Goal: Task Accomplishment & Management: Manage account settings

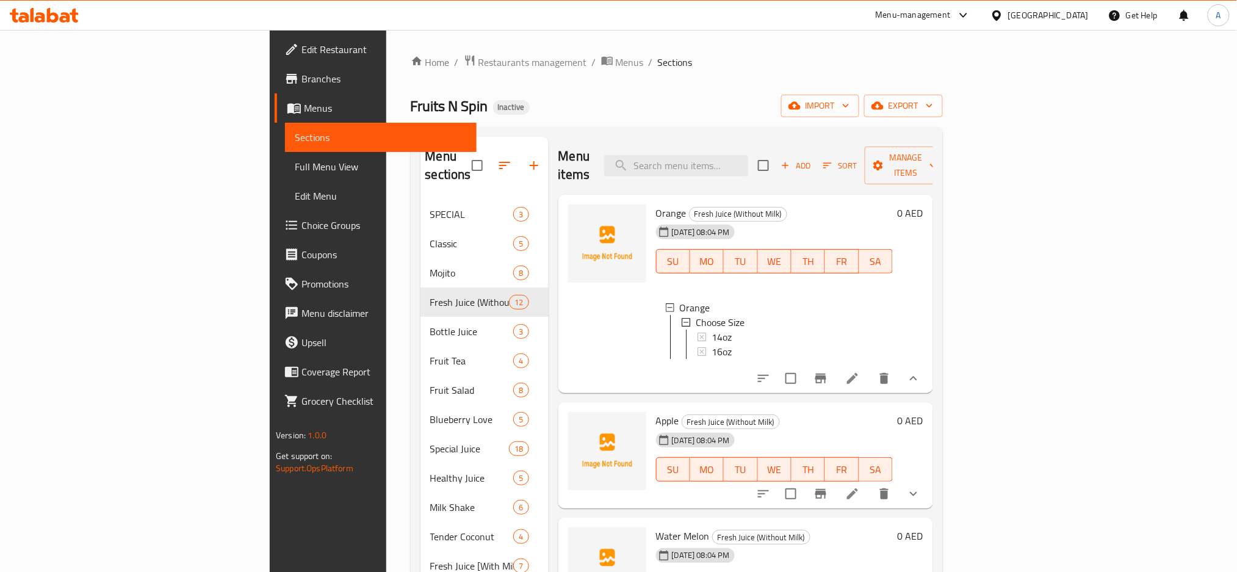
click at [858, 373] on icon at bounding box center [852, 378] width 11 height 11
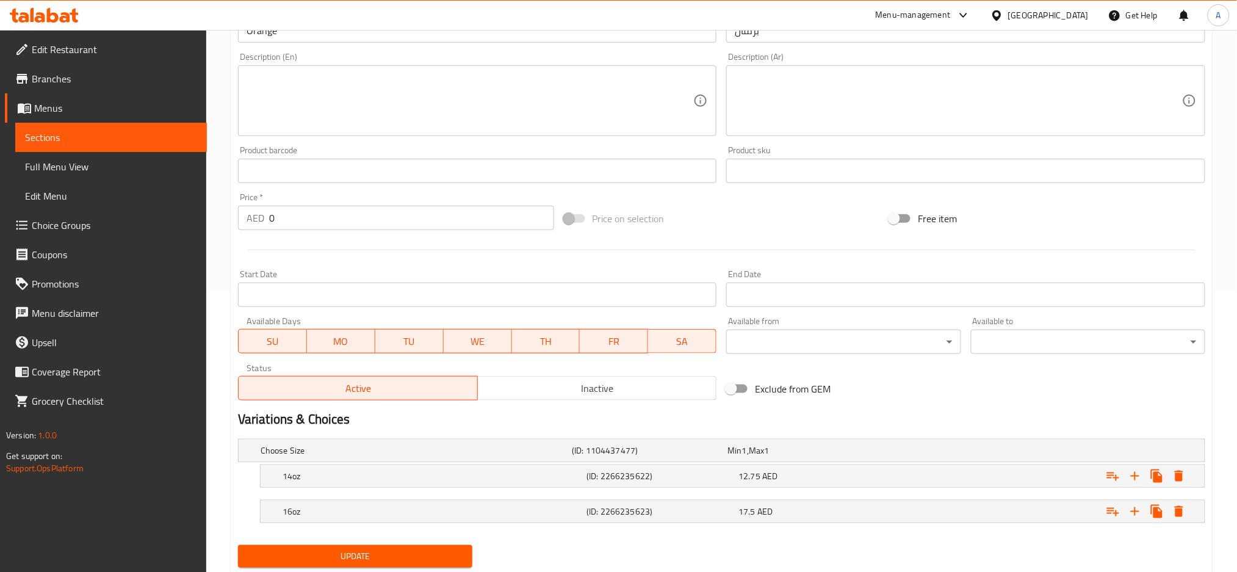
scroll to position [317, 0]
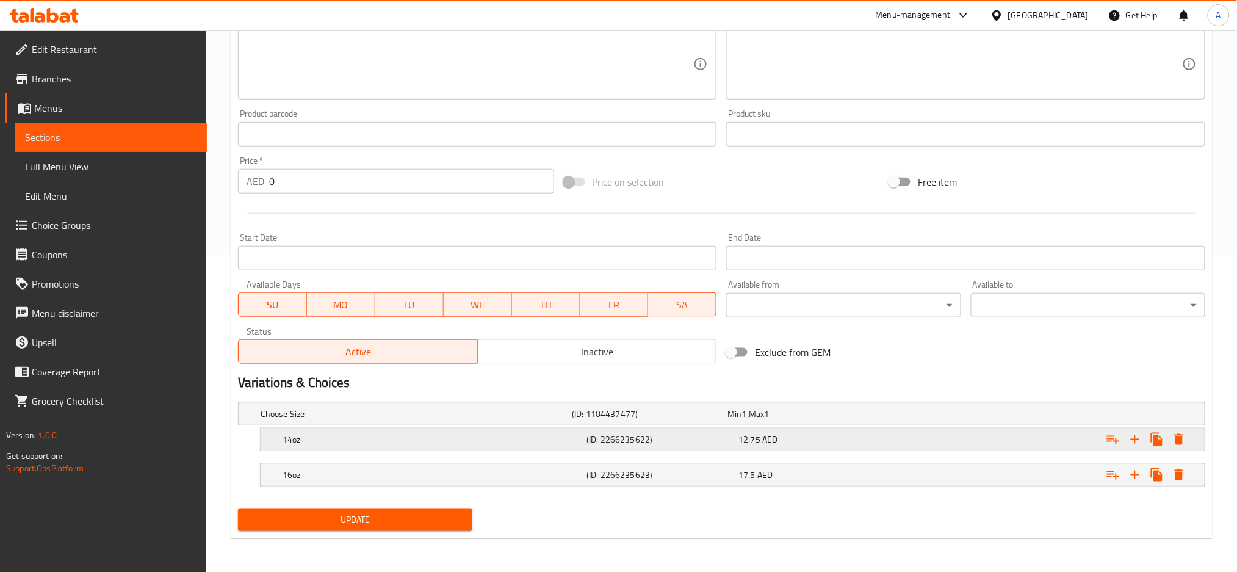
click at [510, 432] on div "14oz" at bounding box center [432, 439] width 304 height 17
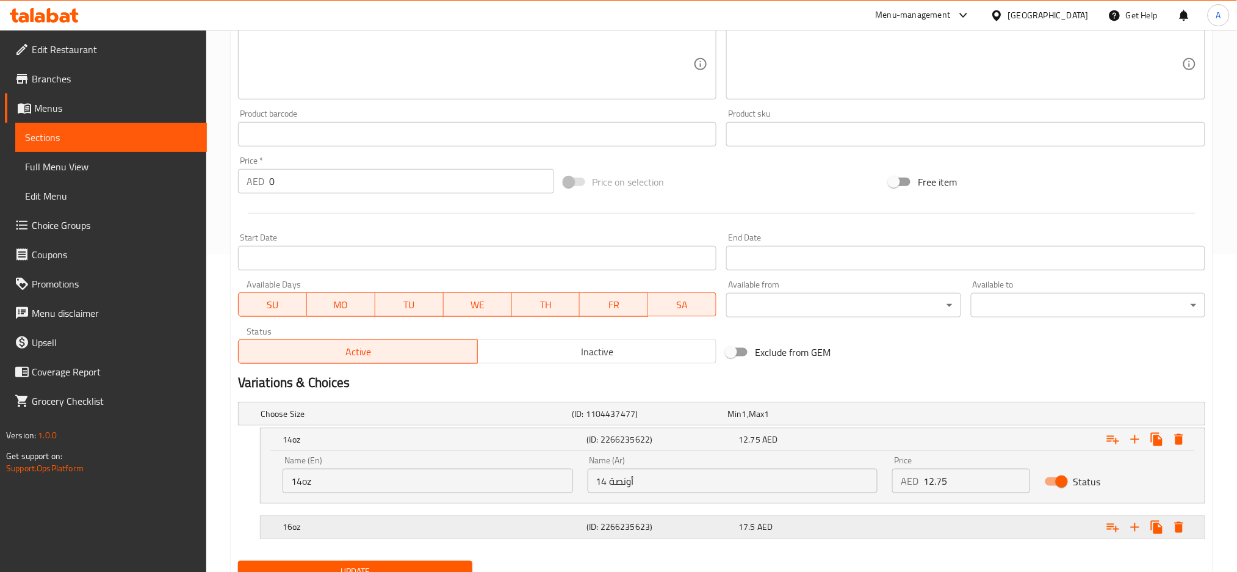
click at [551, 522] on h5 "16oz" at bounding box center [432, 527] width 299 height 12
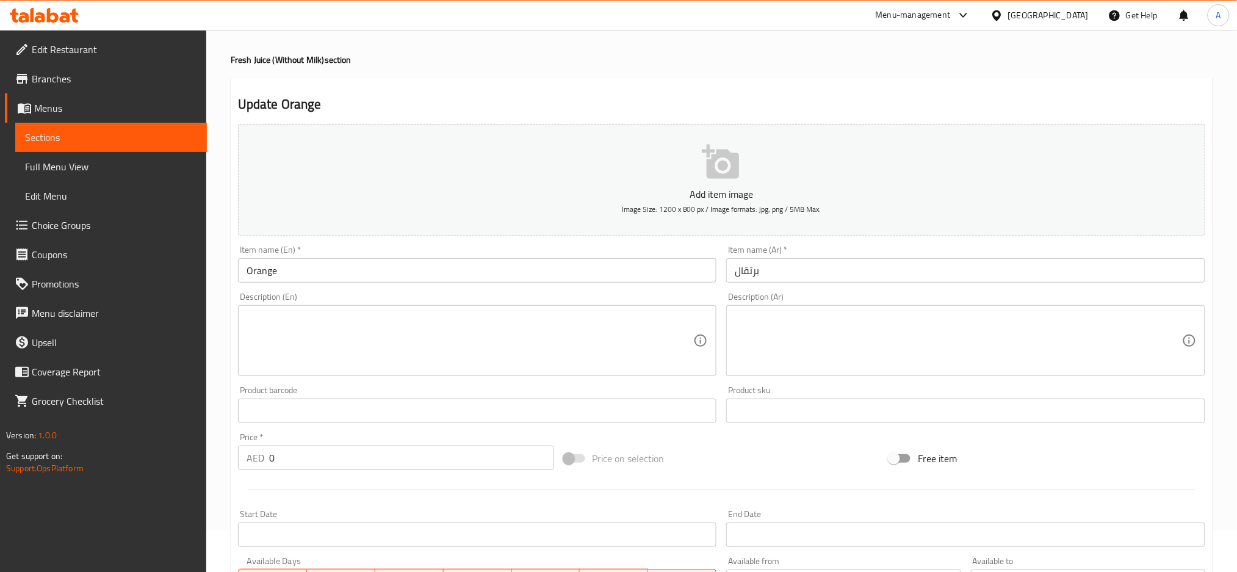
scroll to position [15, 0]
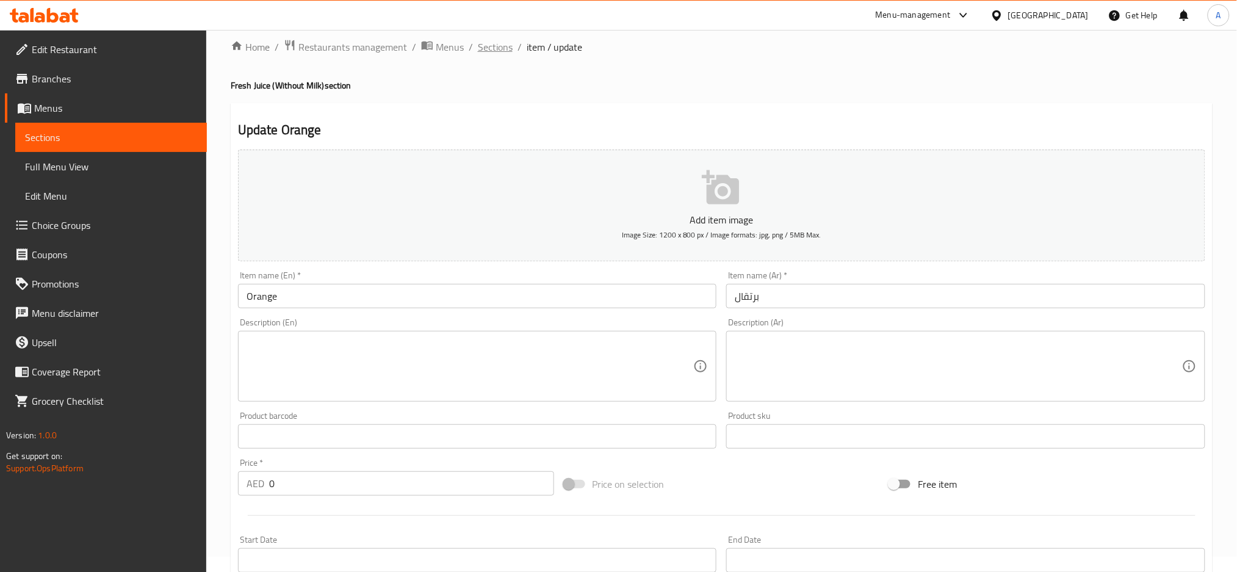
click at [496, 43] on span "Sections" at bounding box center [495, 47] width 35 height 15
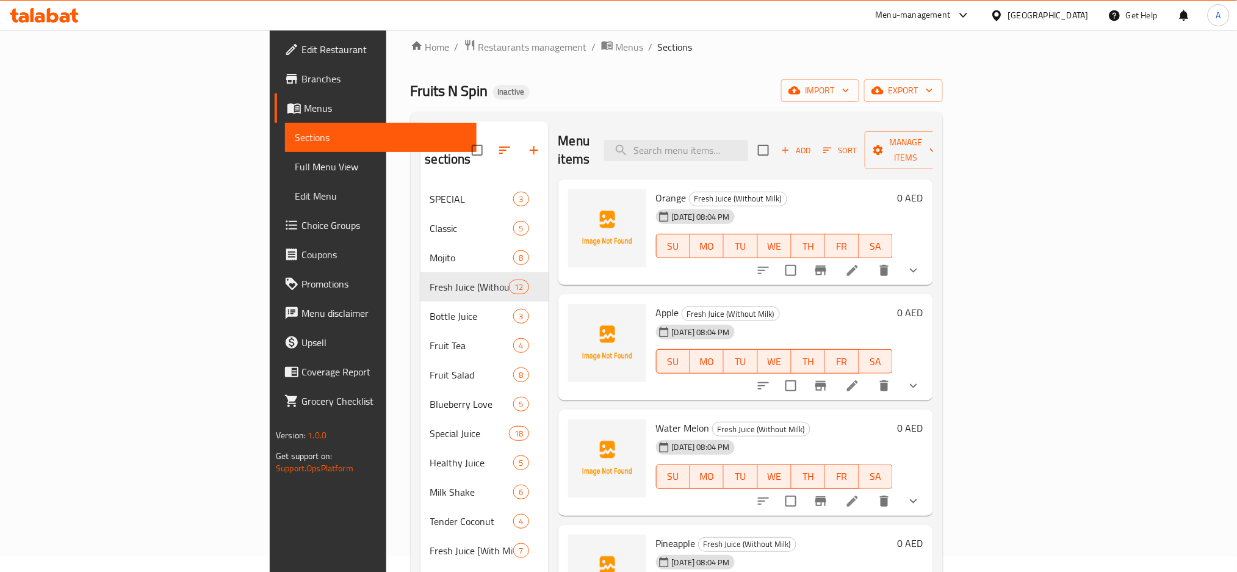
click at [295, 170] on span "Full Menu View" at bounding box center [381, 166] width 172 height 15
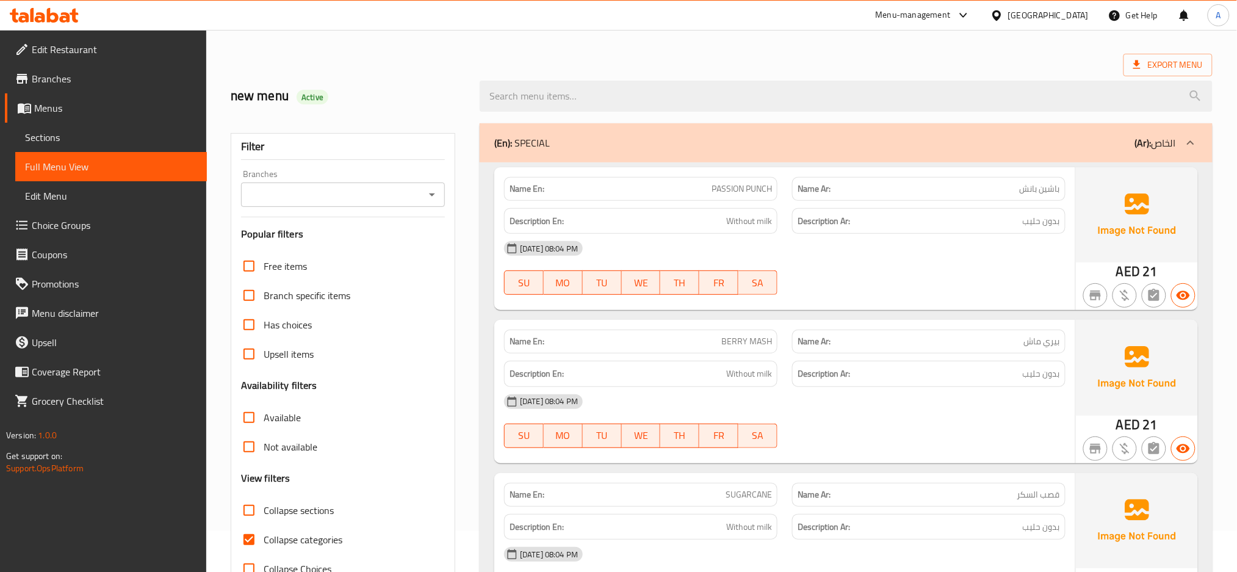
scroll to position [15, 0]
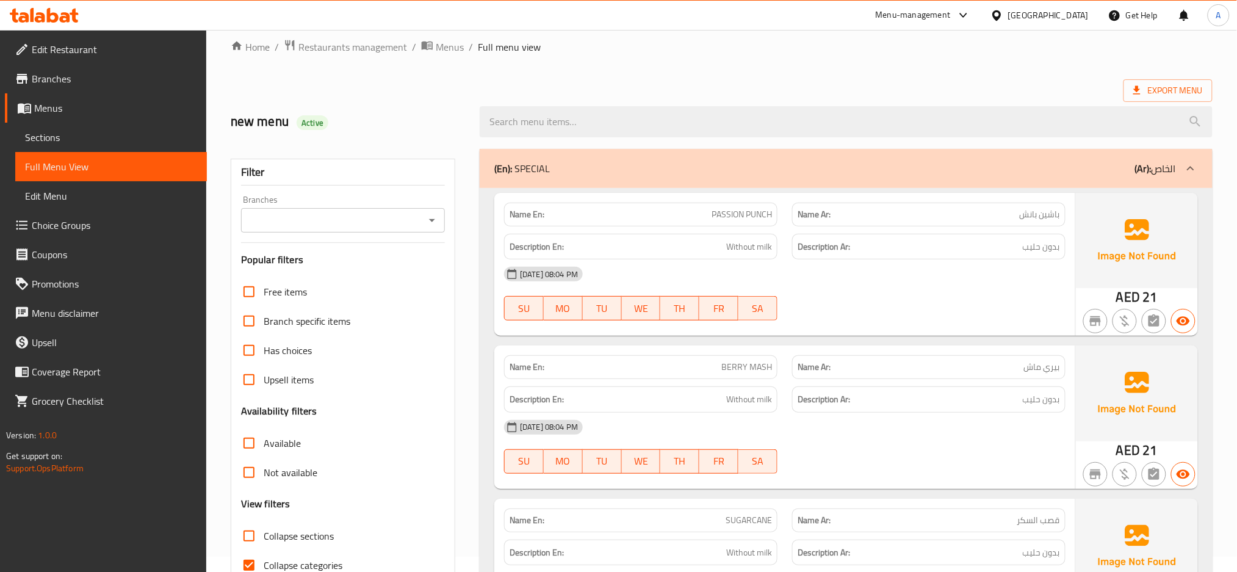
click at [287, 540] on span "Collapse sections" at bounding box center [299, 536] width 70 height 15
click at [264, 540] on input "Collapse sections" at bounding box center [248, 535] width 29 height 29
checkbox input "true"
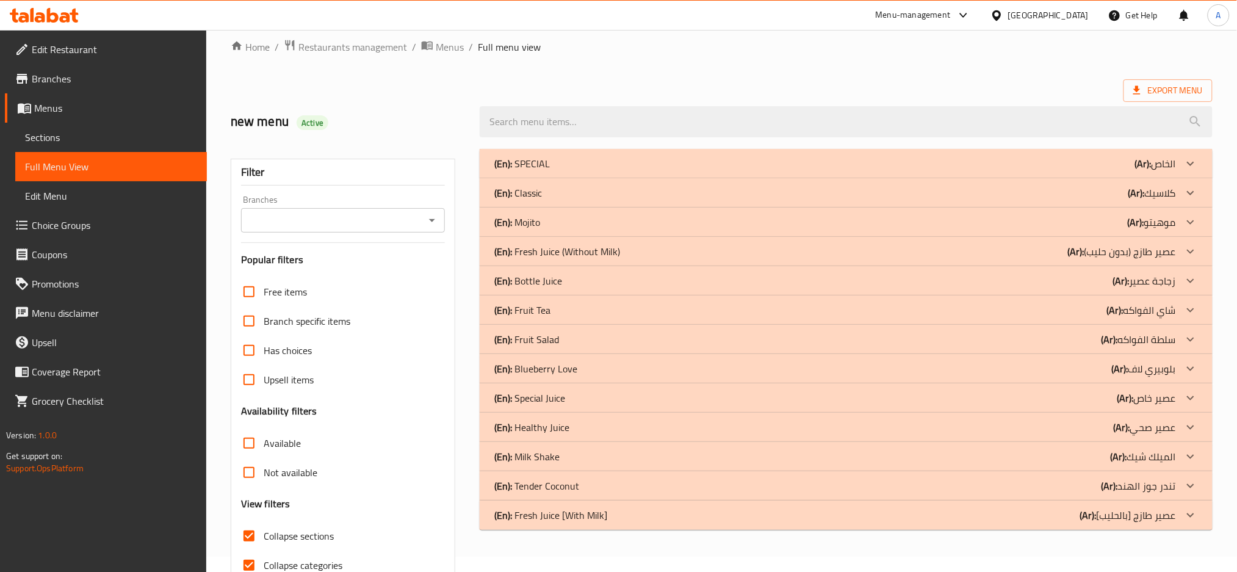
click at [291, 564] on span "Collapse categories" at bounding box center [303, 565] width 79 height 15
click at [264, 564] on input "Collapse categories" at bounding box center [248, 565] width 29 height 29
checkbox input "false"
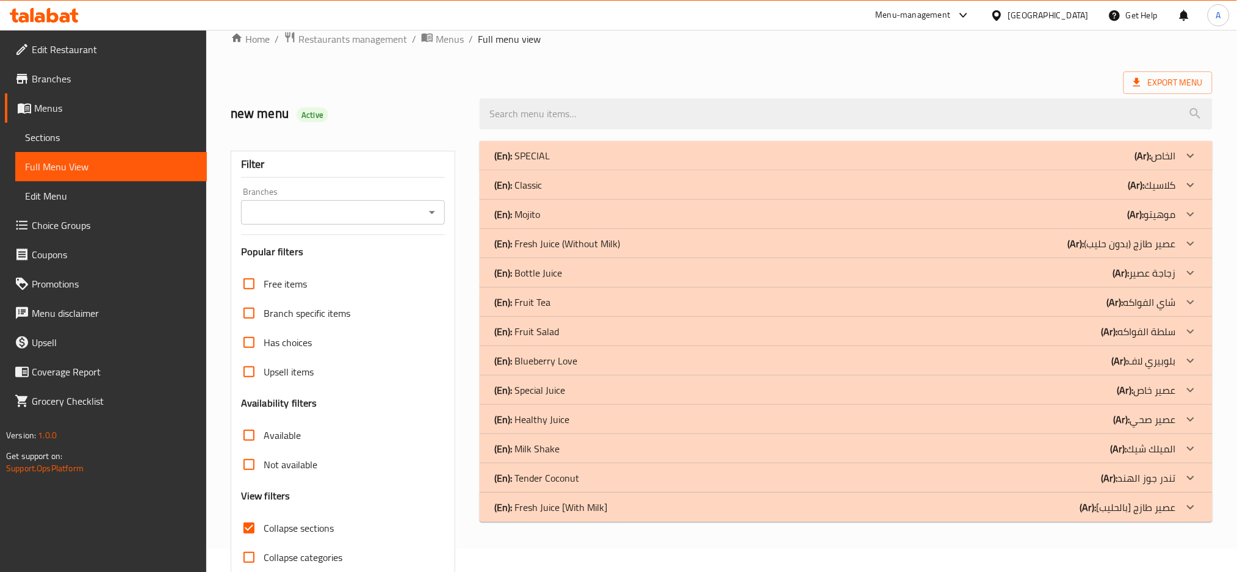
click at [1086, 249] on p "(Ar): عصير طازج (بدون حليب)" at bounding box center [1122, 243] width 108 height 15
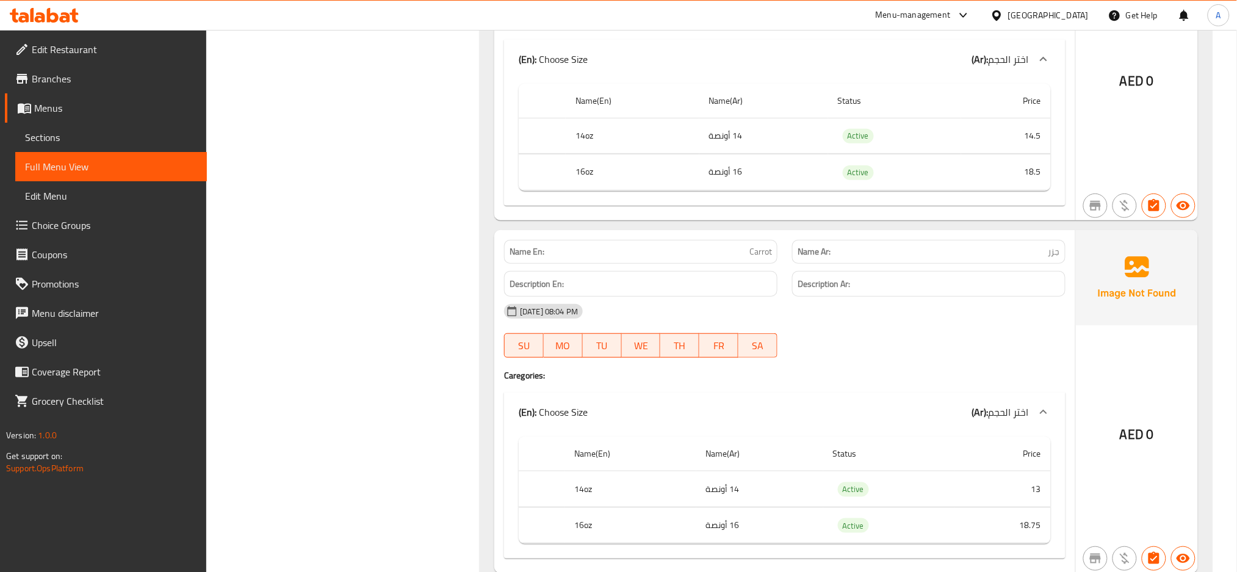
scroll to position [4291, 0]
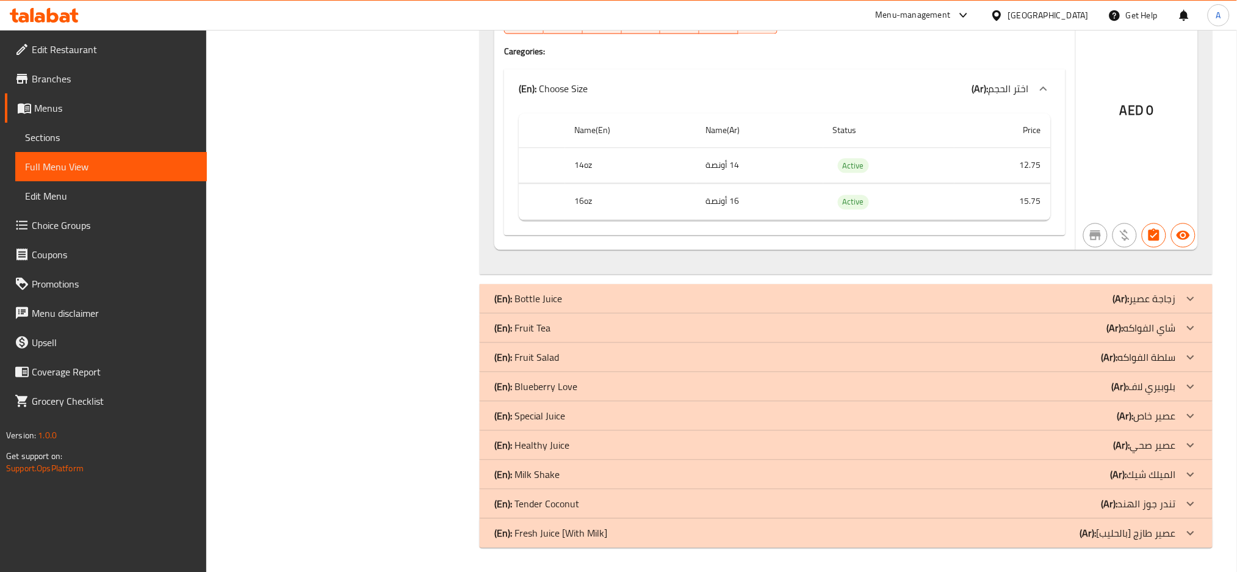
click at [547, 423] on p "(En): Special Juice" at bounding box center [529, 415] width 71 height 15
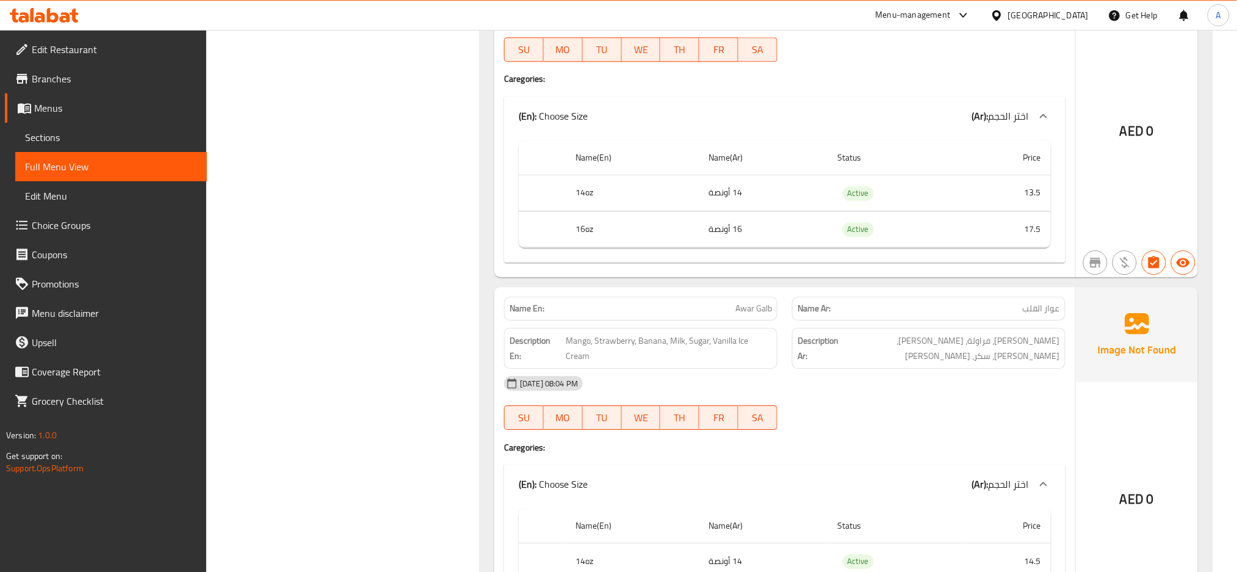
scroll to position [51, 0]
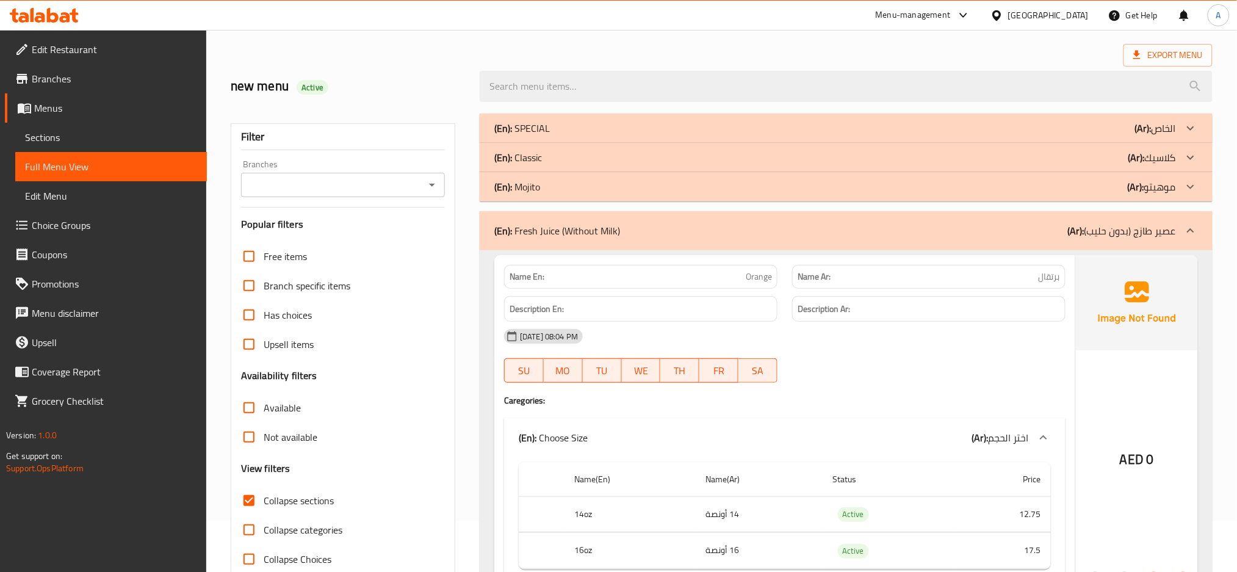
click at [570, 130] on div "(En): SPECIAL (Ar): الخاص" at bounding box center [835, 128] width 682 height 15
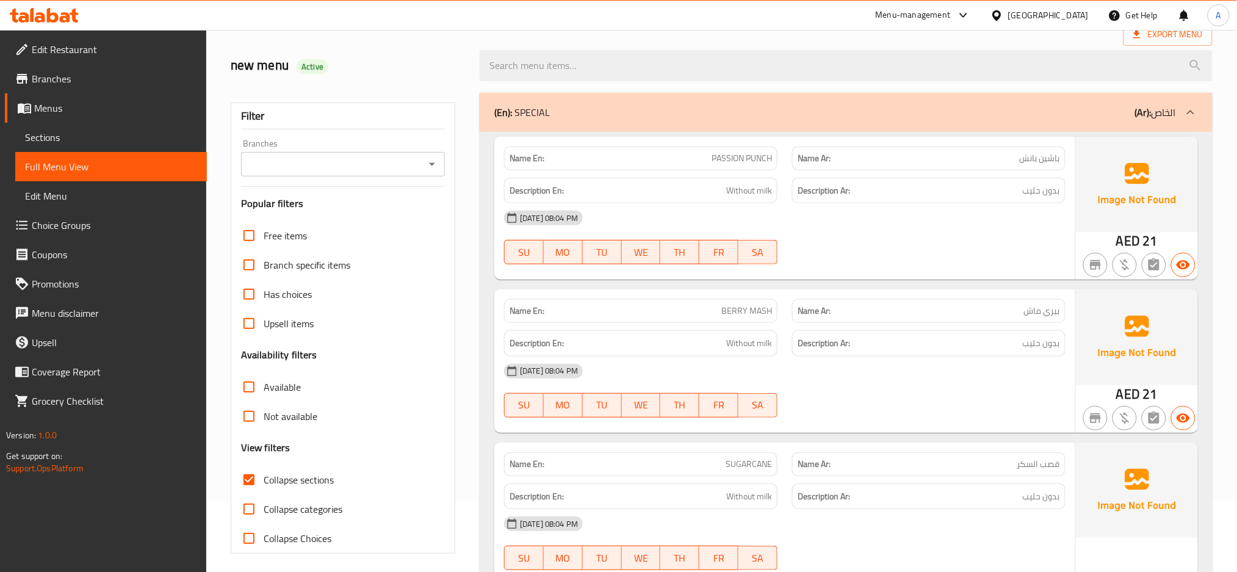
scroll to position [162, 0]
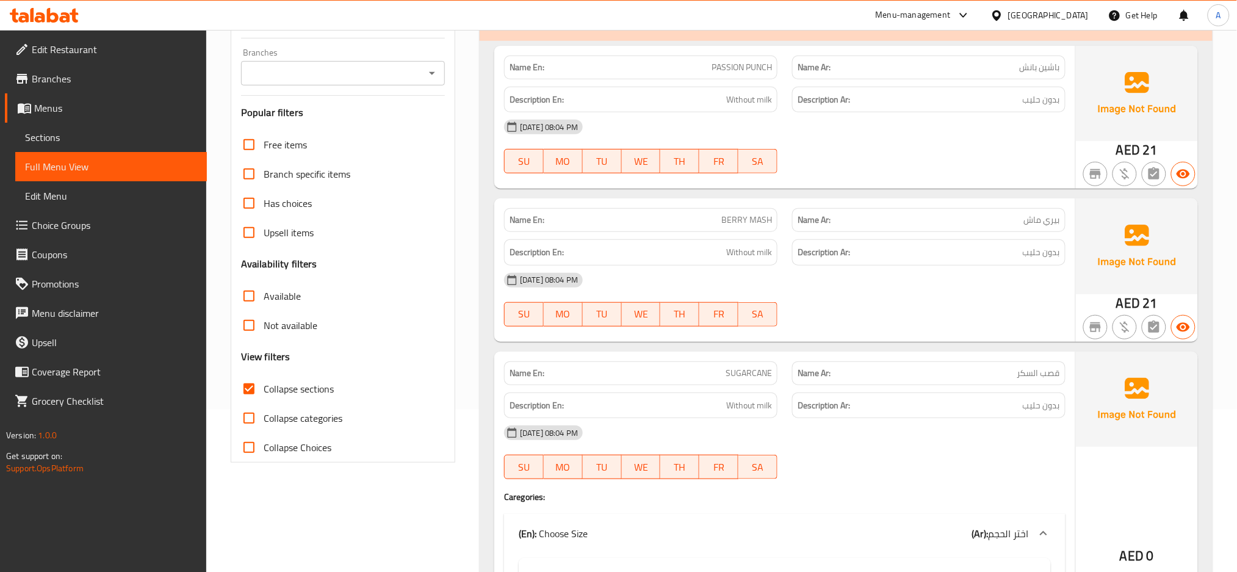
click at [301, 394] on span "Collapse sections" at bounding box center [299, 388] width 70 height 15
click at [264, 394] on input "Collapse sections" at bounding box center [248, 388] width 29 height 29
click at [303, 394] on span "Collapse sections" at bounding box center [299, 388] width 70 height 15
click at [256, 388] on input "Collapse sections" at bounding box center [248, 388] width 29 height 29
checkbox input "true"
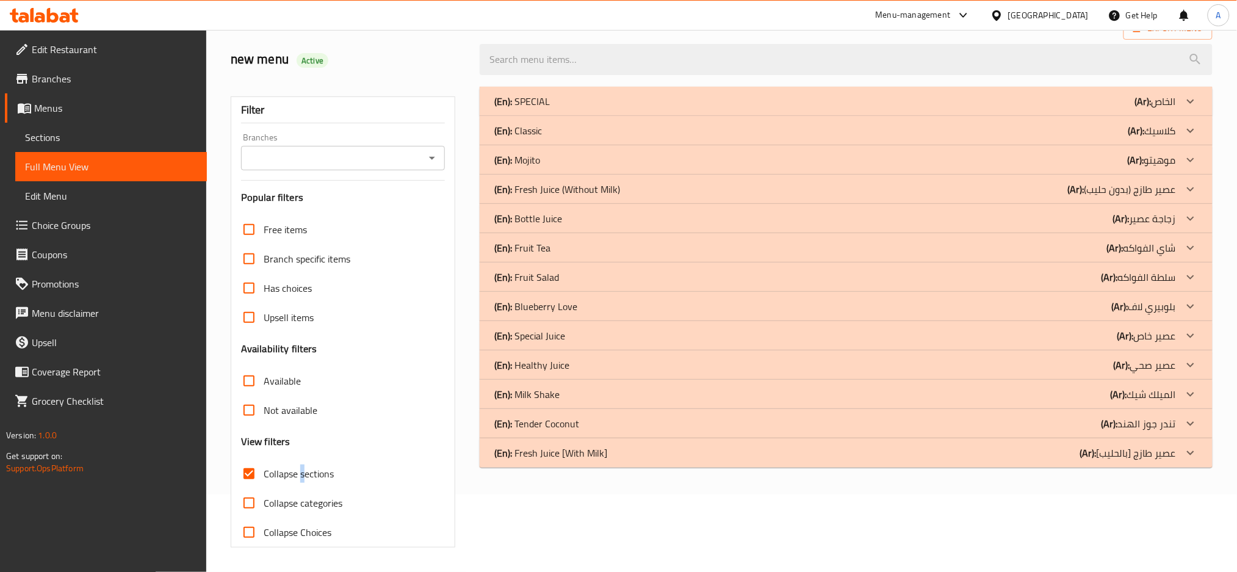
scroll to position [78, 0]
click at [1006, 162] on div "(En): Mojito (Ar): موهيتو" at bounding box center [835, 160] width 682 height 15
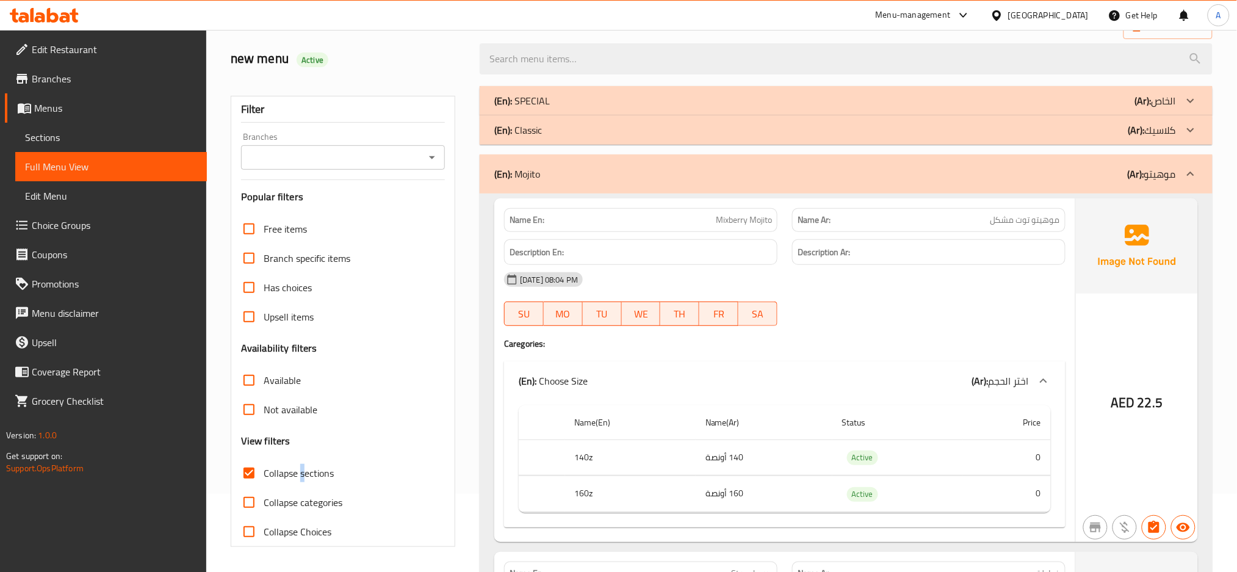
click at [630, 167] on div "(En): Mojito (Ar): موهيتو" at bounding box center [835, 174] width 682 height 15
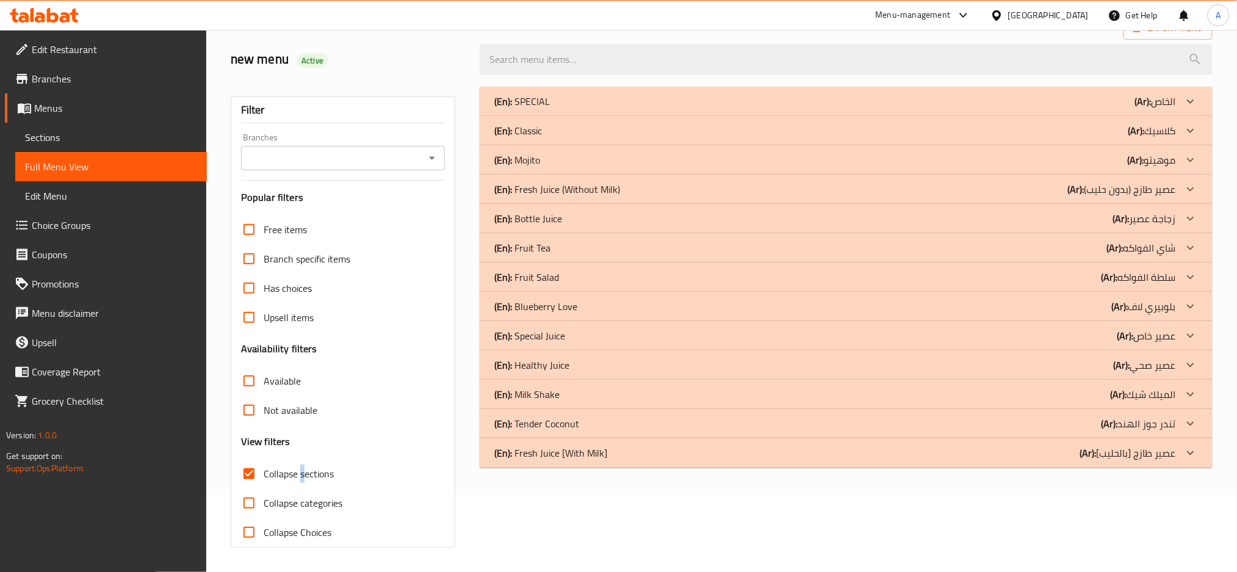
click at [1135, 185] on p "(Ar): عصير طازج (بدون حليب)" at bounding box center [1122, 189] width 108 height 15
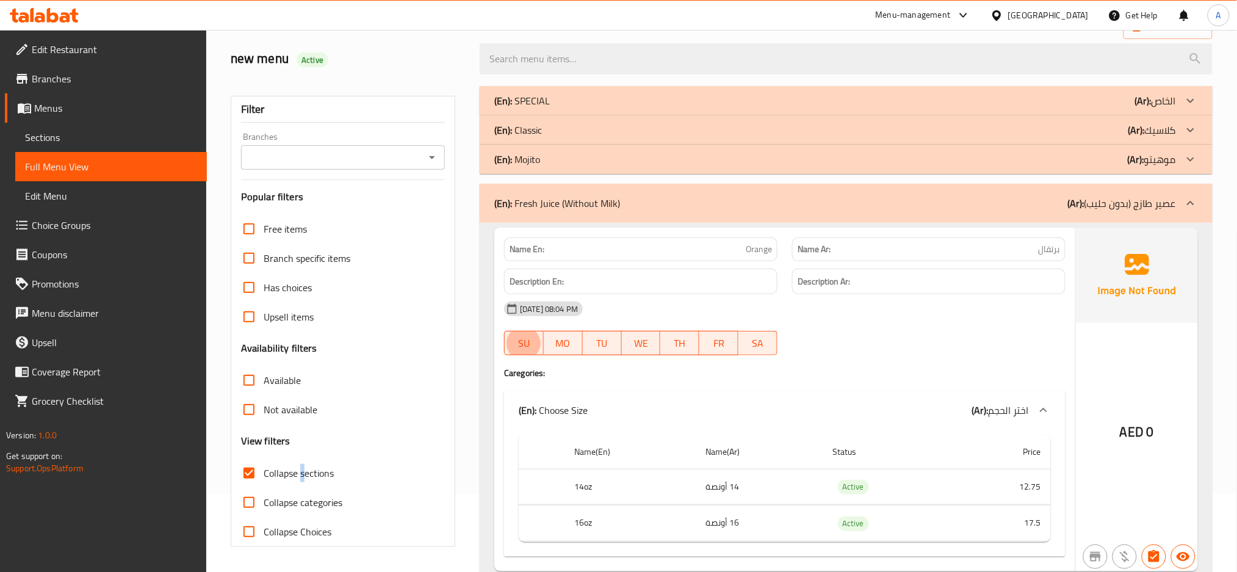
type button "0"
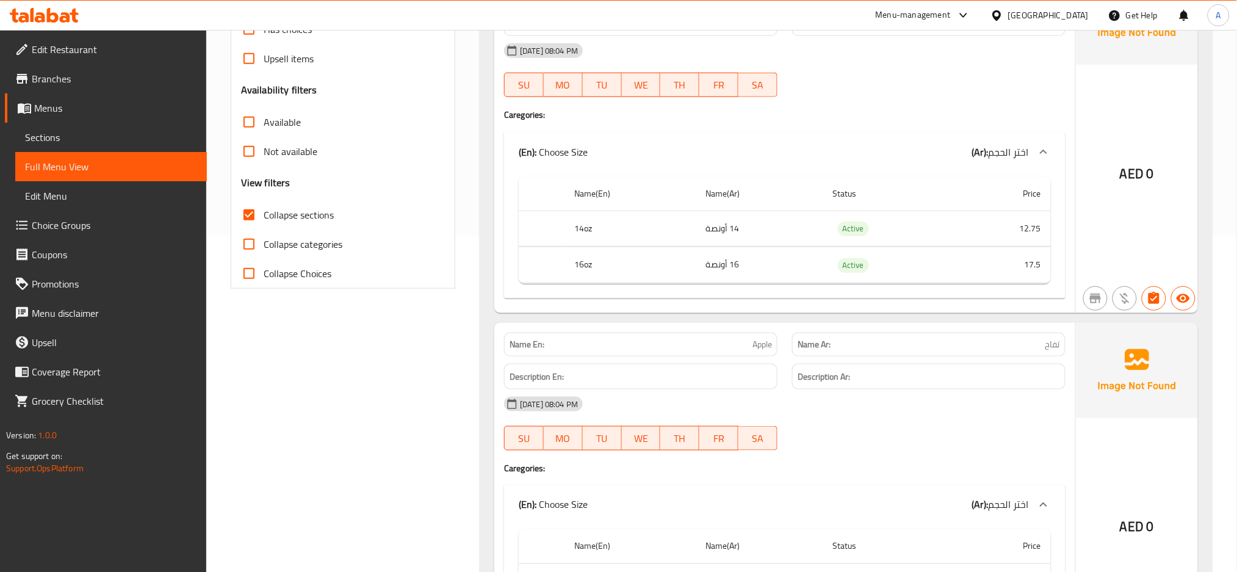
scroll to position [0, 0]
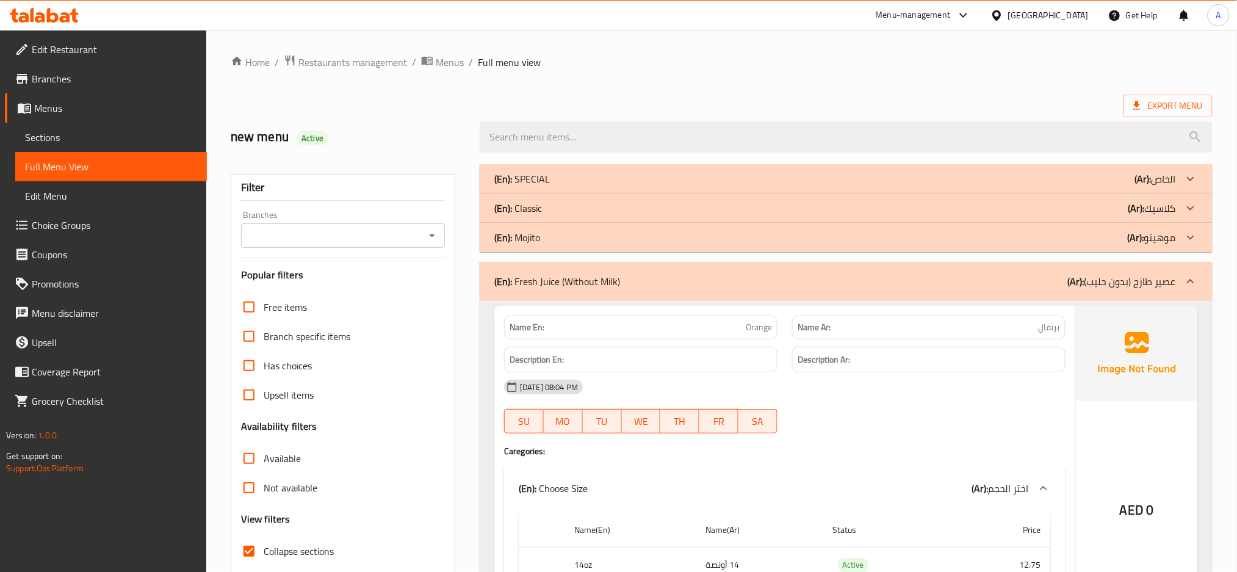
drag, startPoint x: 488, startPoint y: 337, endPoint x: 521, endPoint y: 2, distance: 336.0
click at [763, 293] on div "(En): Fresh Juice (Without Milk) (Ar): عصير طازج (بدون حليب)" at bounding box center [846, 281] width 733 height 39
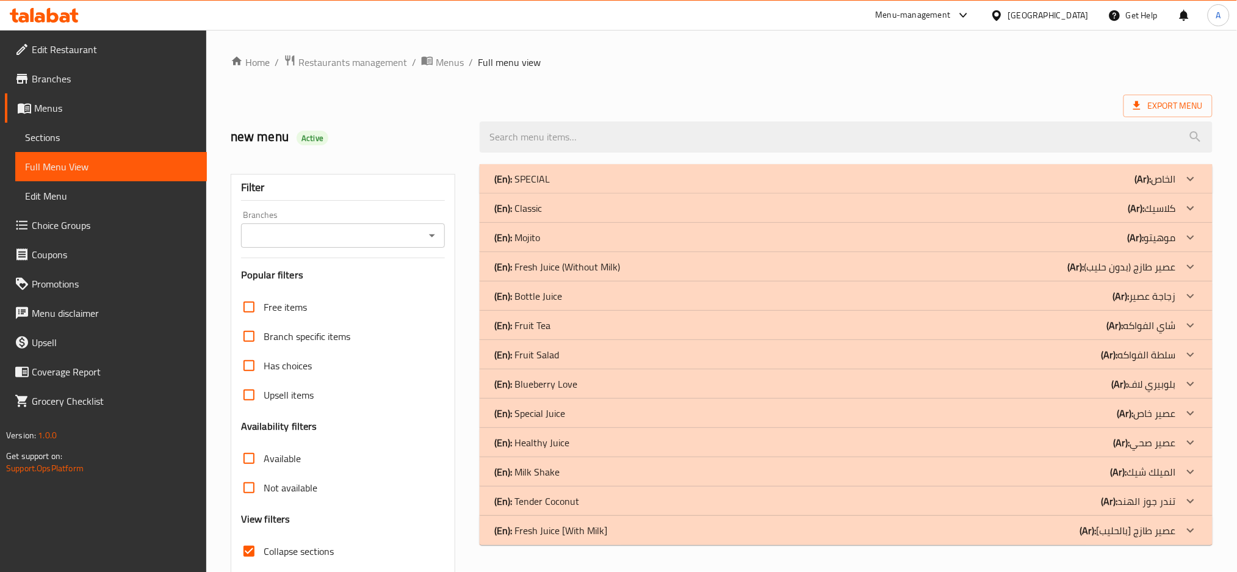
click at [823, 241] on div "(En): Mojito (Ar): موهيتو" at bounding box center [835, 237] width 682 height 15
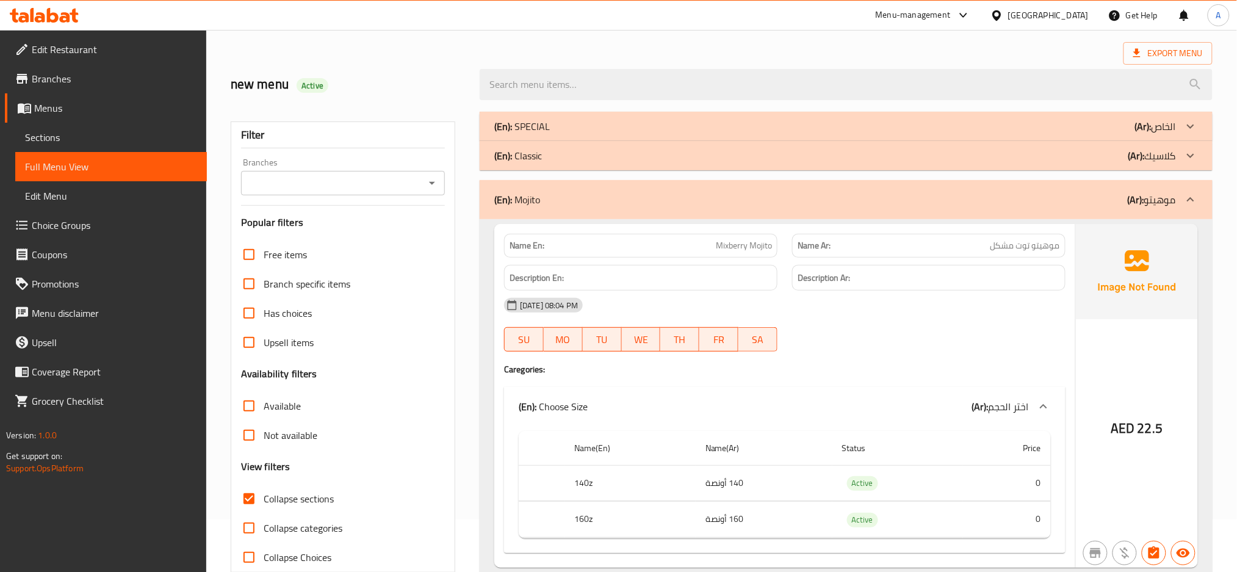
scroll to position [81, 0]
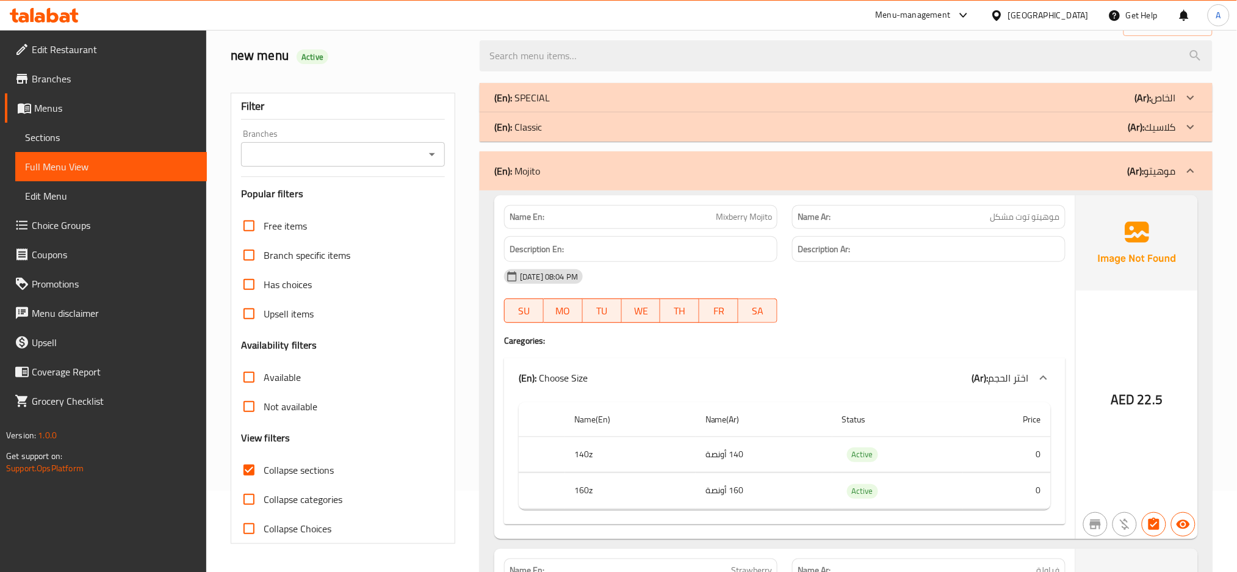
click at [734, 214] on span "Mixberry Mojito" at bounding box center [744, 217] width 56 height 13
copy span "Mixberry Mojito"
click at [321, 471] on span "Collapse sections" at bounding box center [299, 470] width 70 height 15
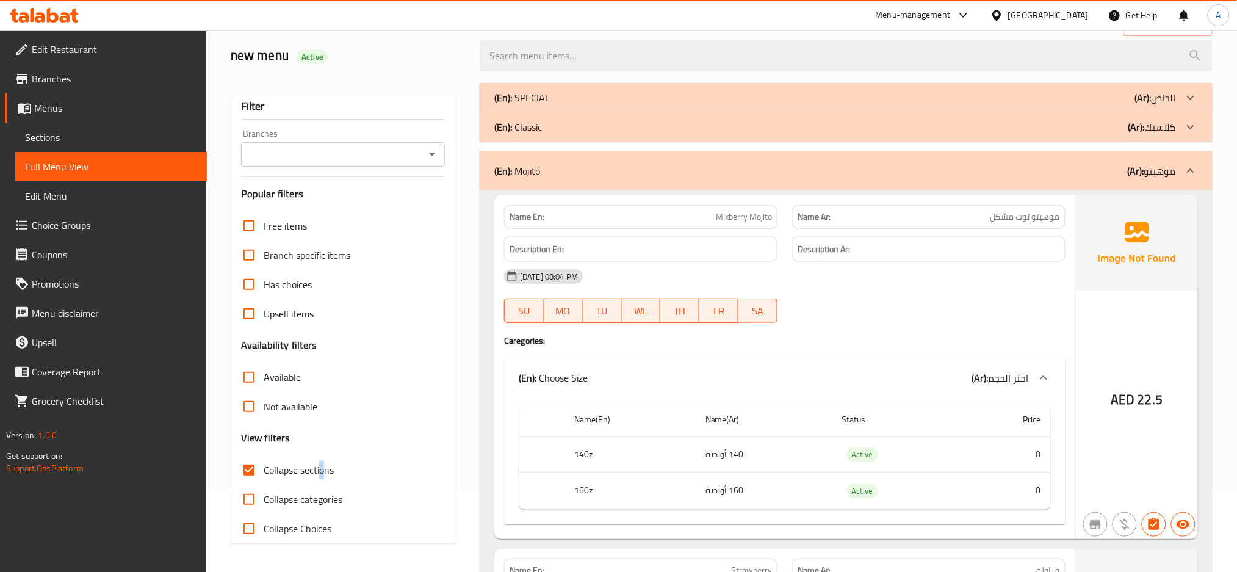
click at [248, 466] on input "Collapse sections" at bounding box center [248, 469] width 29 height 29
checkbox input "false"
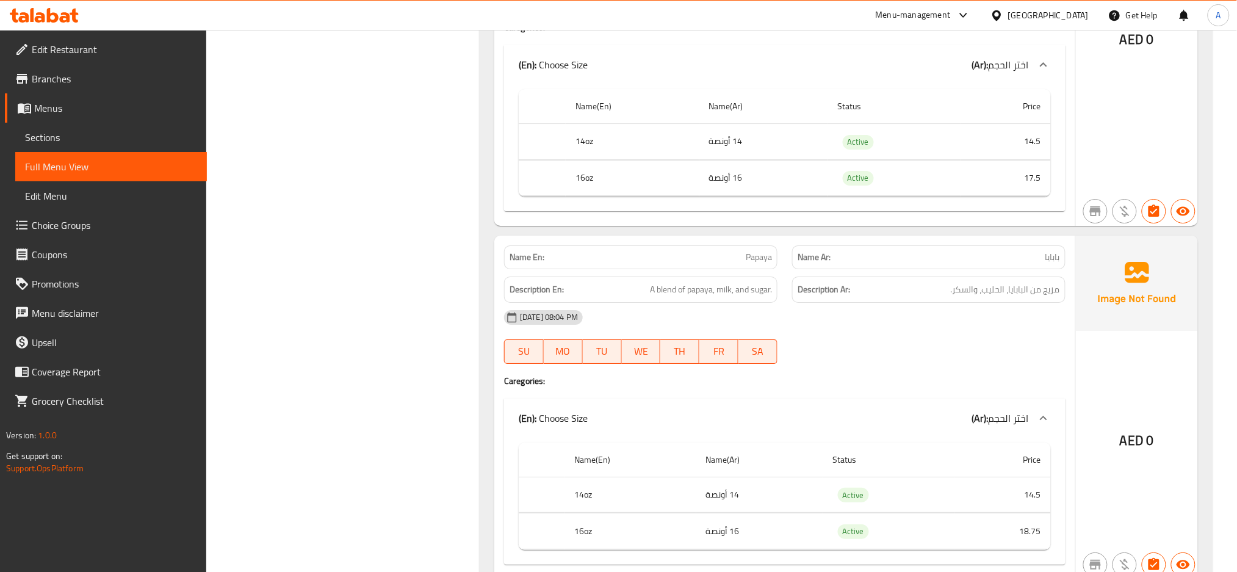
scroll to position [7326, 0]
drag, startPoint x: 475, startPoint y: 294, endPoint x: 431, endPoint y: 97, distance: 202.1
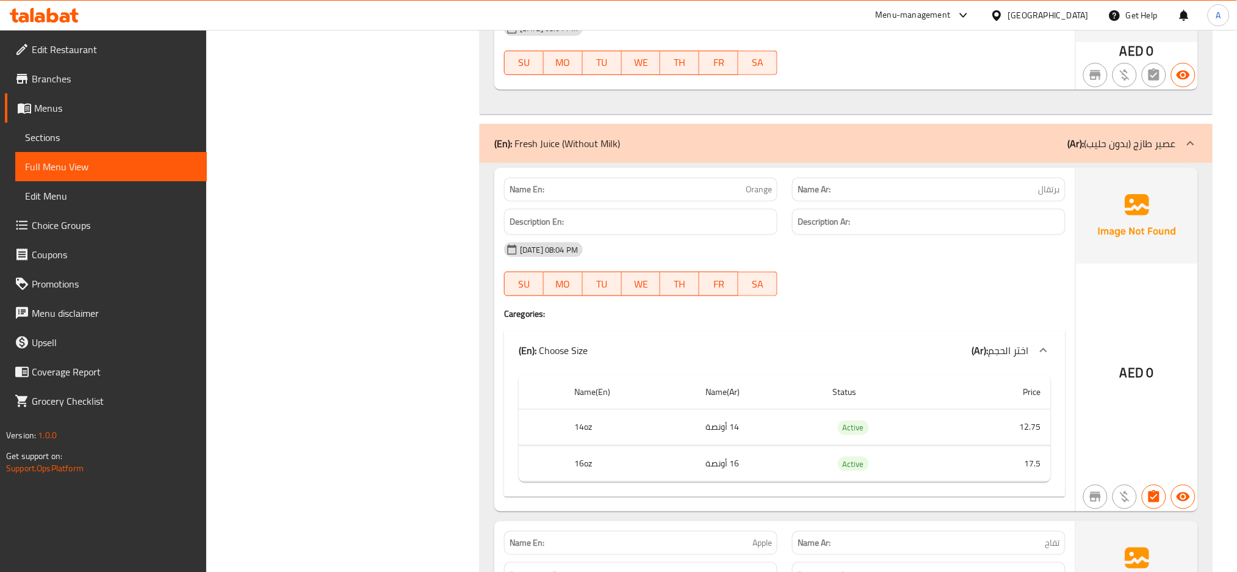
drag, startPoint x: 623, startPoint y: 148, endPoint x: 513, endPoint y: 147, distance: 109.9
click at [513, 150] on div "(En): Fresh Juice (Without Milk) (Ar): عصير طازج (بدون حليب)" at bounding box center [835, 143] width 682 height 15
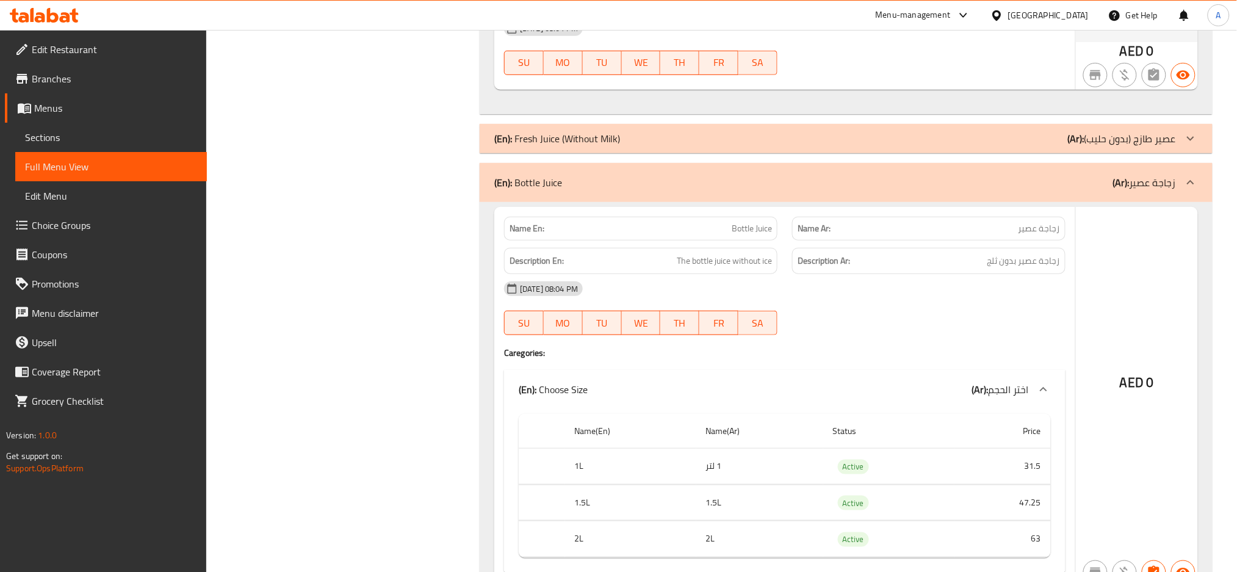
drag, startPoint x: 513, startPoint y: 147, endPoint x: 610, endPoint y: 146, distance: 96.4
click at [613, 146] on p "(En): Fresh Juice (Without Milk)" at bounding box center [557, 138] width 126 height 15
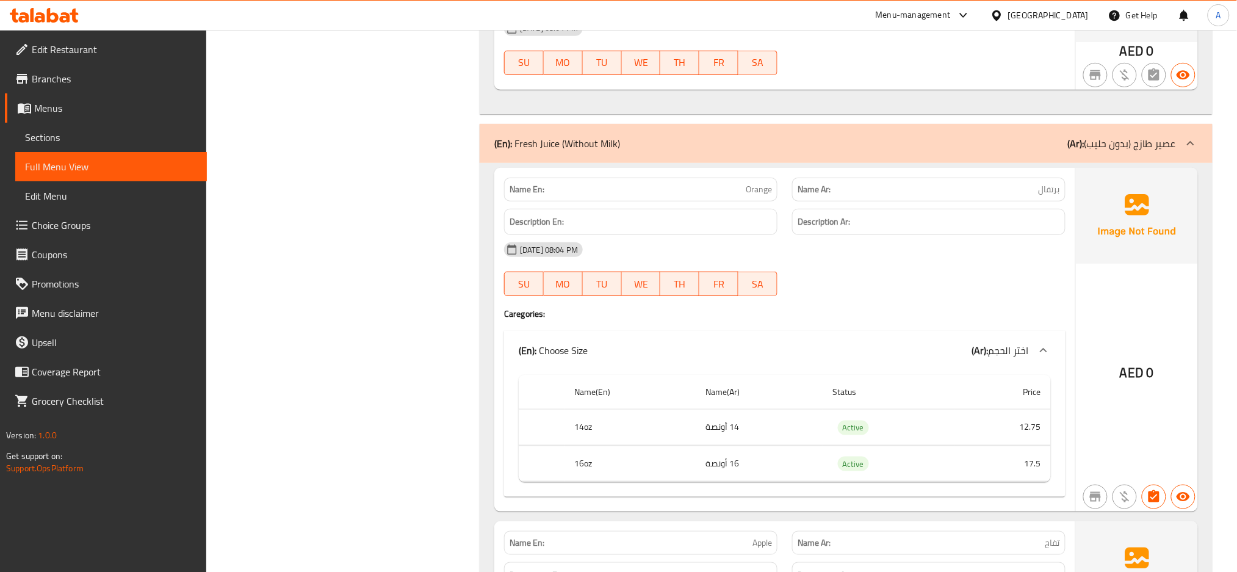
click at [610, 146] on p "(En): Fresh Juice (Without Milk)" at bounding box center [557, 143] width 126 height 15
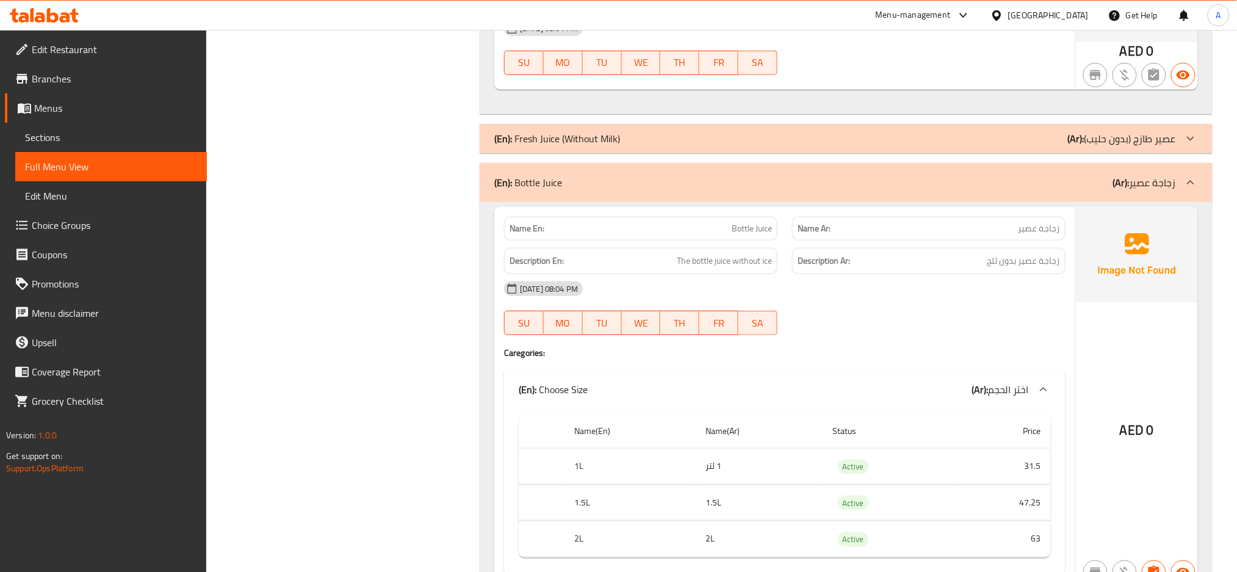
drag, startPoint x: 500, startPoint y: 128, endPoint x: 544, endPoint y: 146, distance: 47.6
click at [51, 139] on span "Sections" at bounding box center [111, 137] width 172 height 15
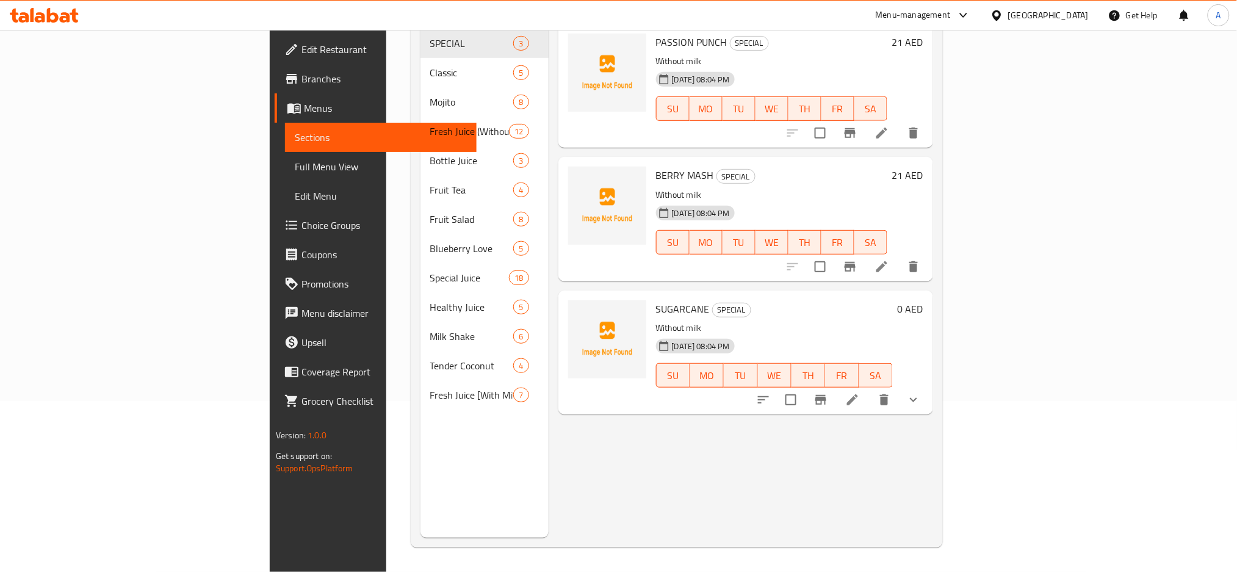
scroll to position [171, 0]
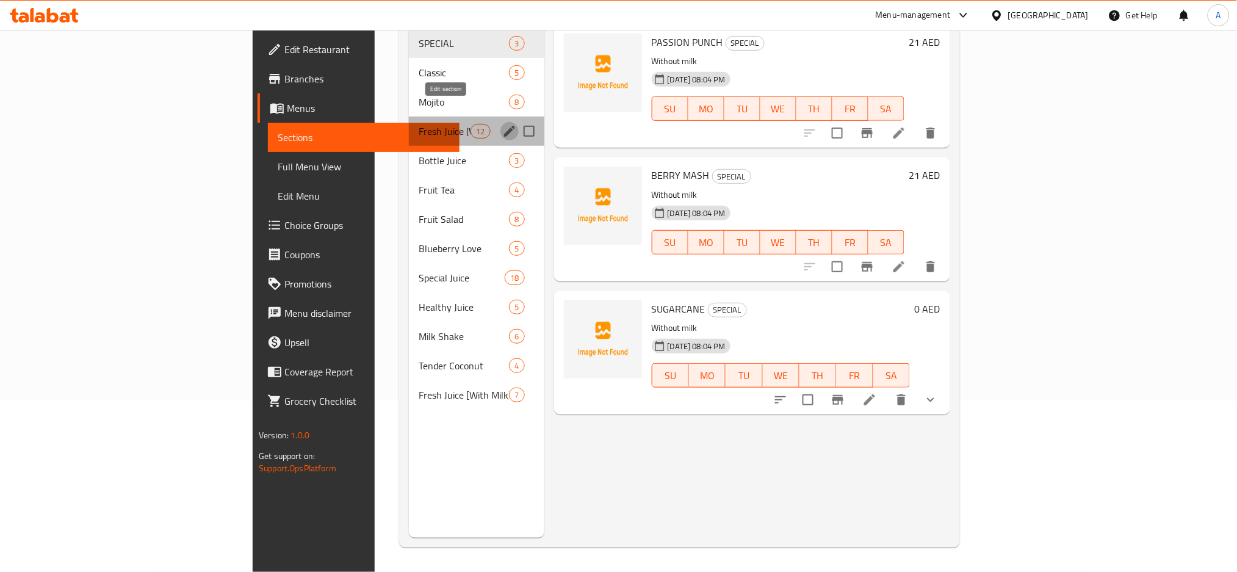
click at [502, 124] on icon "edit" at bounding box center [509, 131] width 15 height 15
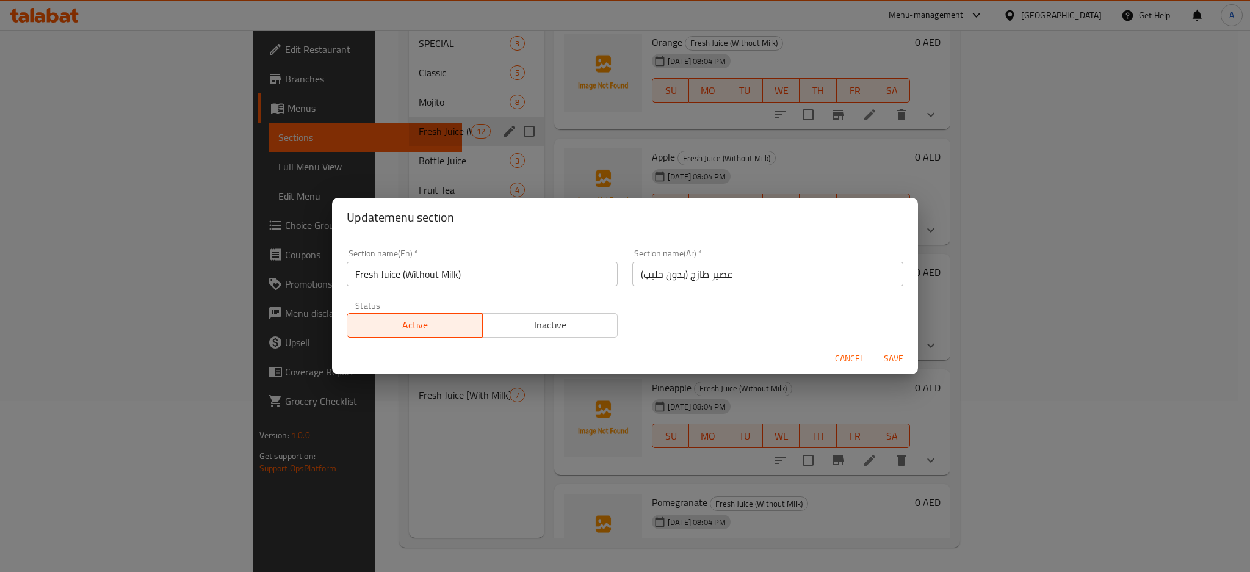
click at [494, 284] on input "Fresh Juice (Without Milk)" at bounding box center [482, 274] width 271 height 24
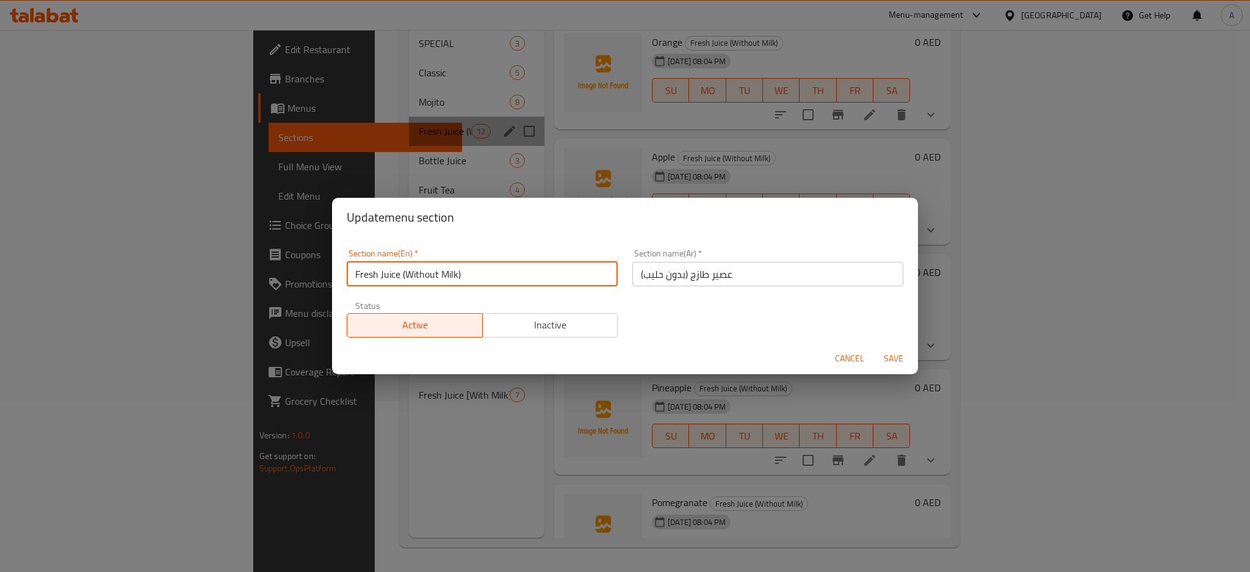
click at [494, 284] on input "Fresh Juice (Without Milk)" at bounding box center [482, 274] width 271 height 24
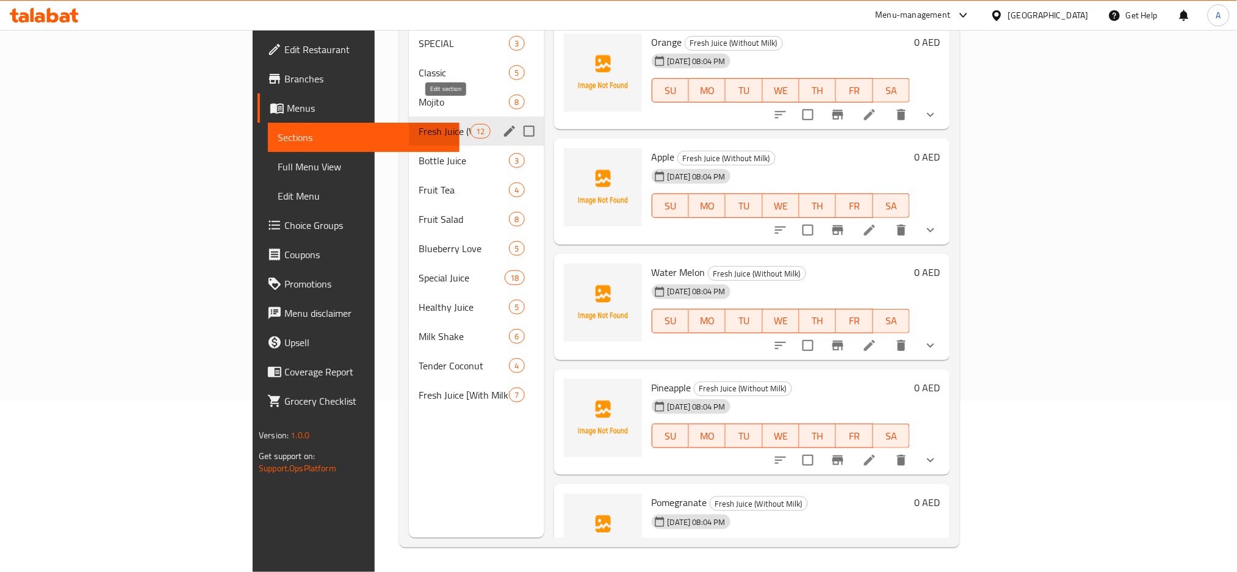
click at [502, 124] on icon "edit" at bounding box center [509, 131] width 15 height 15
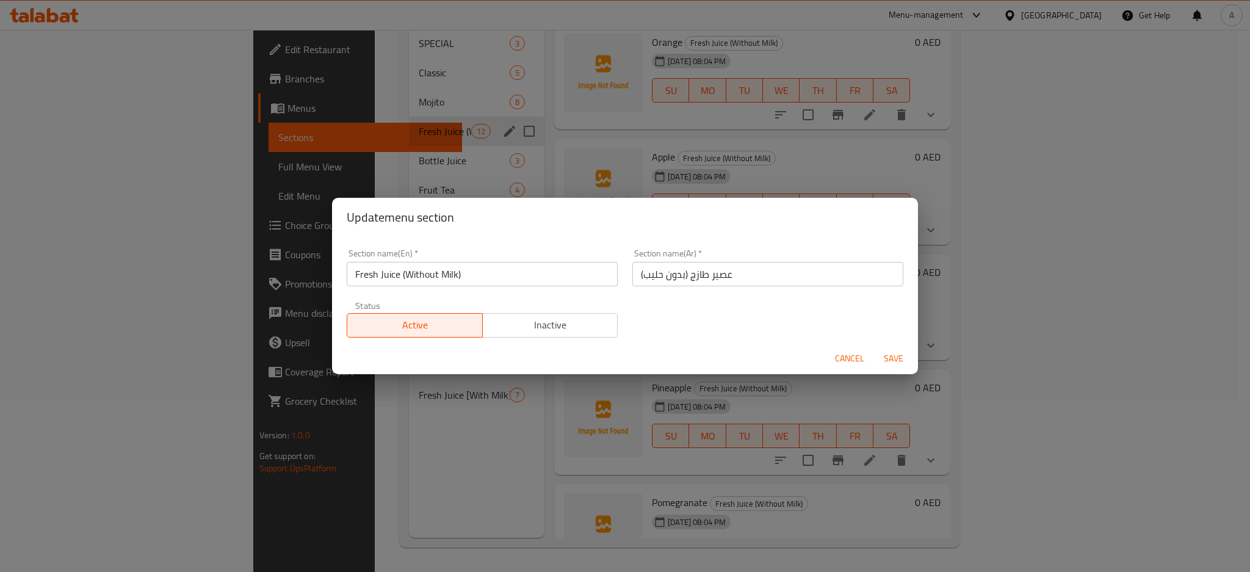
click at [720, 279] on input "عصير طازج (بدون حليب)" at bounding box center [767, 274] width 271 height 24
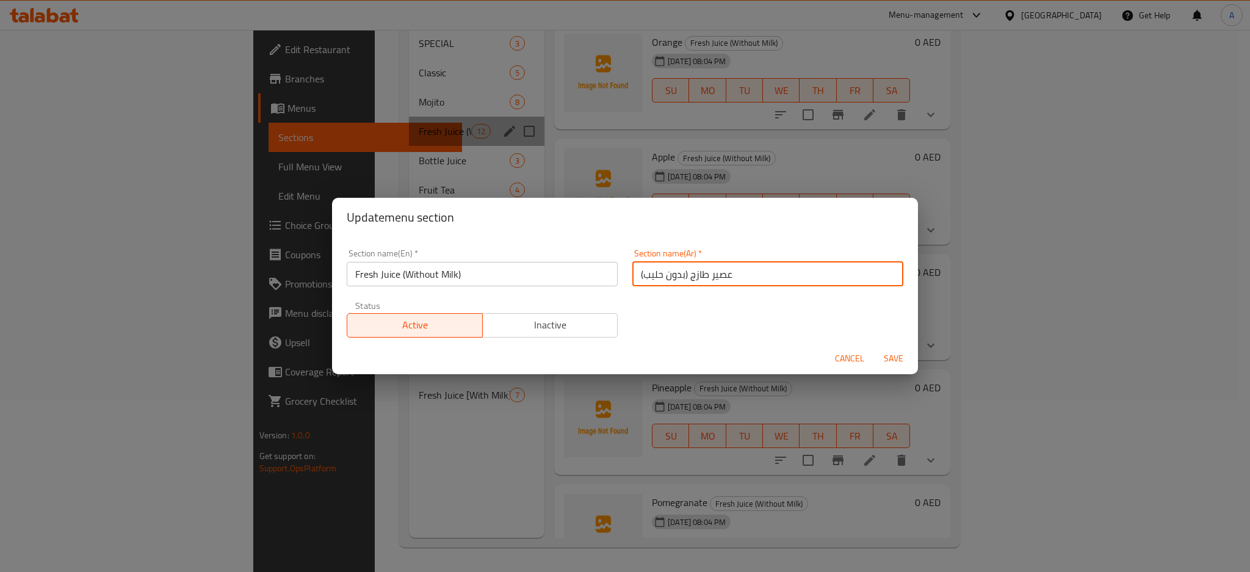
click at [720, 279] on input "عصير طازج (بدون حليب)" at bounding box center [767, 274] width 271 height 24
click at [889, 352] on span "Save" at bounding box center [893, 358] width 29 height 15
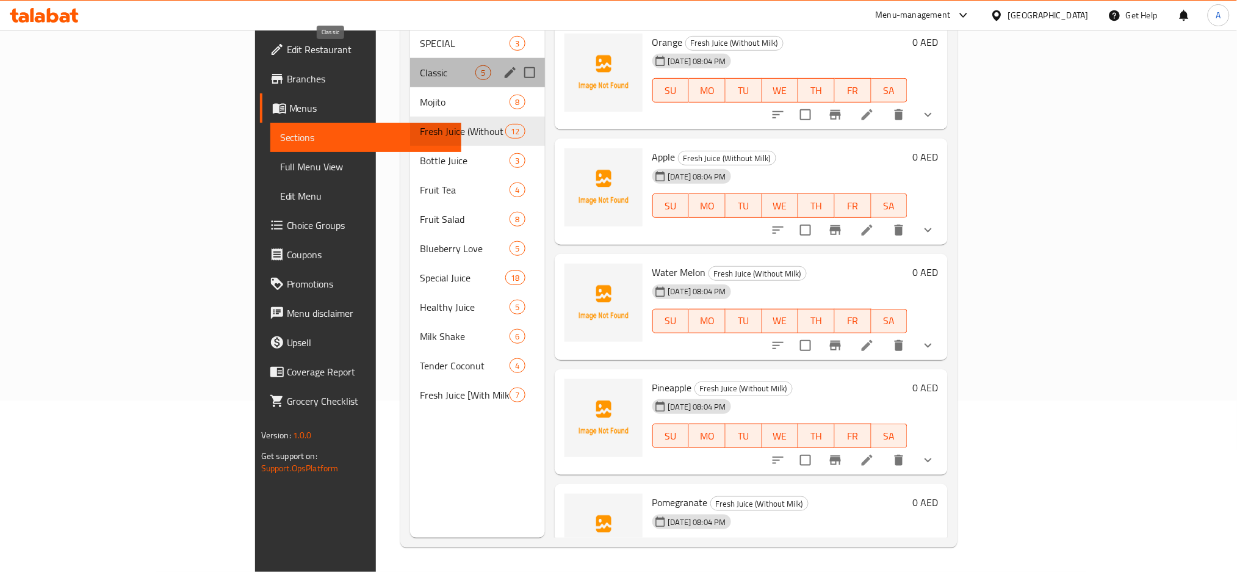
click at [420, 65] on span "Classic" at bounding box center [448, 72] width 56 height 15
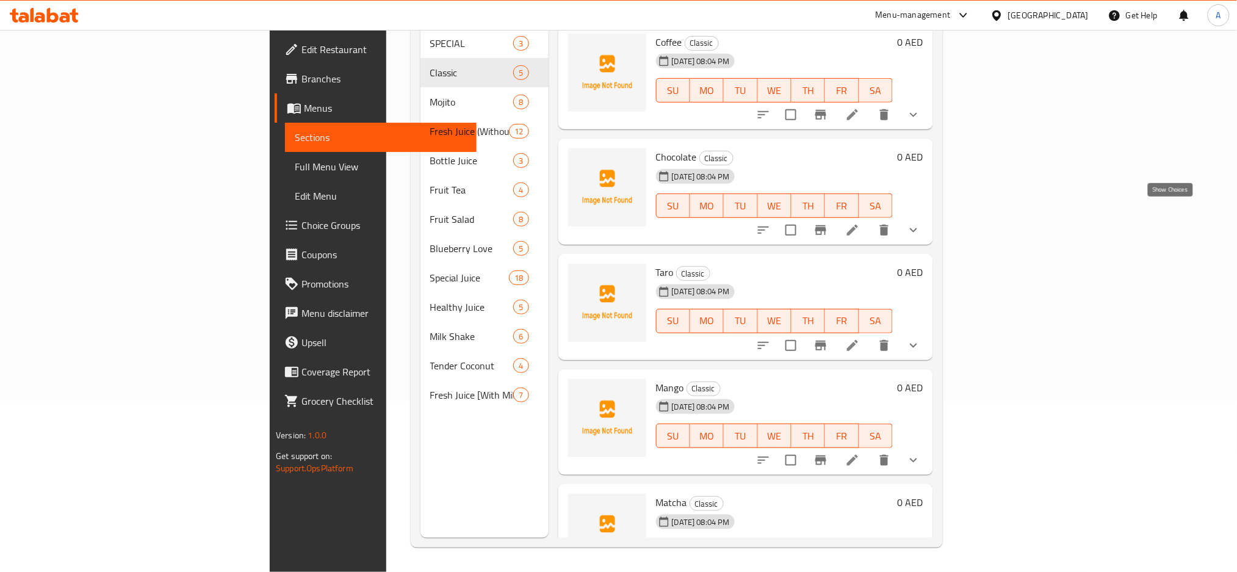
click at [921, 223] on icon "show more" at bounding box center [913, 230] width 15 height 15
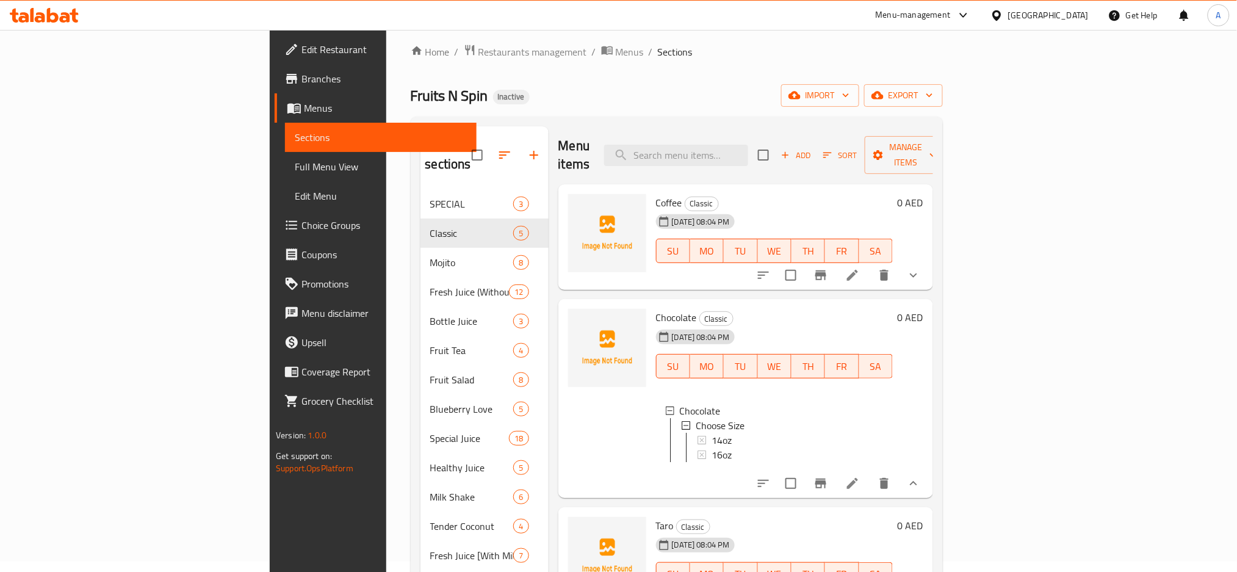
scroll to position [8, 0]
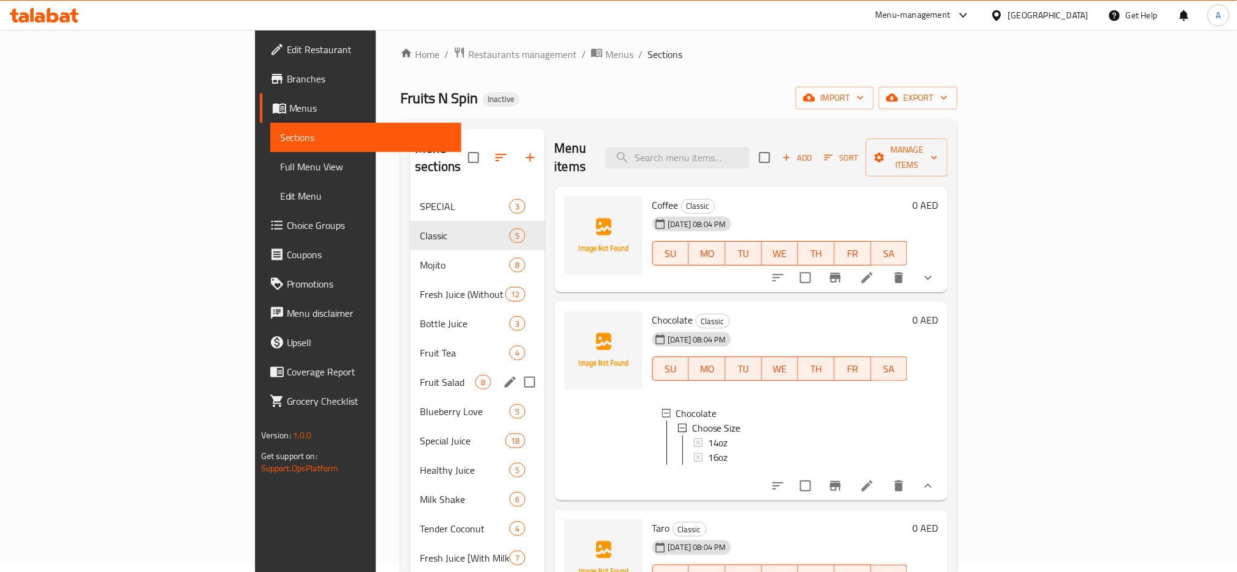
drag, startPoint x: 299, startPoint y: 360, endPoint x: 369, endPoint y: 356, distance: 70.3
click at [420, 375] on span "Fruit Salad" at bounding box center [448, 382] width 56 height 15
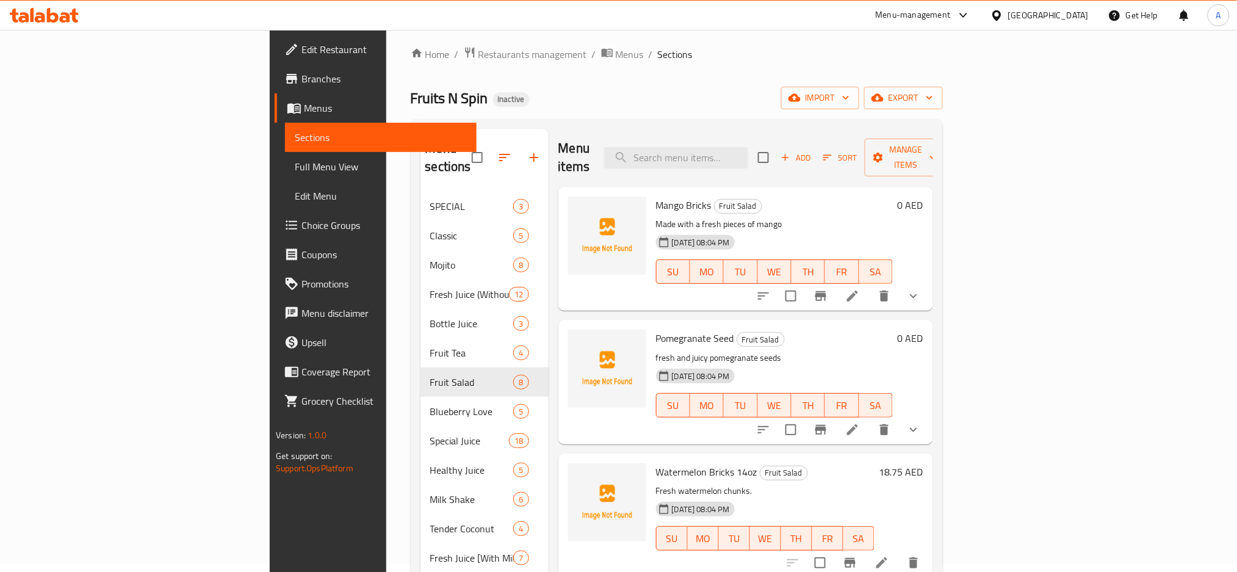
click at [921, 289] on icon "show more" at bounding box center [913, 296] width 15 height 15
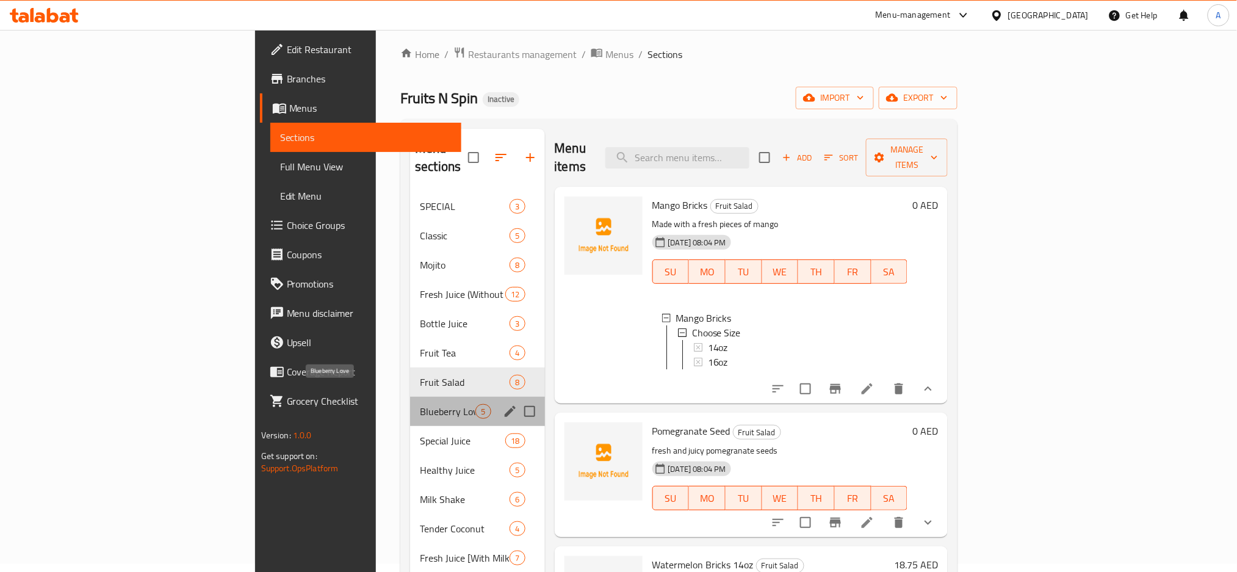
click at [420, 404] on span "Blueberry Love" at bounding box center [448, 411] width 56 height 15
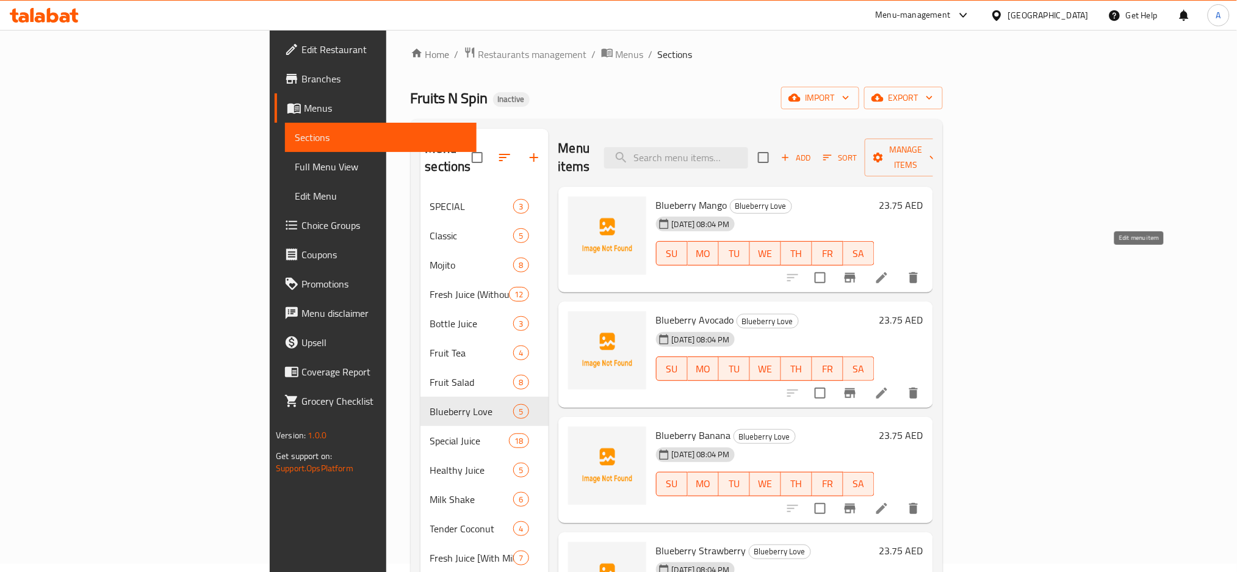
click at [887, 272] on icon at bounding box center [881, 277] width 11 height 11
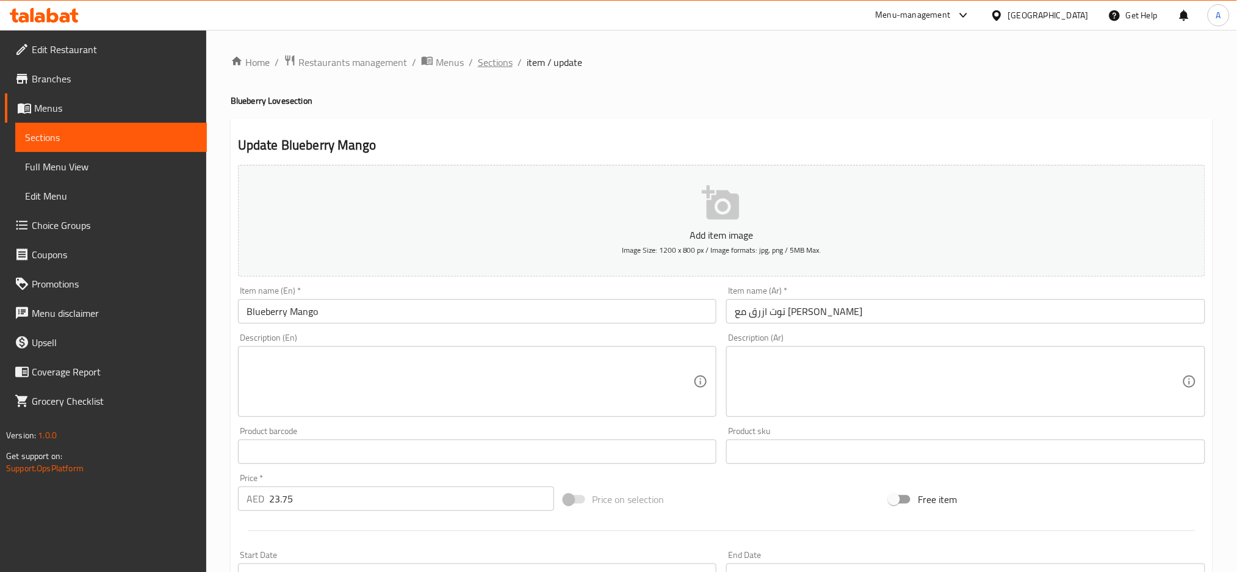
click at [503, 65] on span "Sections" at bounding box center [495, 62] width 35 height 15
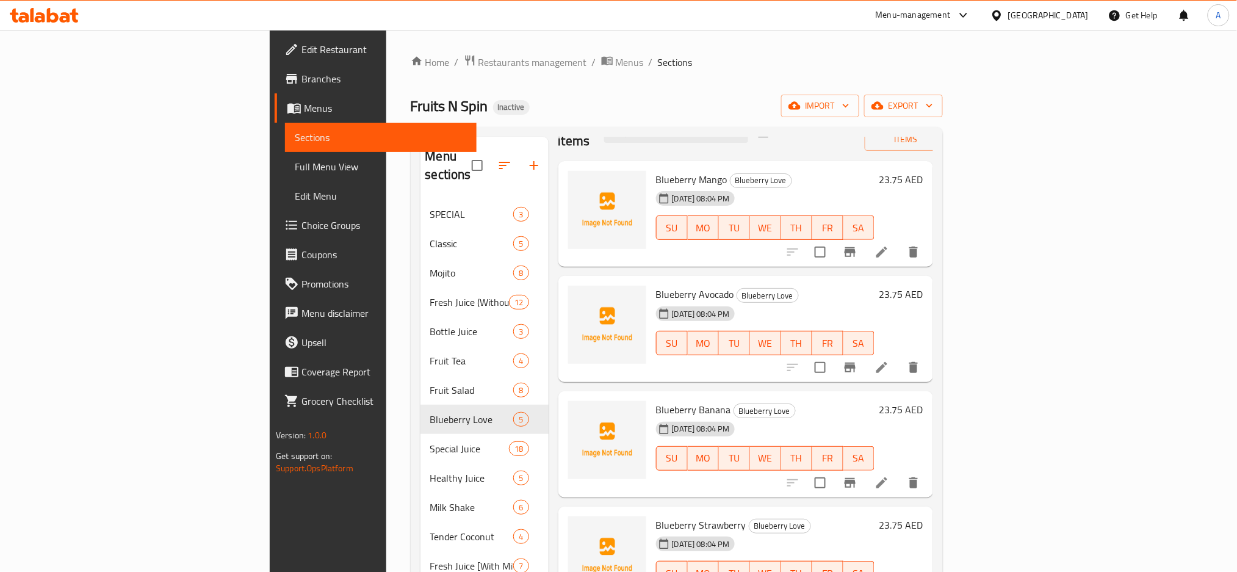
scroll to position [52, 0]
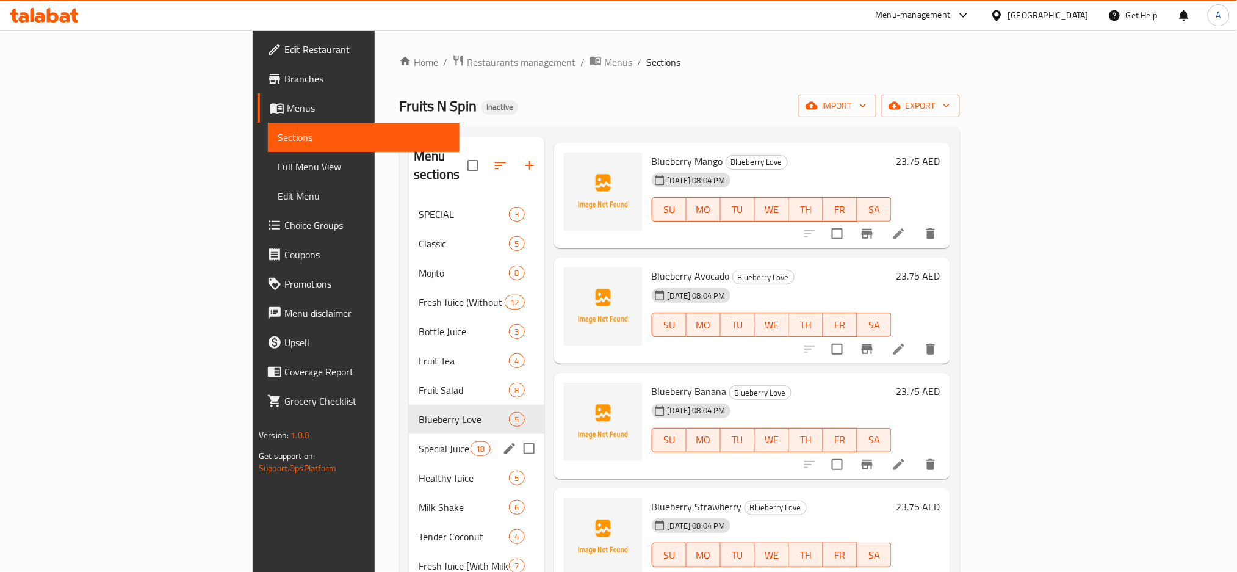
click at [419, 441] on span "Special Juice" at bounding box center [445, 448] width 52 height 15
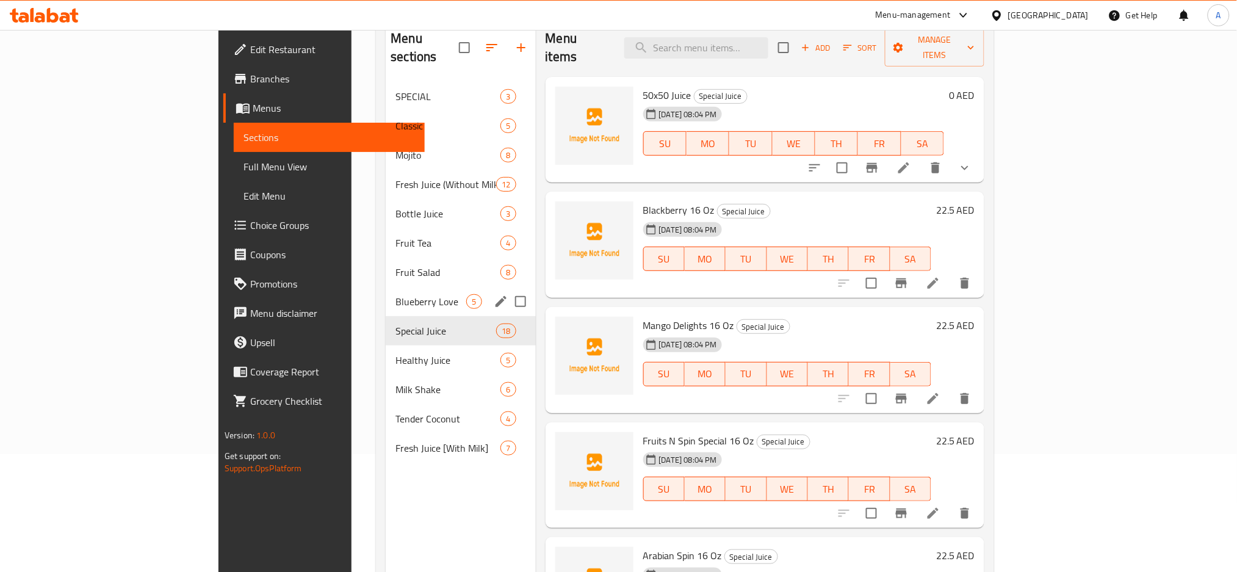
scroll to position [90, 0]
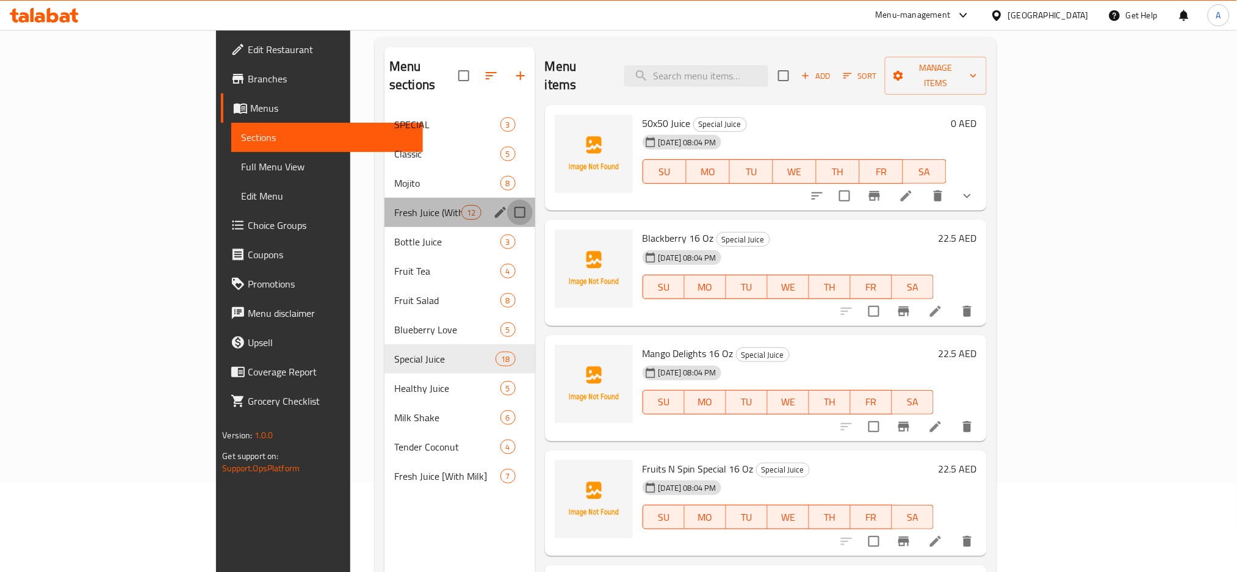
click at [507, 200] on input "Menu sections" at bounding box center [520, 213] width 26 height 26
checkbox input "true"
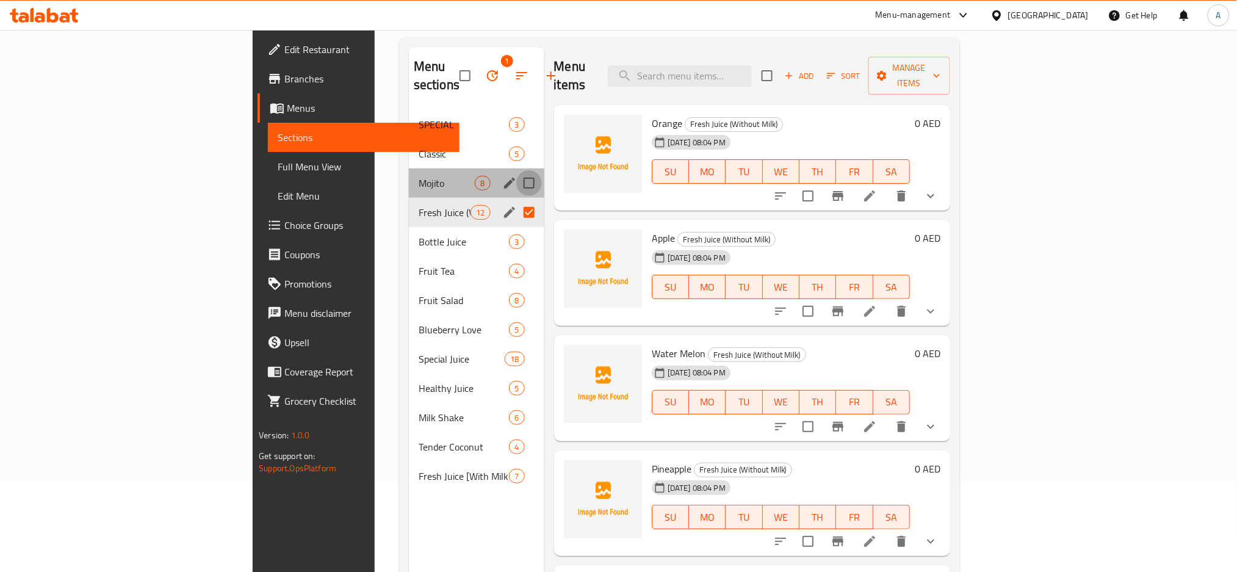
click at [516, 170] on input "Menu sections" at bounding box center [529, 183] width 26 height 26
checkbox input "true"
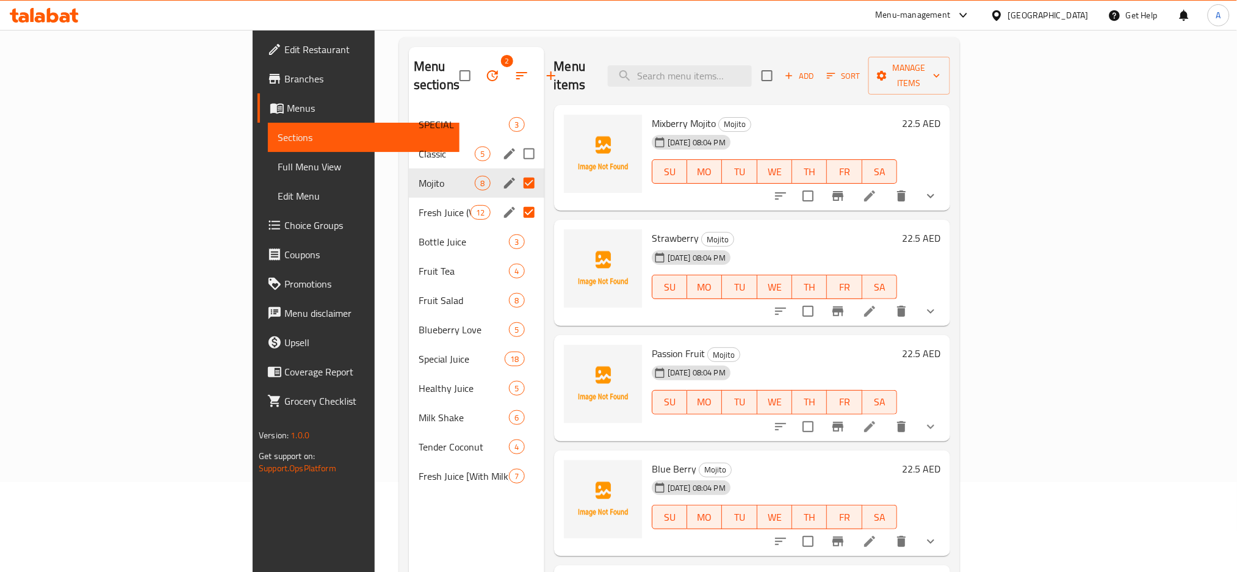
click at [516, 141] on input "Menu sections" at bounding box center [529, 154] width 26 height 26
checkbox input "true"
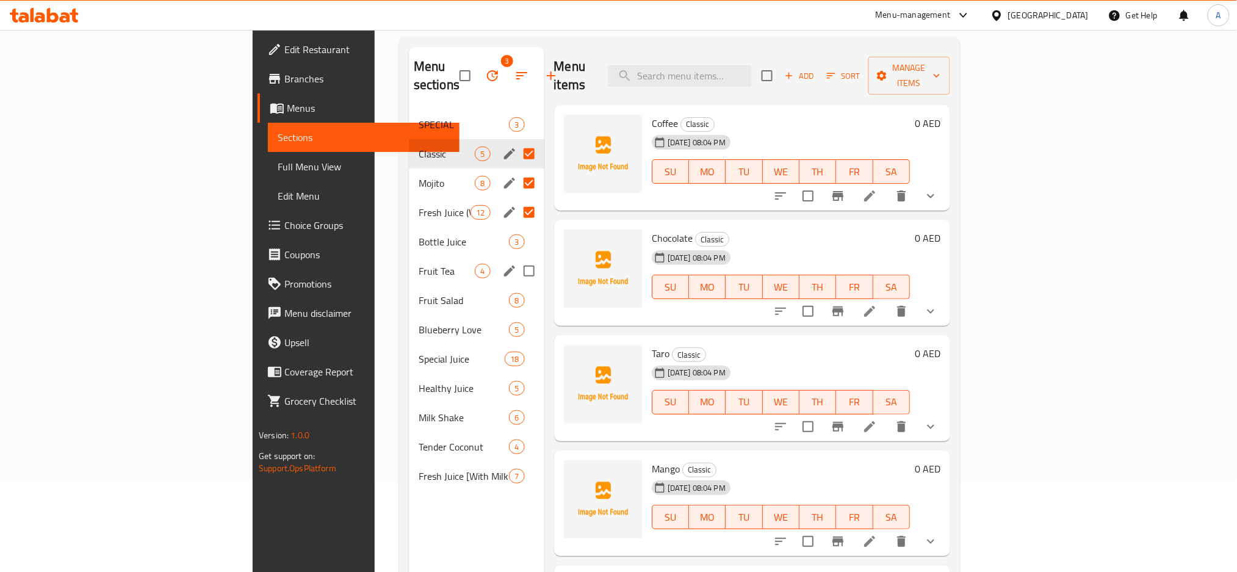
click at [516, 258] on input "Menu sections" at bounding box center [529, 271] width 26 height 26
checkbox input "true"
click at [940, 69] on span "Manage items" at bounding box center [909, 75] width 62 height 31
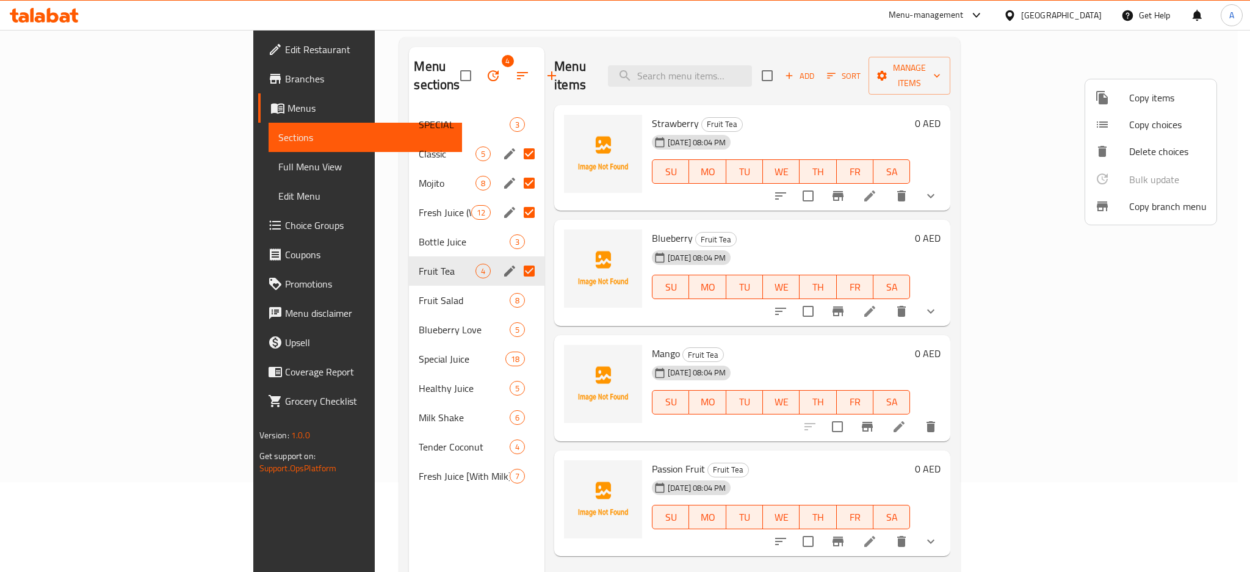
click at [1150, 65] on div at bounding box center [625, 286] width 1250 height 572
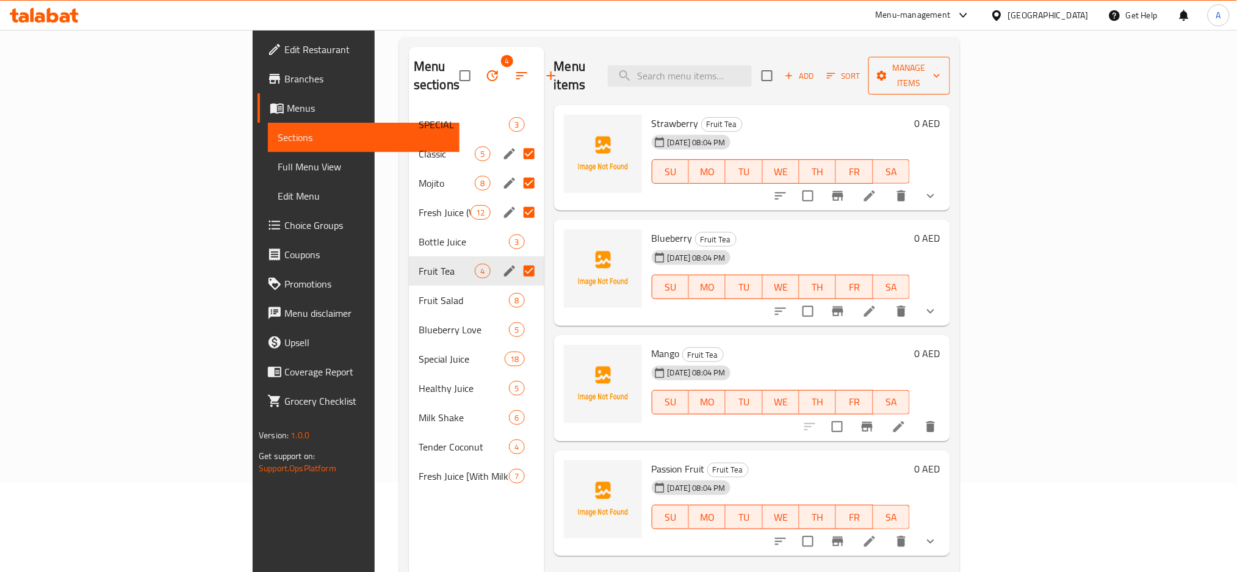
click at [940, 68] on span "Manage items" at bounding box center [909, 75] width 62 height 31
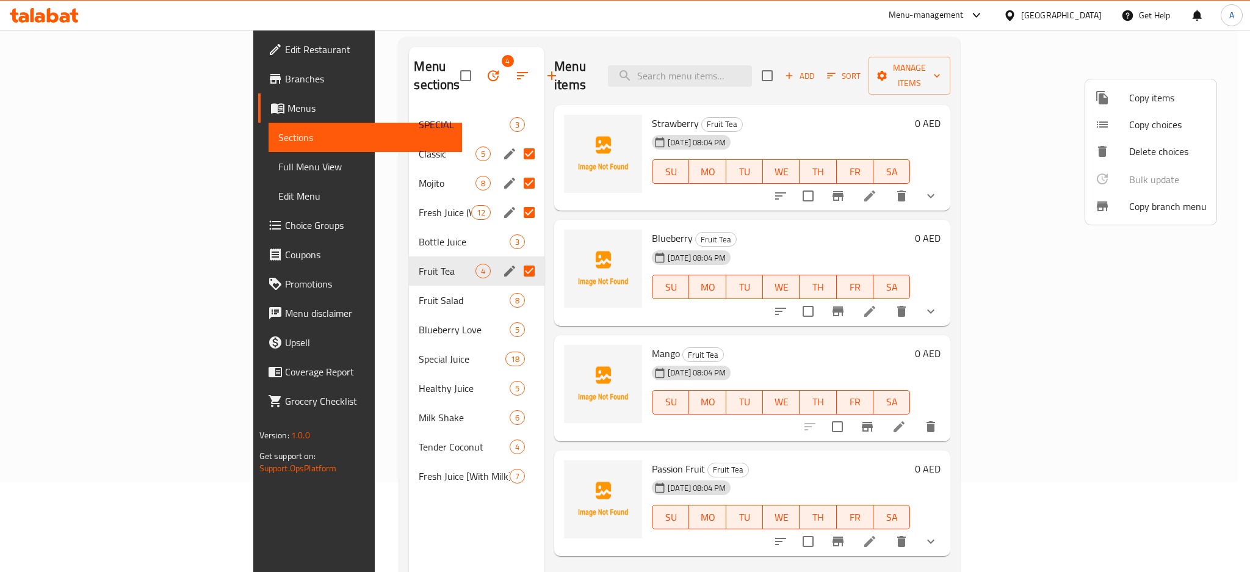
click at [1006, 130] on div at bounding box center [625, 286] width 1250 height 572
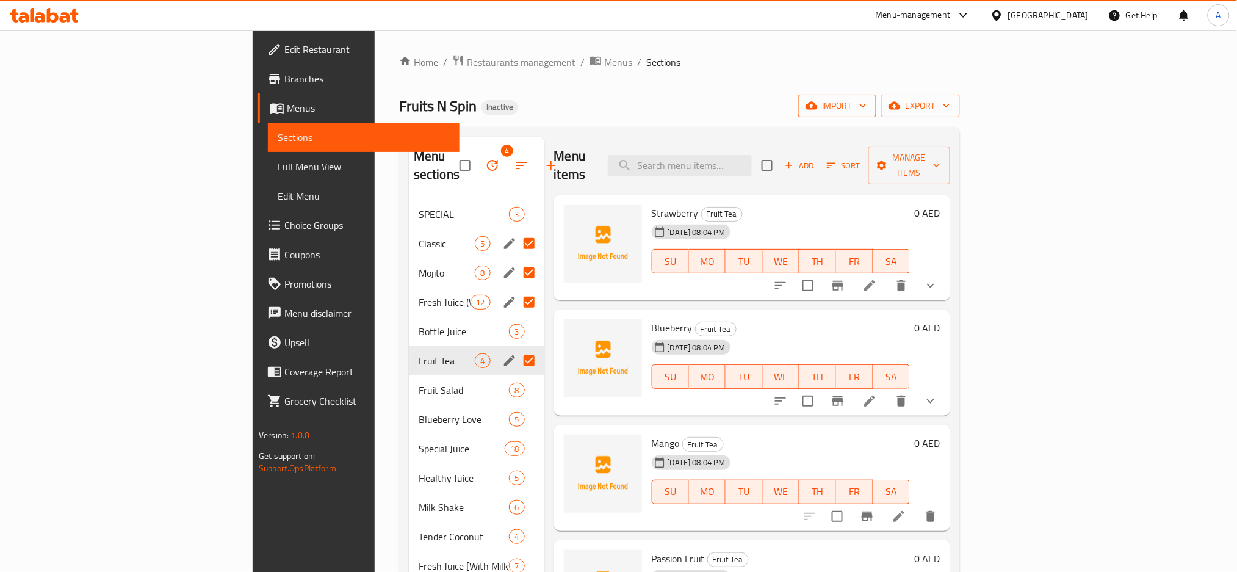
click at [867, 107] on span "import" at bounding box center [837, 105] width 59 height 15
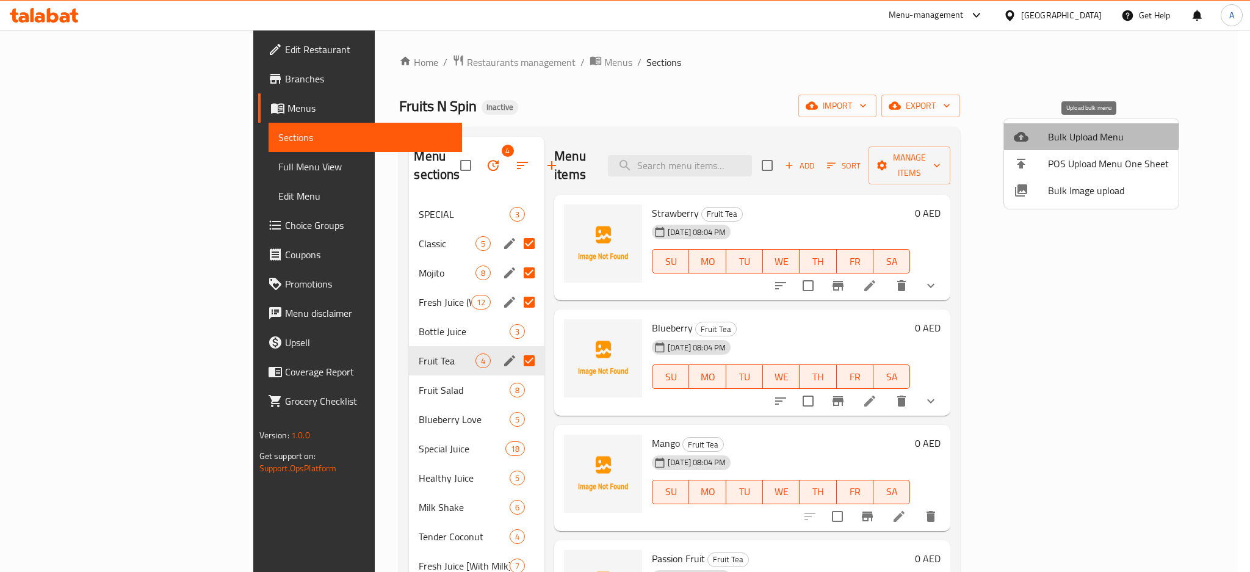
click at [1091, 129] on span "Bulk Upload Menu" at bounding box center [1108, 136] width 121 height 15
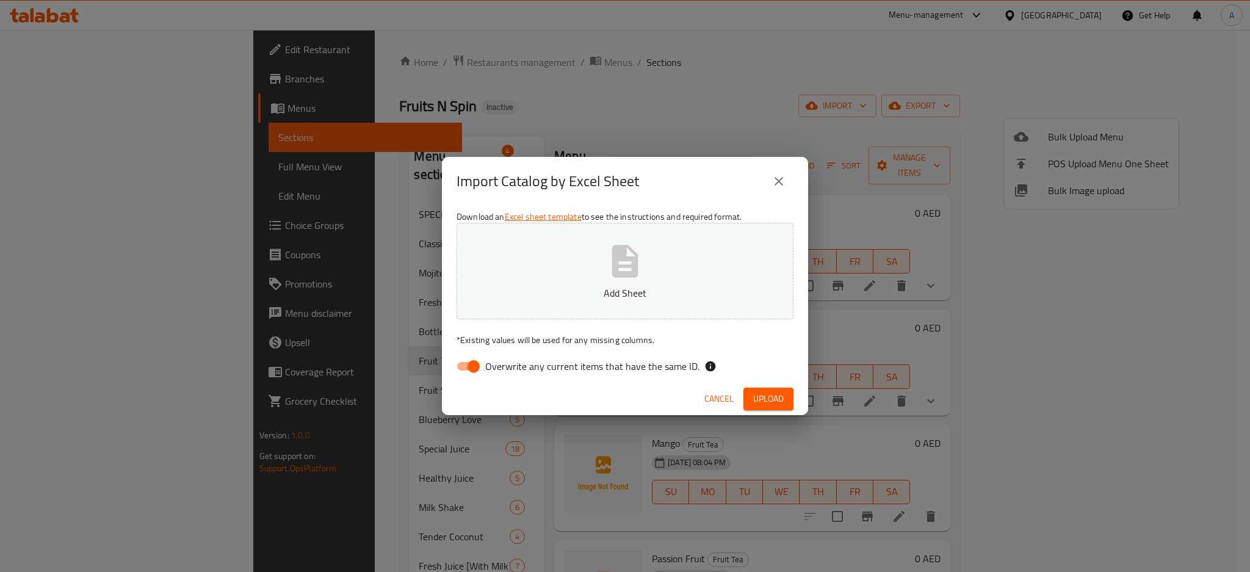
click at [626, 370] on span "Overwrite any current items that have the same ID." at bounding box center [592, 366] width 214 height 15
click at [508, 370] on input "Overwrite any current items that have the same ID." at bounding box center [474, 366] width 70 height 23
checkbox input "false"
click at [764, 393] on span "Upload" at bounding box center [768, 398] width 31 height 15
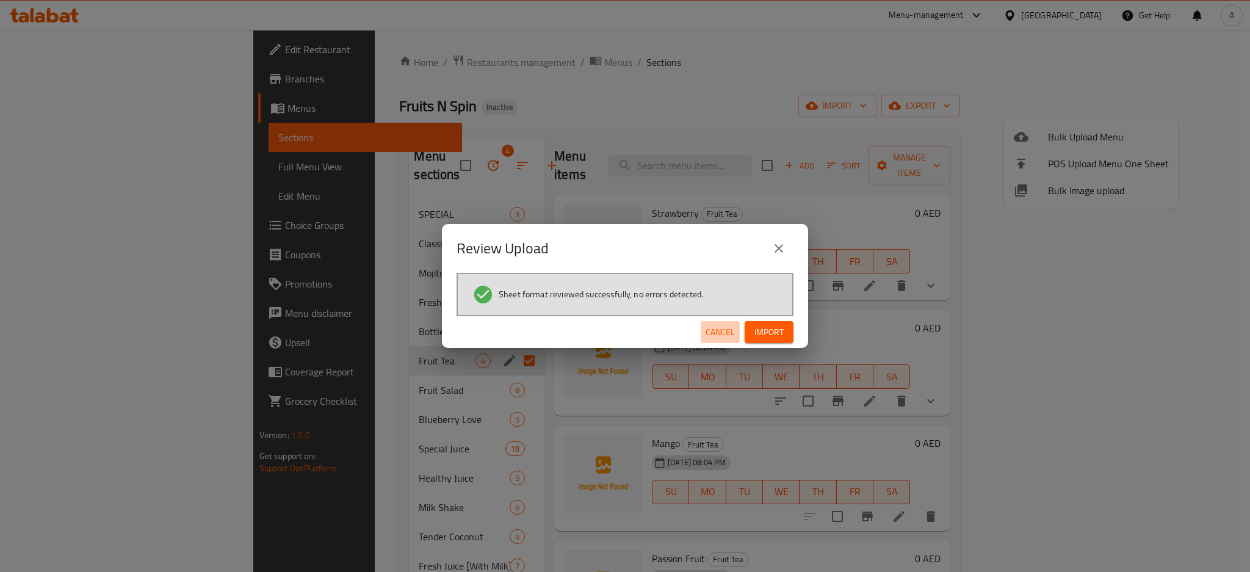
click at [715, 330] on span "Cancel" at bounding box center [720, 332] width 29 height 15
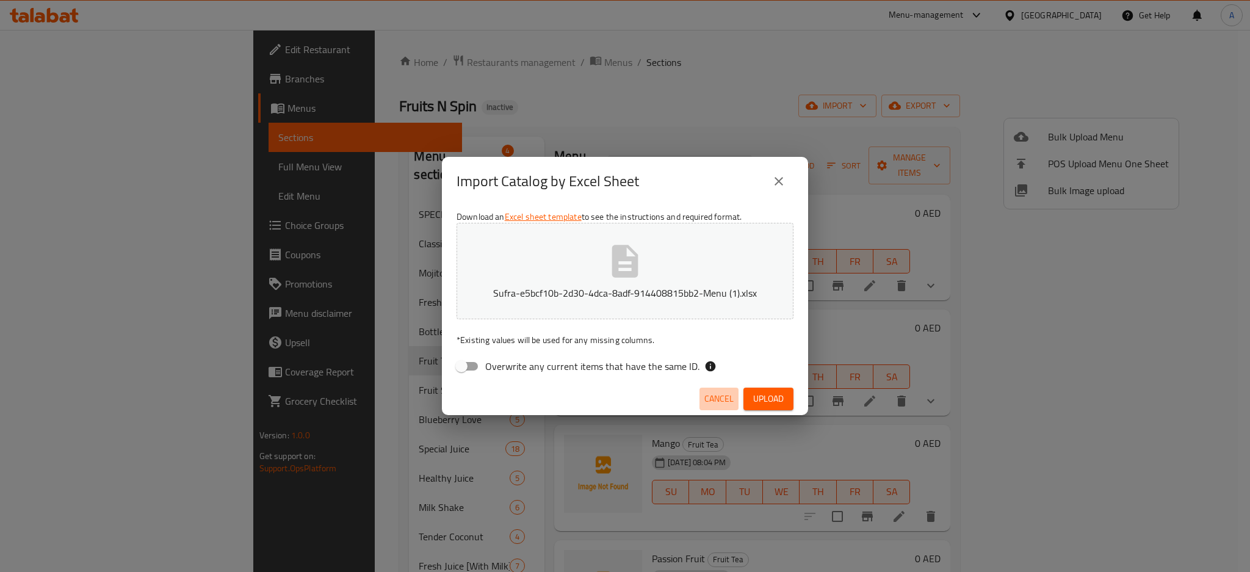
click at [710, 392] on span "Cancel" at bounding box center [718, 398] width 29 height 15
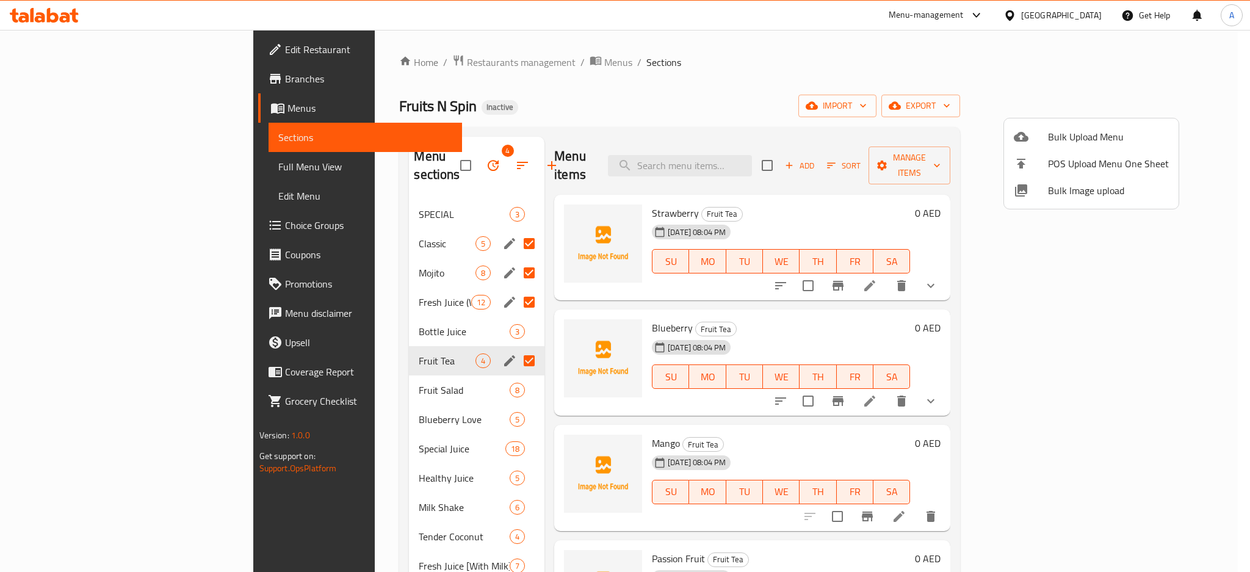
click at [409, 154] on div at bounding box center [625, 286] width 1250 height 572
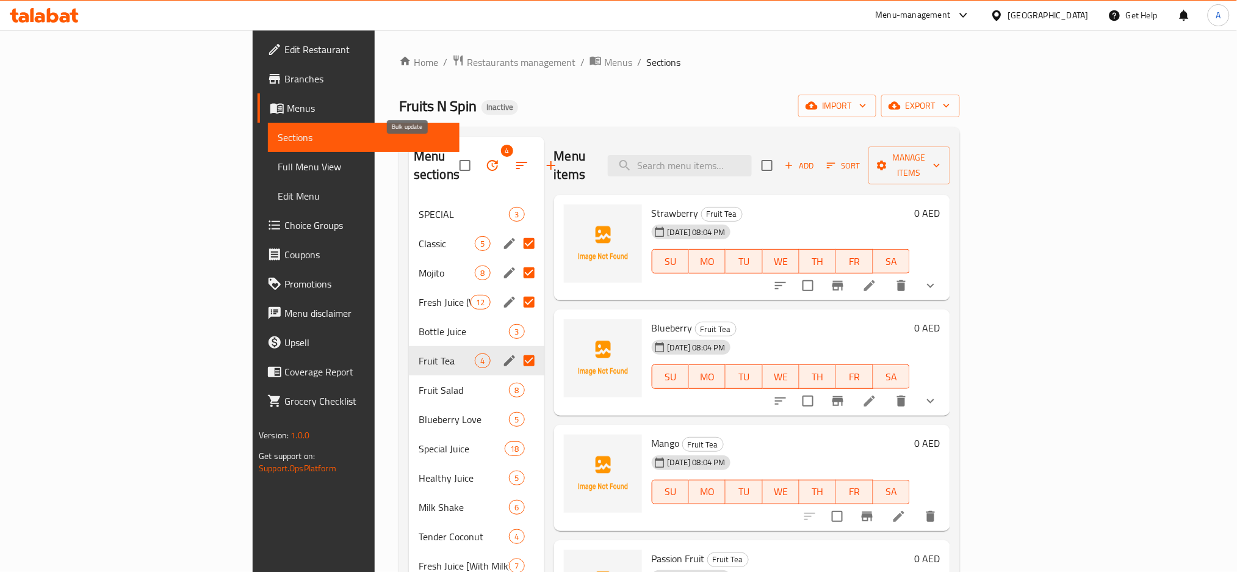
click at [485, 158] on icon "button" at bounding box center [492, 165] width 15 height 15
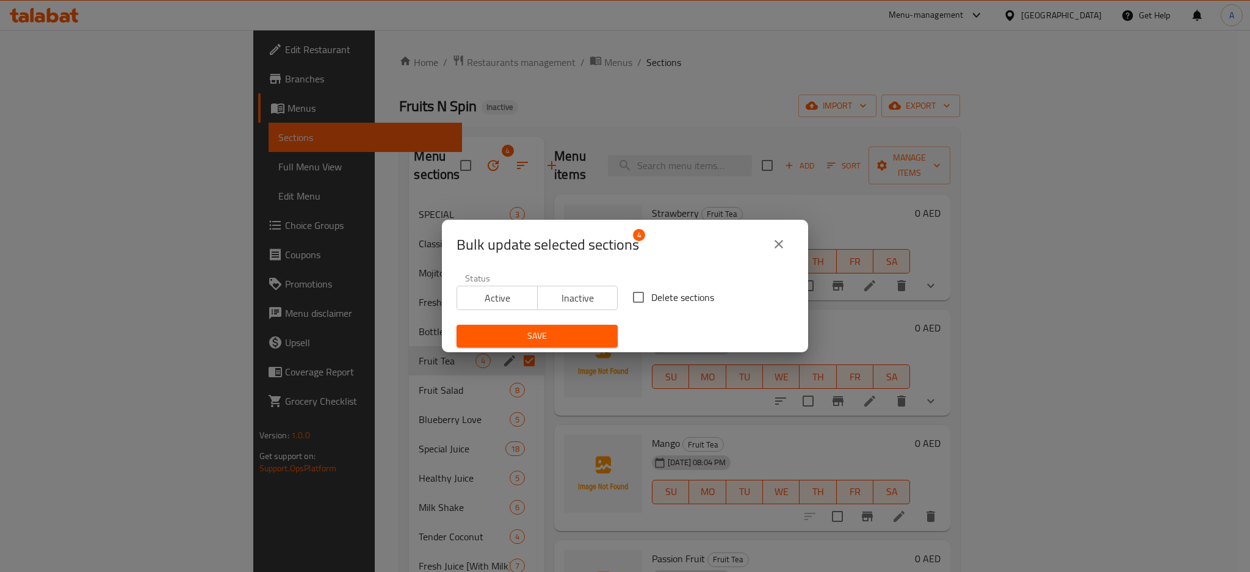
click at [680, 297] on span "Delete sections" at bounding box center [682, 297] width 63 height 15
click at [651, 297] on input "Delete sections" at bounding box center [639, 297] width 26 height 26
checkbox input "true"
click at [585, 328] on span "Save" at bounding box center [537, 335] width 142 height 15
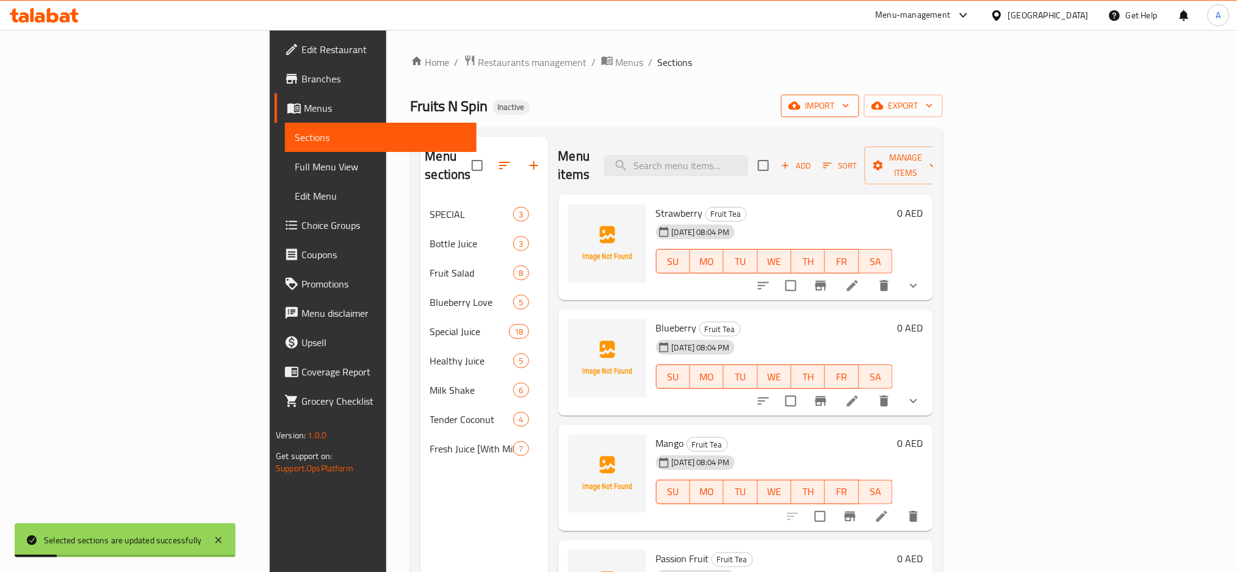
click at [850, 100] on span "import" at bounding box center [820, 105] width 59 height 15
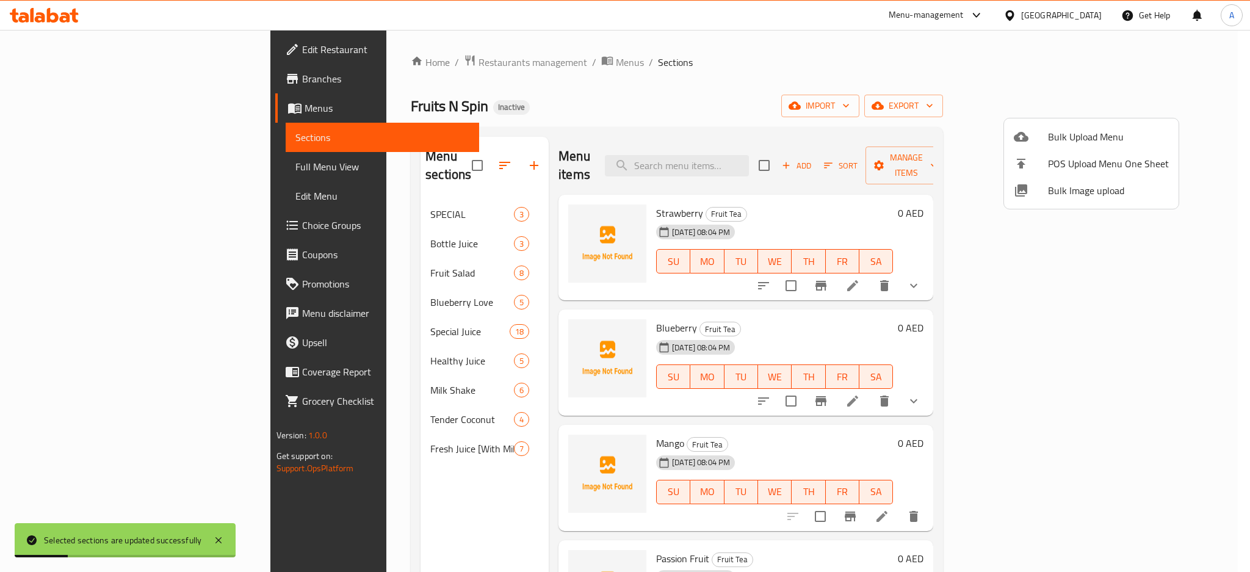
click at [1080, 132] on span "Bulk Upload Menu" at bounding box center [1108, 136] width 121 height 15
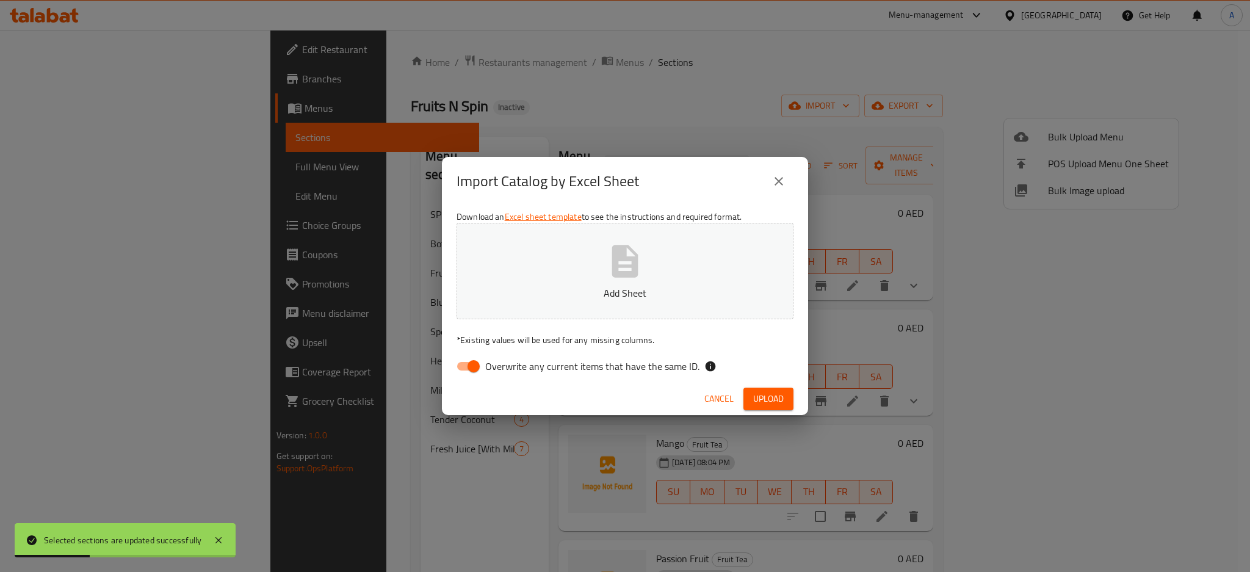
click at [660, 361] on span "Overwrite any current items that have the same ID." at bounding box center [592, 366] width 214 height 15
click at [508, 361] on input "Overwrite any current items that have the same ID." at bounding box center [474, 366] width 70 height 23
checkbox input "false"
click at [765, 400] on span "Upload" at bounding box center [768, 398] width 31 height 15
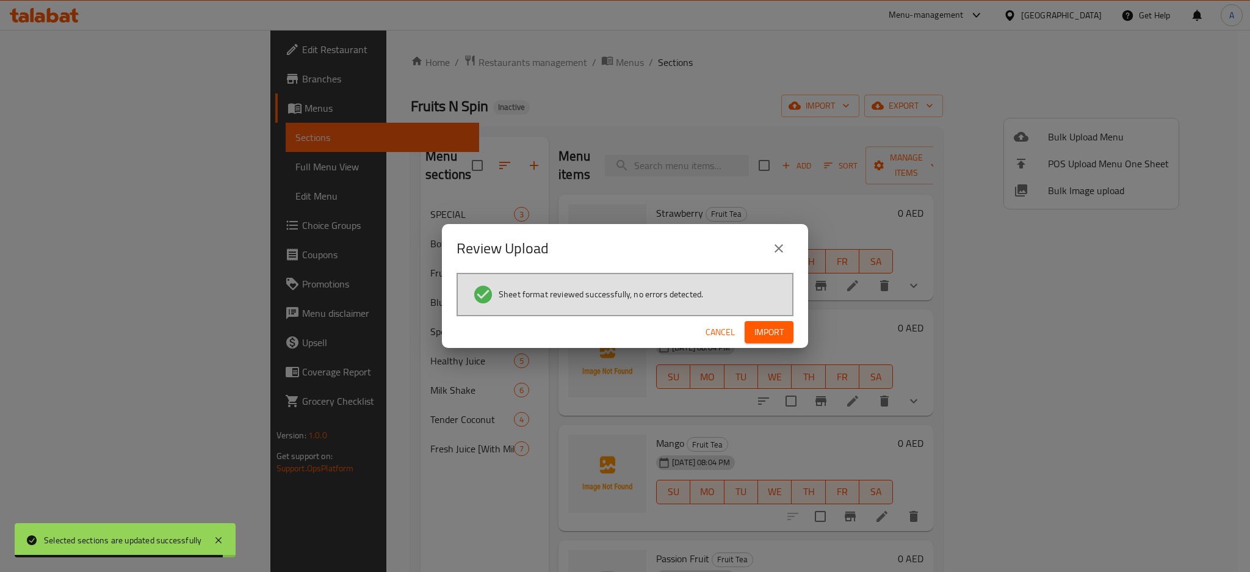
click at [767, 331] on span "Import" at bounding box center [768, 332] width 29 height 15
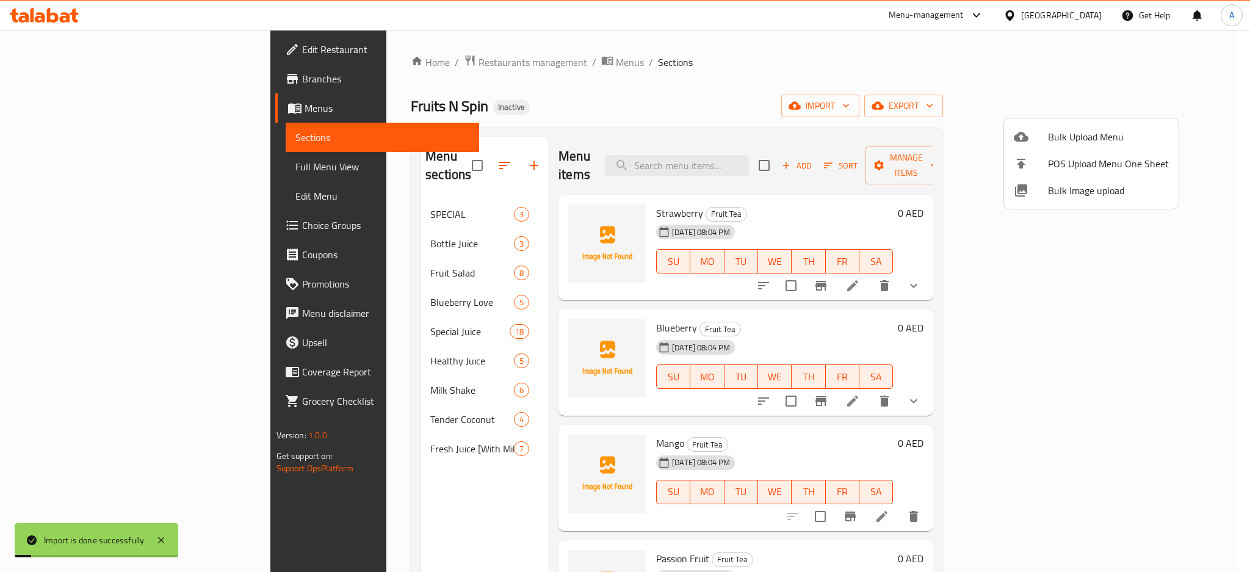
click at [65, 171] on div at bounding box center [625, 286] width 1250 height 572
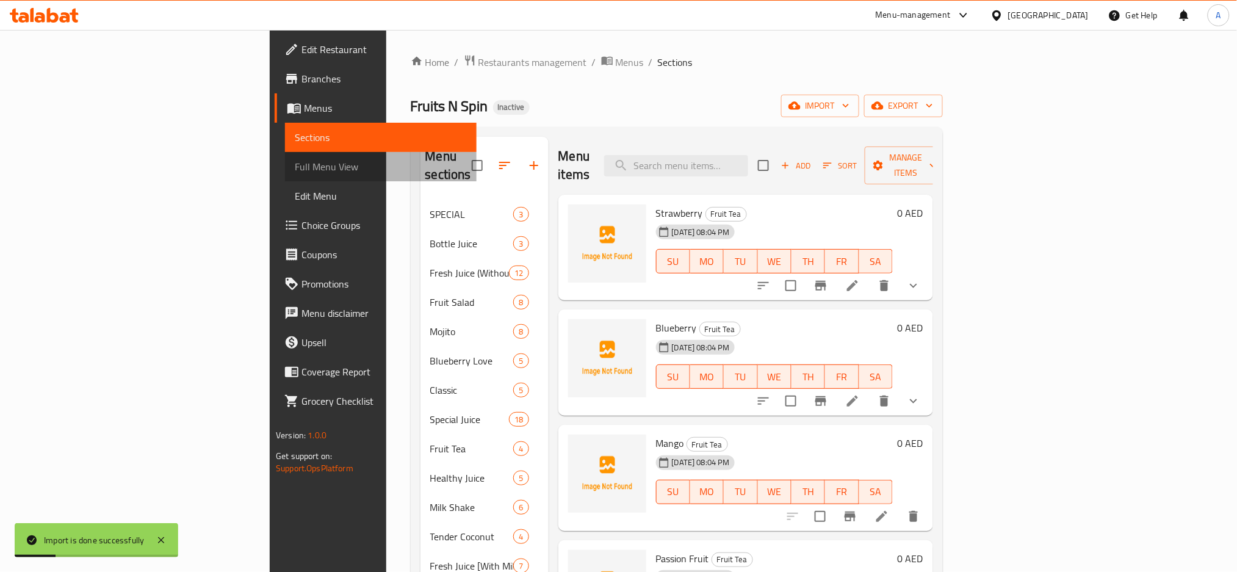
click at [295, 169] on span "Full Menu View" at bounding box center [381, 166] width 172 height 15
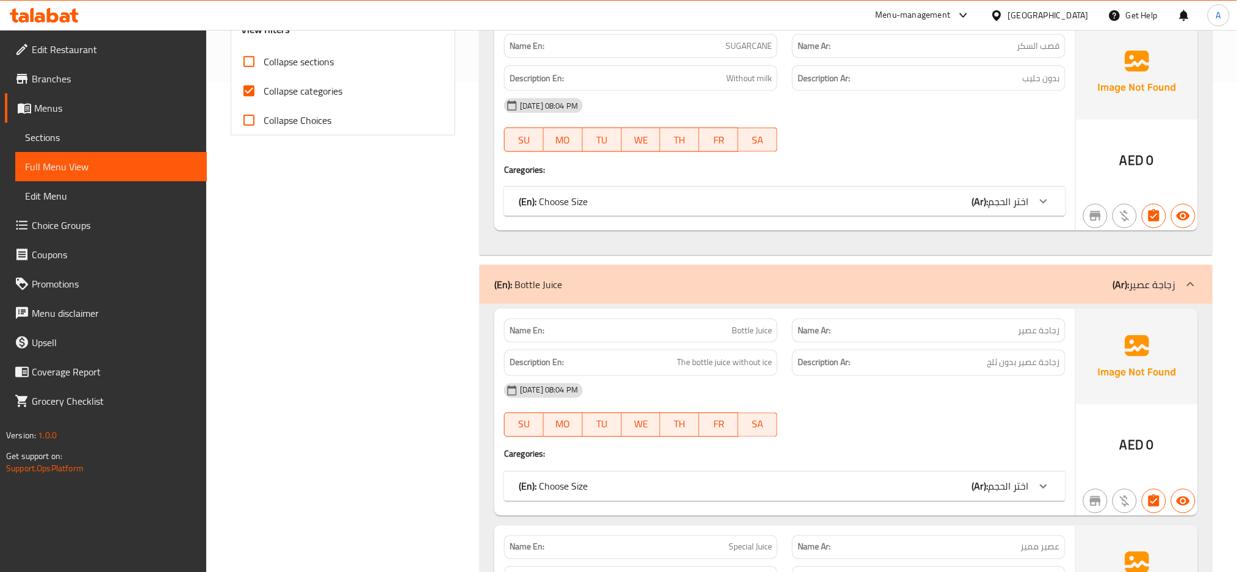
scroll to position [895, 0]
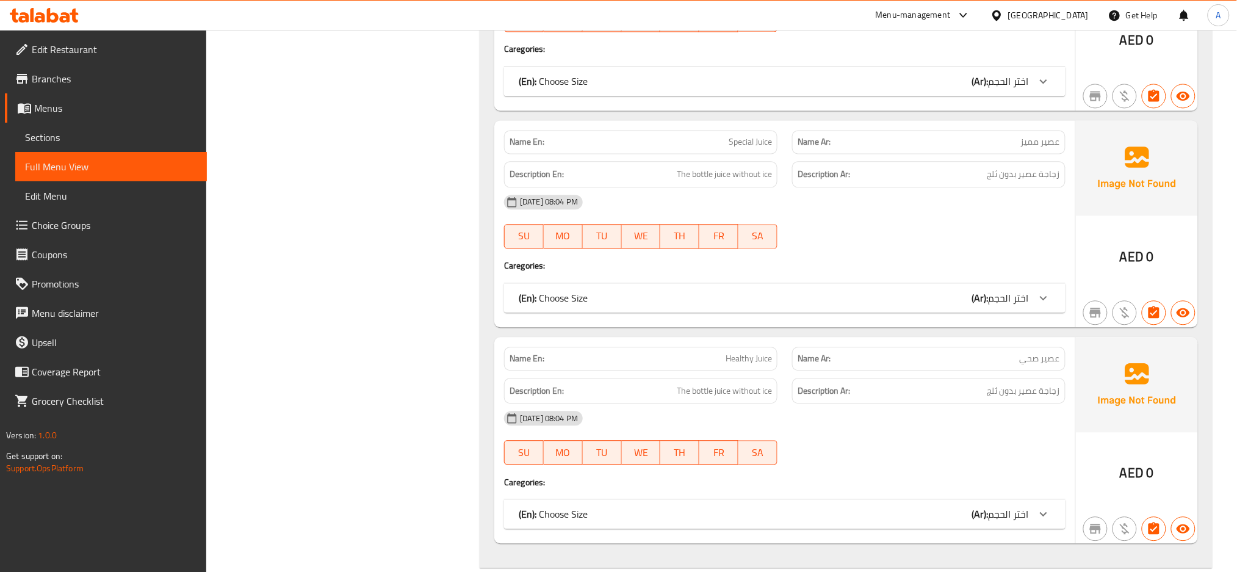
click at [844, 317] on div "Name En: Special Juice Name Ar: عصير مميز Description En: The bottle juice with…" at bounding box center [784, 223] width 581 height 207
click at [840, 307] on div "(En): Choose Size (Ar): اختر الحجم" at bounding box center [784, 297] width 561 height 29
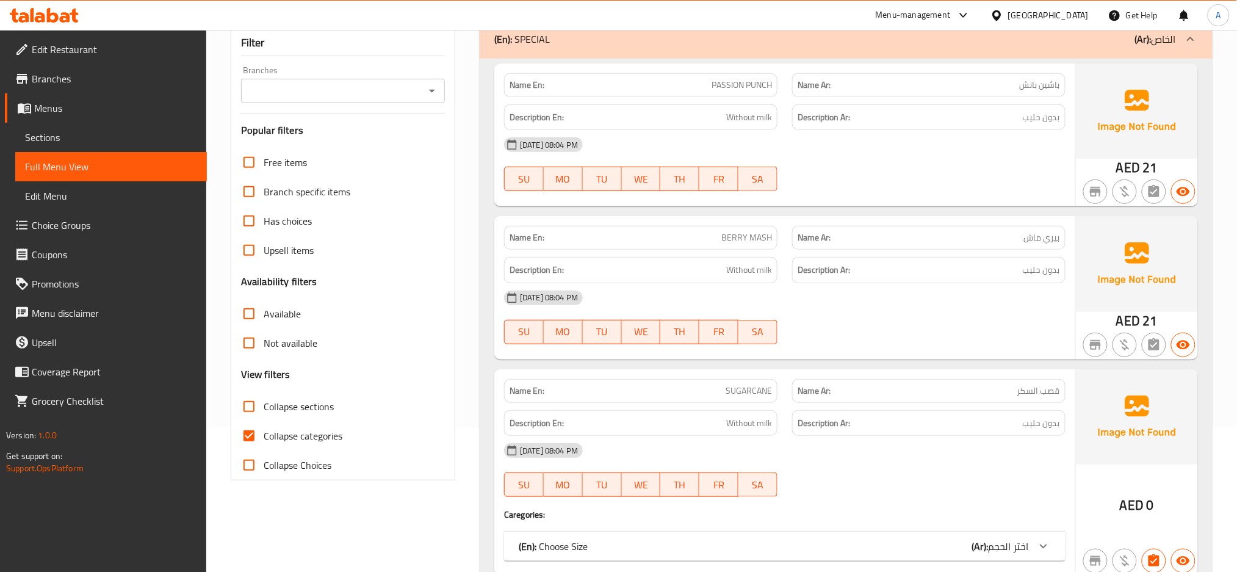
scroll to position [325, 0]
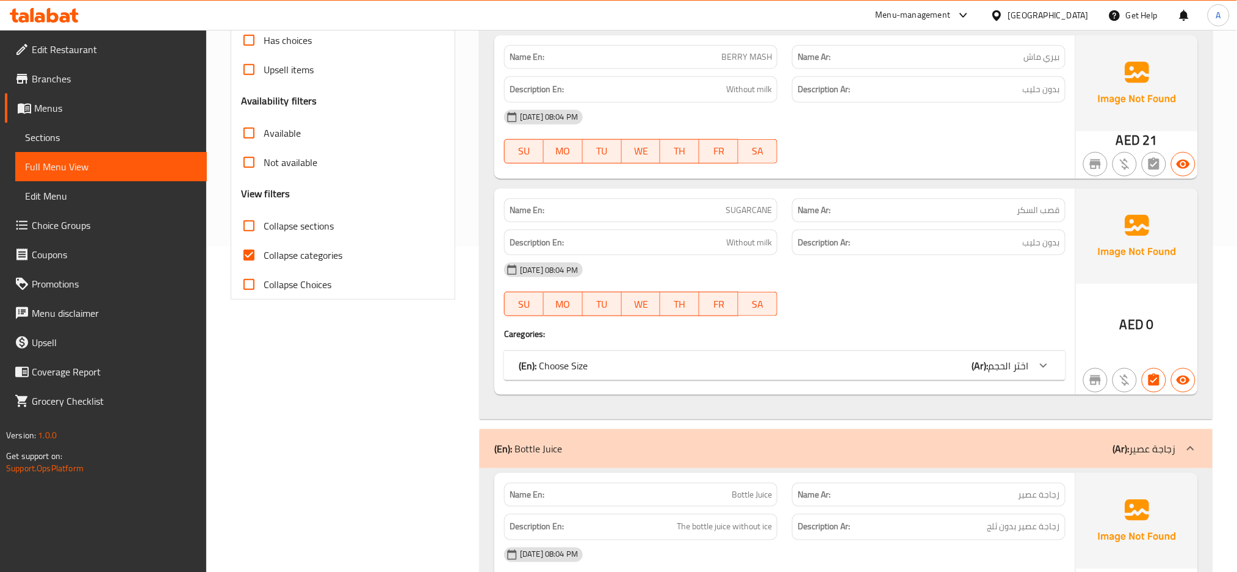
click at [306, 229] on span "Collapse sections" at bounding box center [299, 225] width 70 height 15
click at [264, 229] on input "Collapse sections" at bounding box center [248, 225] width 29 height 29
checkbox input "true"
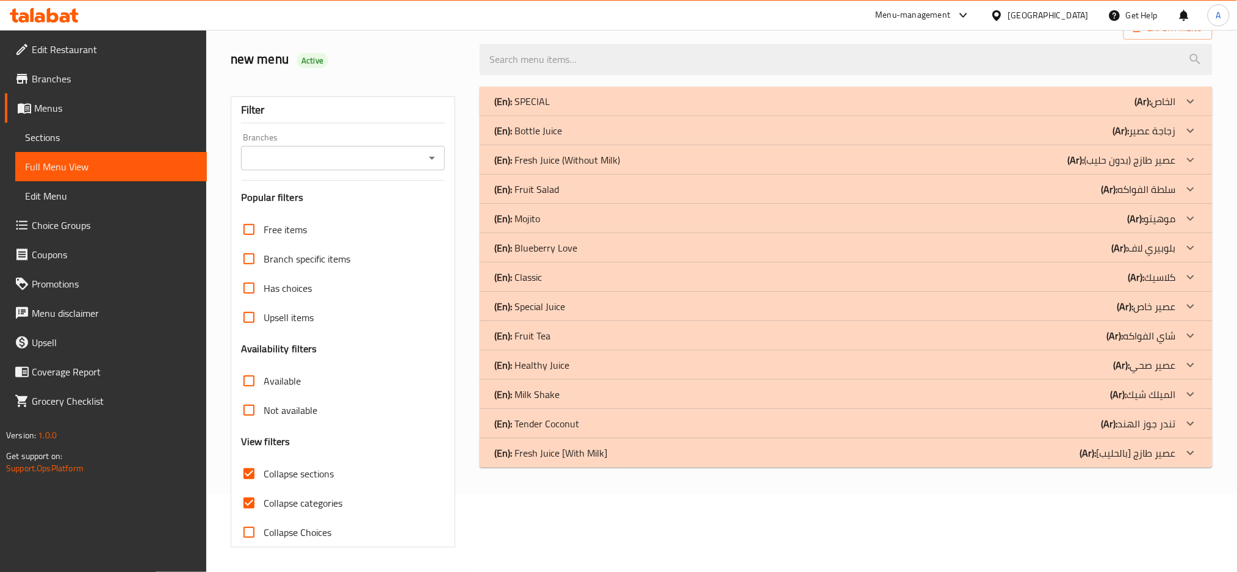
click at [289, 256] on div "Free items Branch specific items Has choices Upsell items Availability filters …" at bounding box center [343, 381] width 204 height 332
click at [284, 499] on span "Collapse categories" at bounding box center [303, 503] width 79 height 15
click at [264, 499] on input "Collapse categories" at bounding box center [248, 502] width 29 height 29
checkbox input "false"
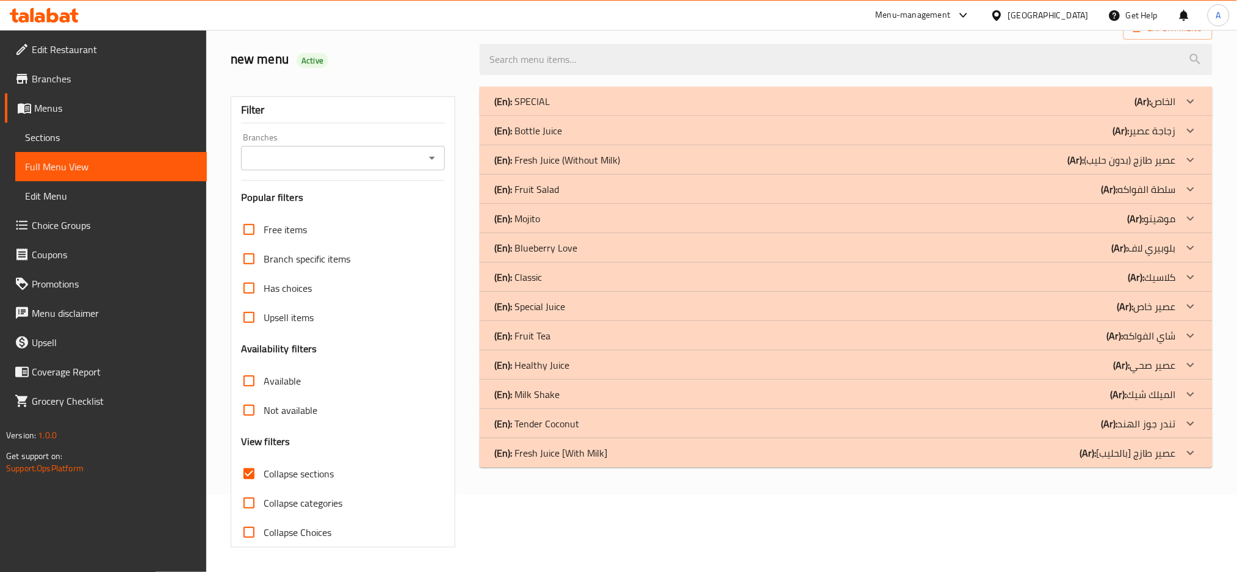
click at [1134, 161] on p "(Ar): عصير طازج (بدون حليب)" at bounding box center [1122, 160] width 108 height 15
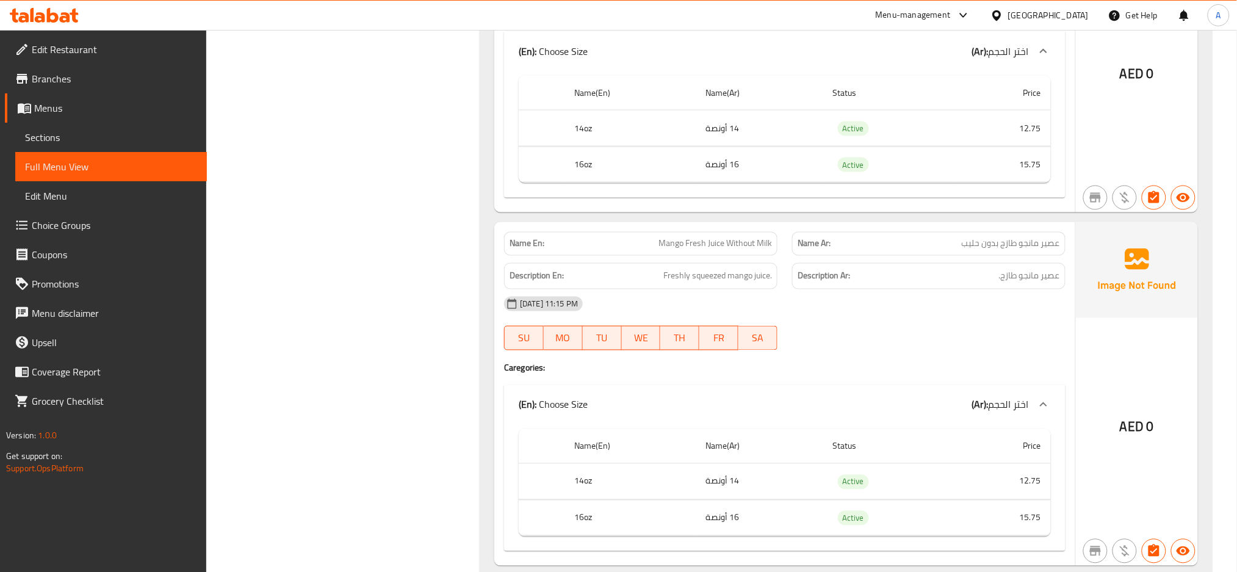
scroll to position [4336, 0]
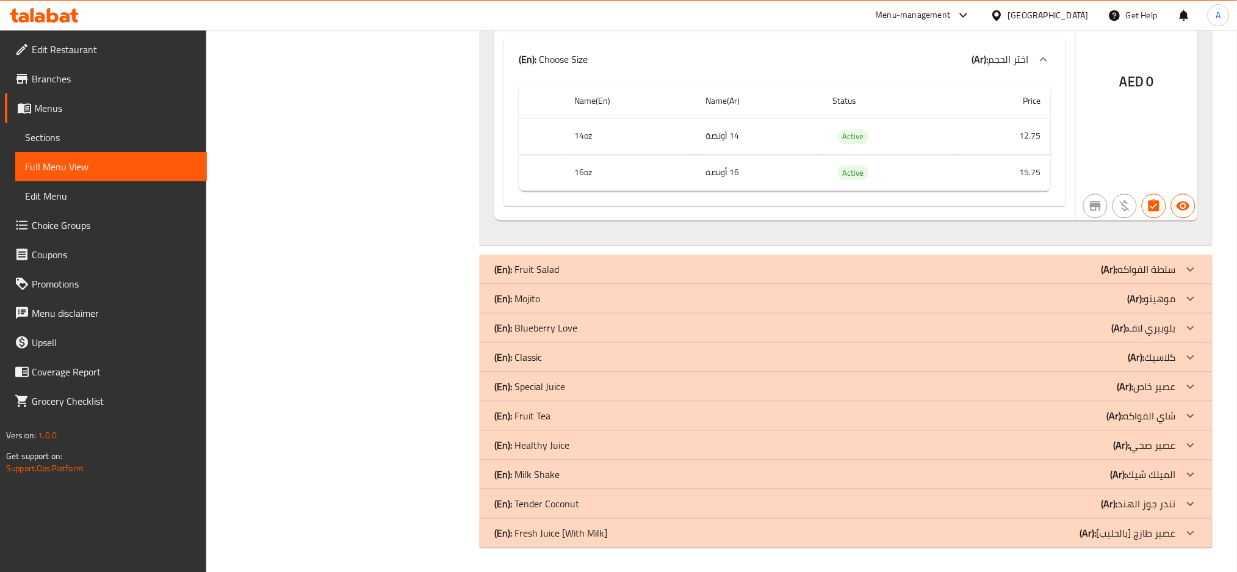
click at [1145, 414] on p "(Ar): شاي الفواكه" at bounding box center [1141, 415] width 69 height 15
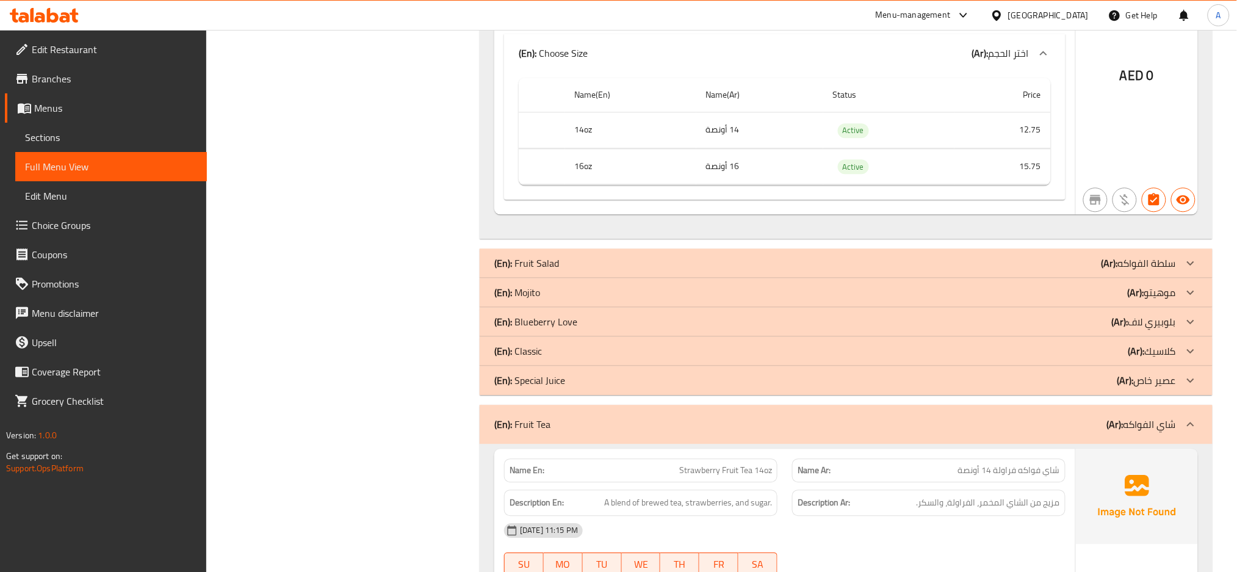
click at [1146, 352] on p "(Ar): كلاسيك" at bounding box center [1152, 351] width 48 height 15
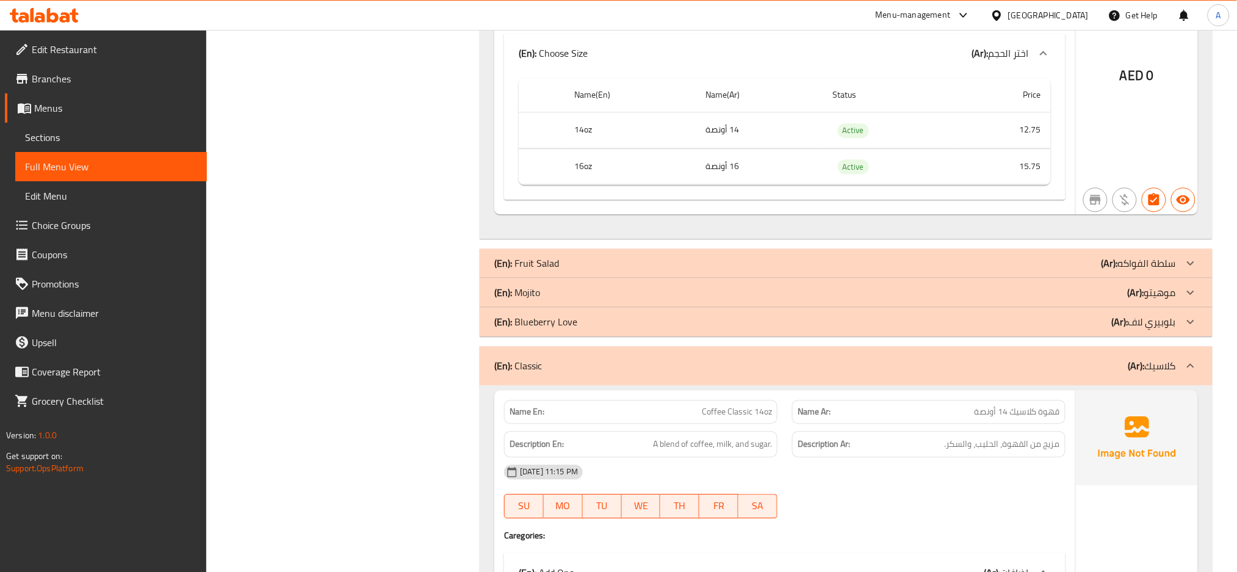
click at [1147, 294] on p "(Ar): موهيتو" at bounding box center [1152, 292] width 48 height 15
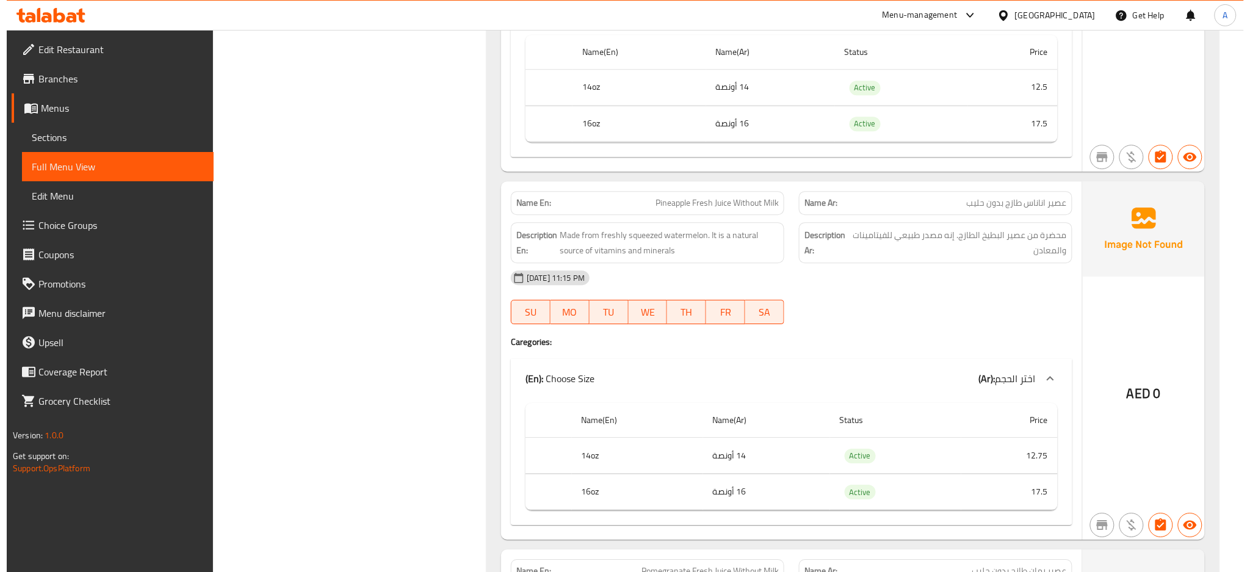
scroll to position [0, 0]
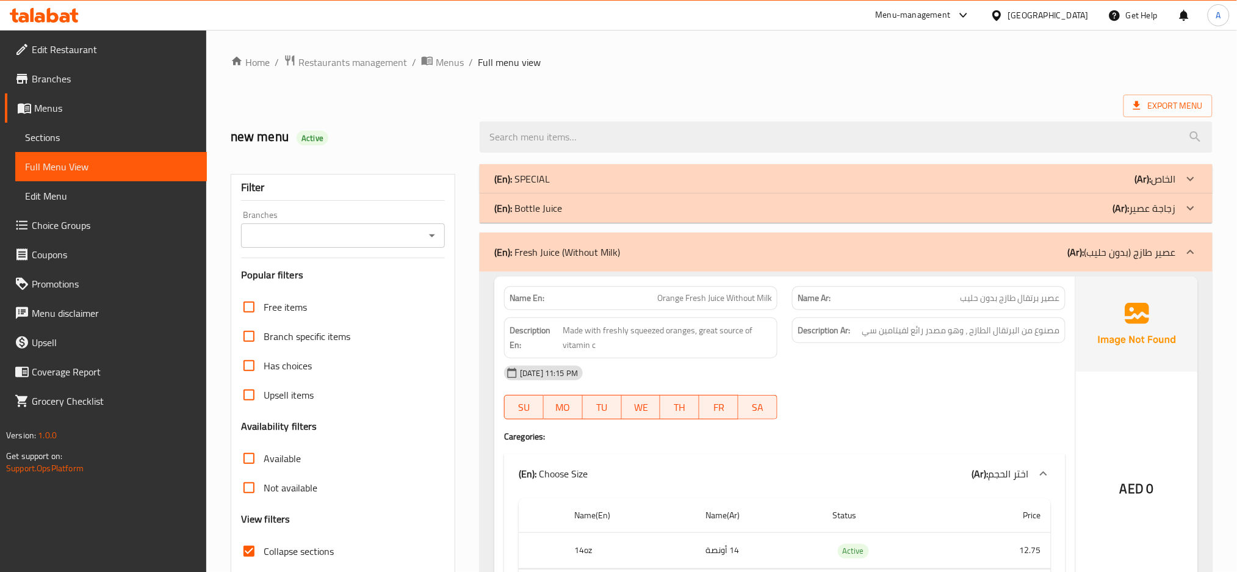
drag, startPoint x: 1219, startPoint y: 456, endPoint x: 1180, endPoint y: 193, distance: 265.3
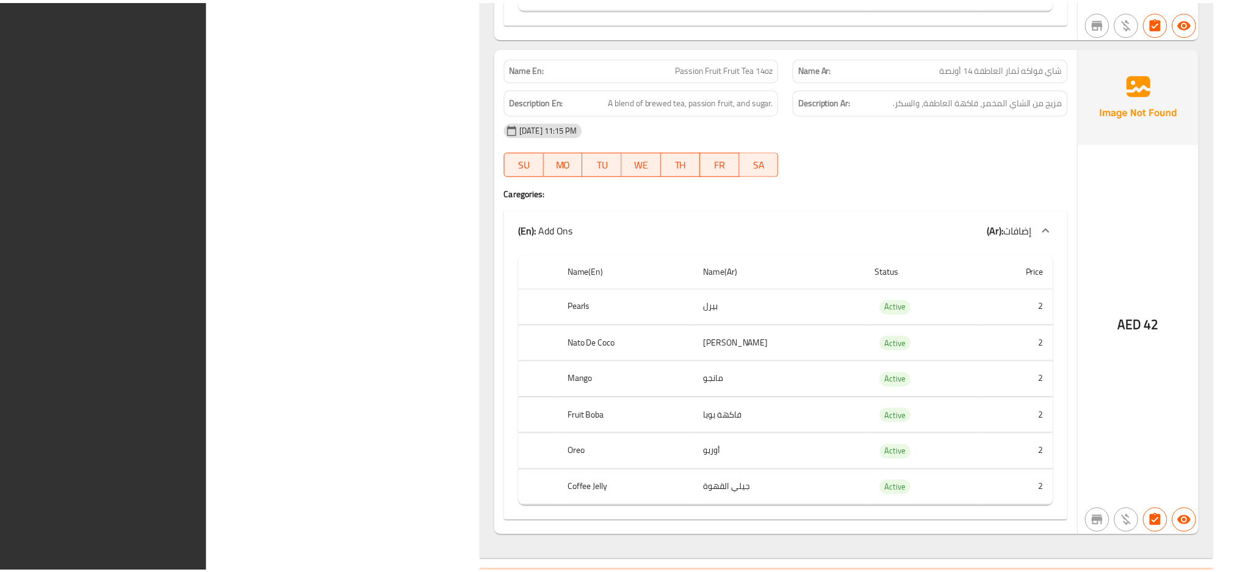
scroll to position [10458, 0]
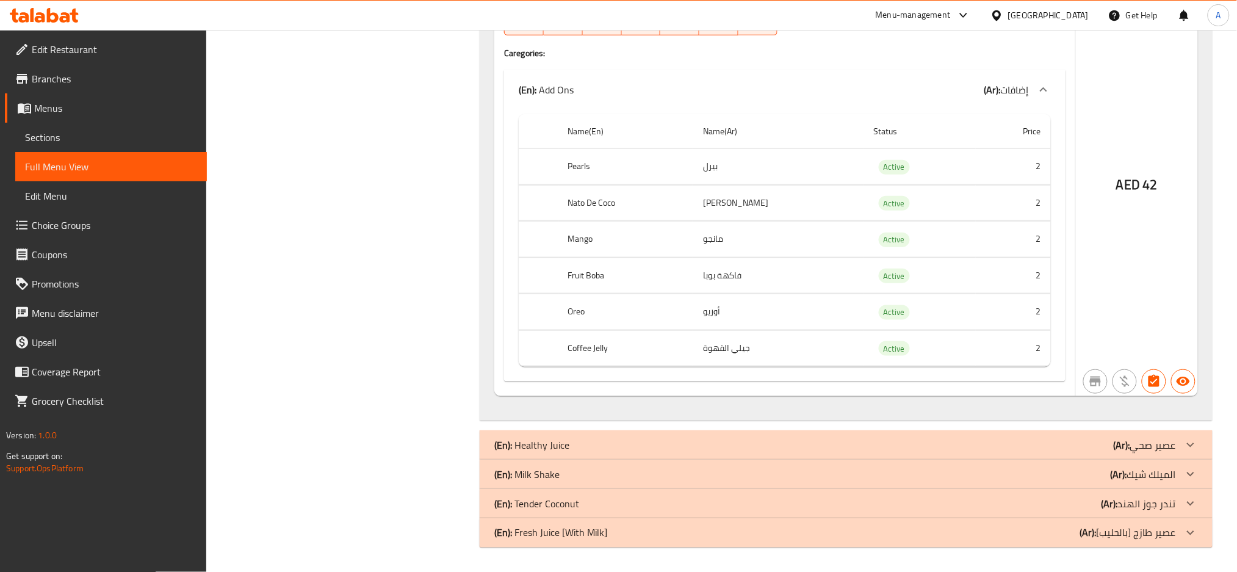
click at [1028, 16] on div "United Arab Emirates" at bounding box center [1048, 15] width 81 height 13
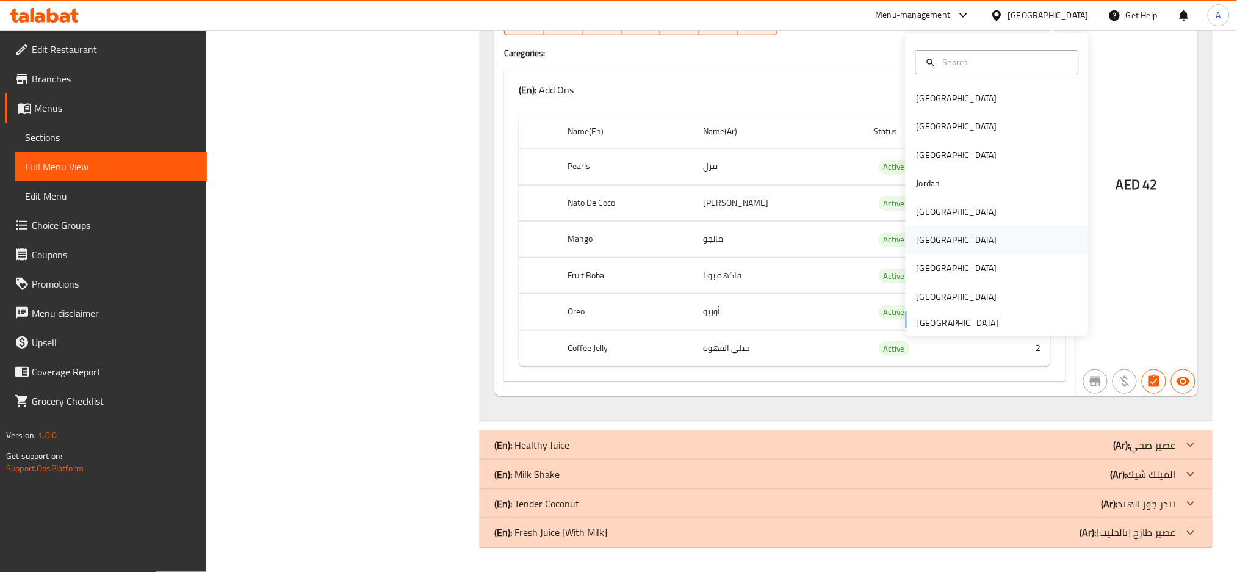
click at [930, 237] on div "[GEOGRAPHIC_DATA]" at bounding box center [957, 240] width 100 height 28
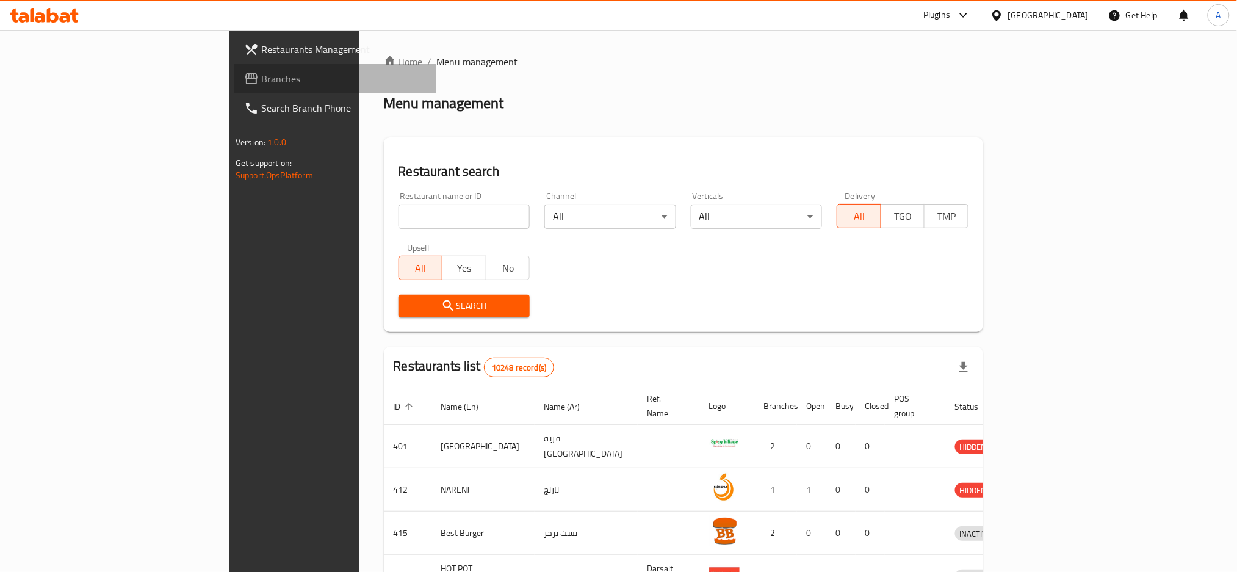
click at [261, 83] on span "Branches" at bounding box center [343, 78] width 165 height 15
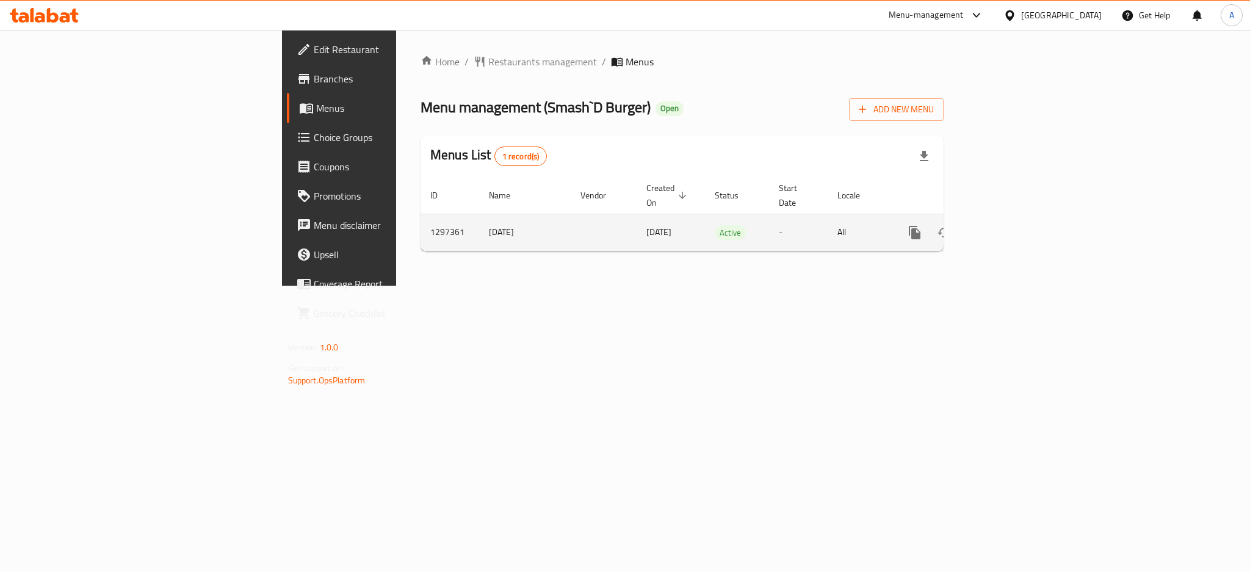
click at [1010, 225] on icon "enhanced table" at bounding box center [1002, 232] width 15 height 15
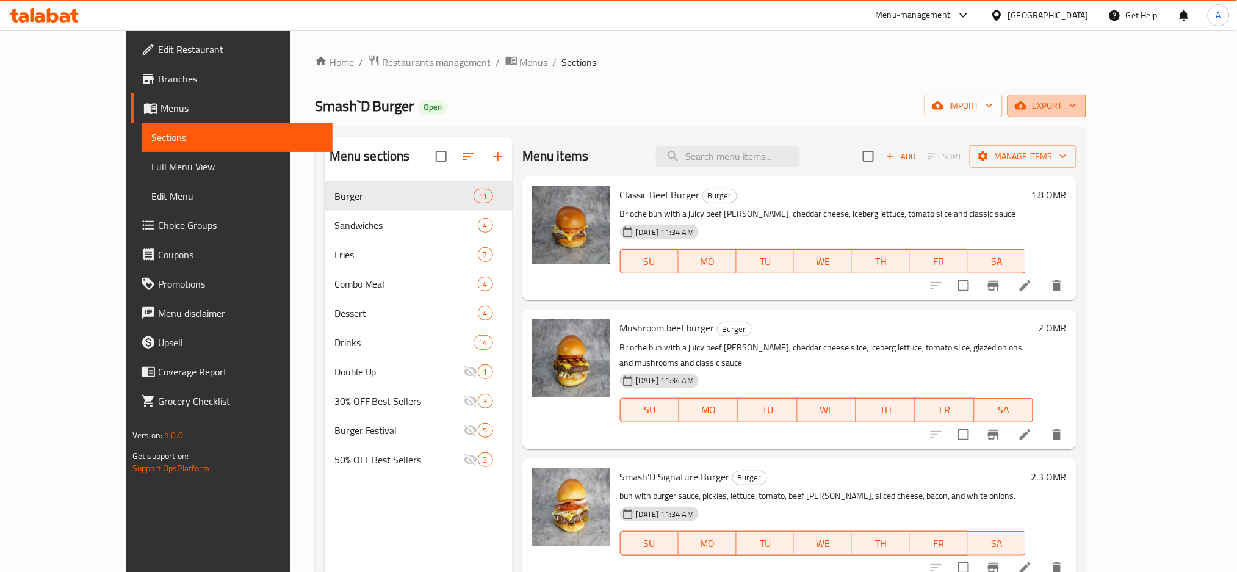
click at [1077, 107] on span "export" at bounding box center [1046, 105] width 59 height 15
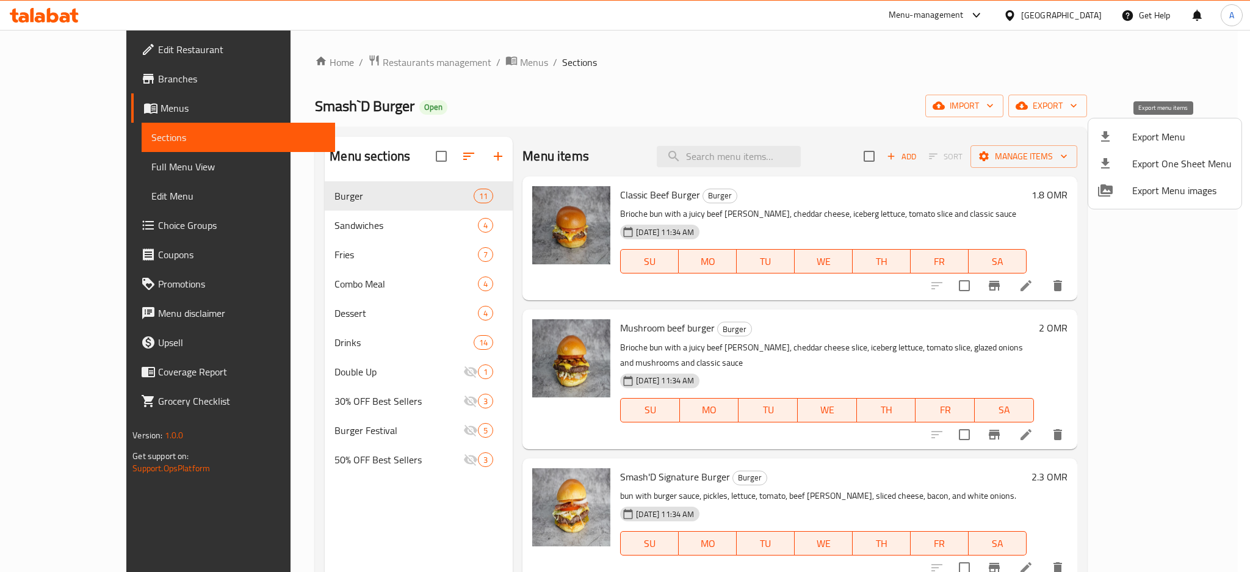
click at [1168, 131] on span "Export Menu" at bounding box center [1181, 136] width 99 height 15
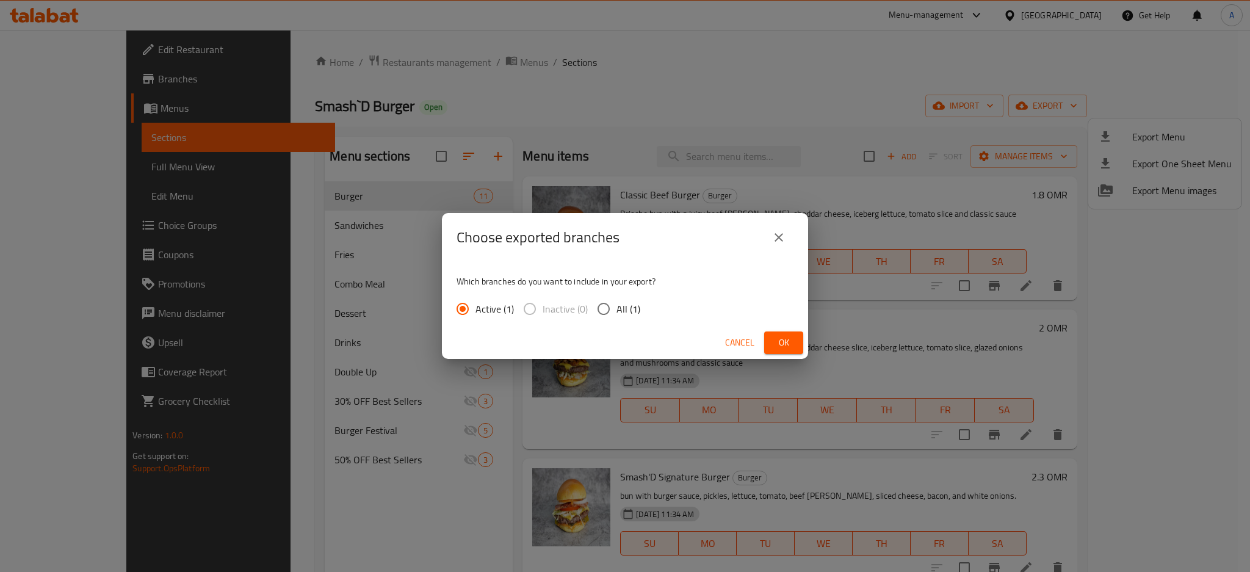
click at [611, 301] on input "All (1)" at bounding box center [604, 309] width 26 height 26
radio input "true"
click at [768, 339] on button "Ok" at bounding box center [783, 342] width 39 height 23
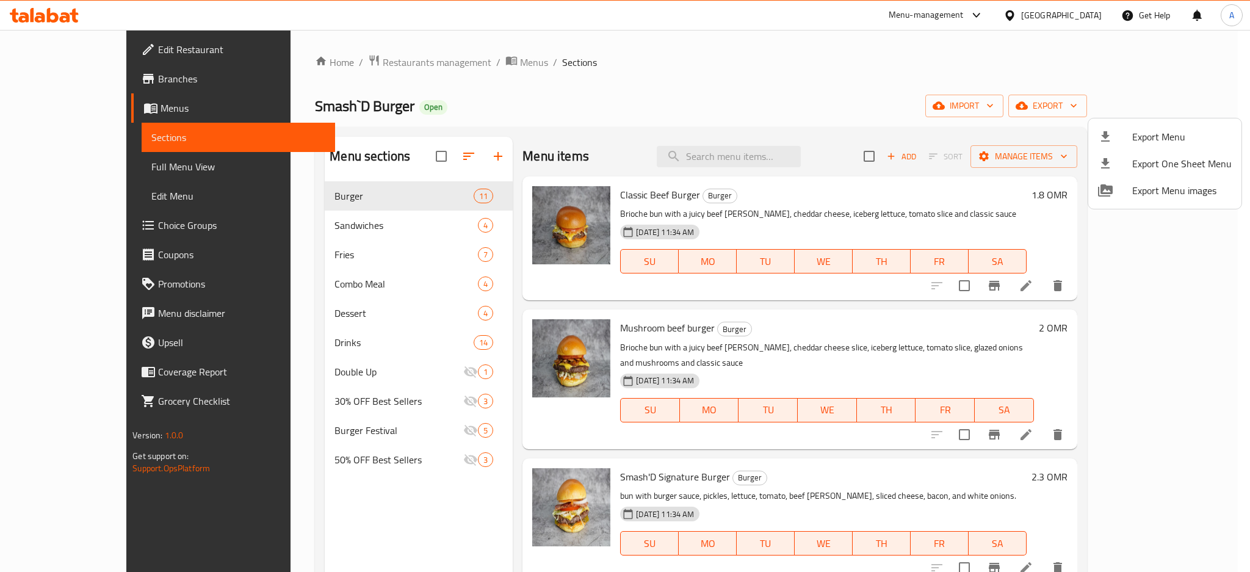
click at [98, 46] on div at bounding box center [625, 286] width 1250 height 572
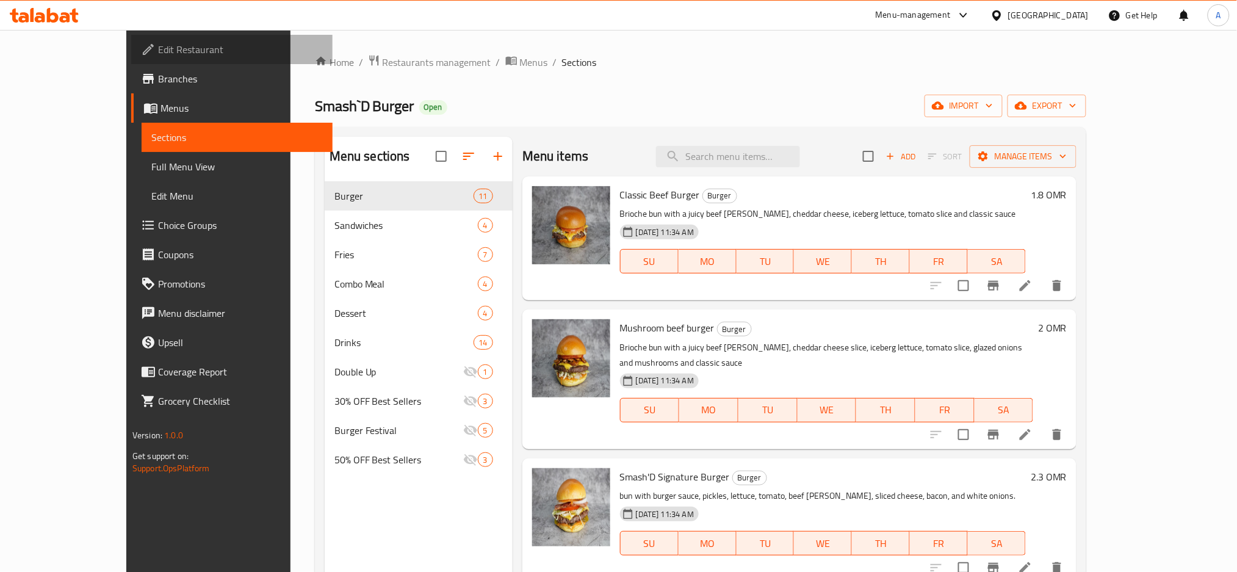
click at [158, 54] on span "Edit Restaurant" at bounding box center [240, 49] width 165 height 15
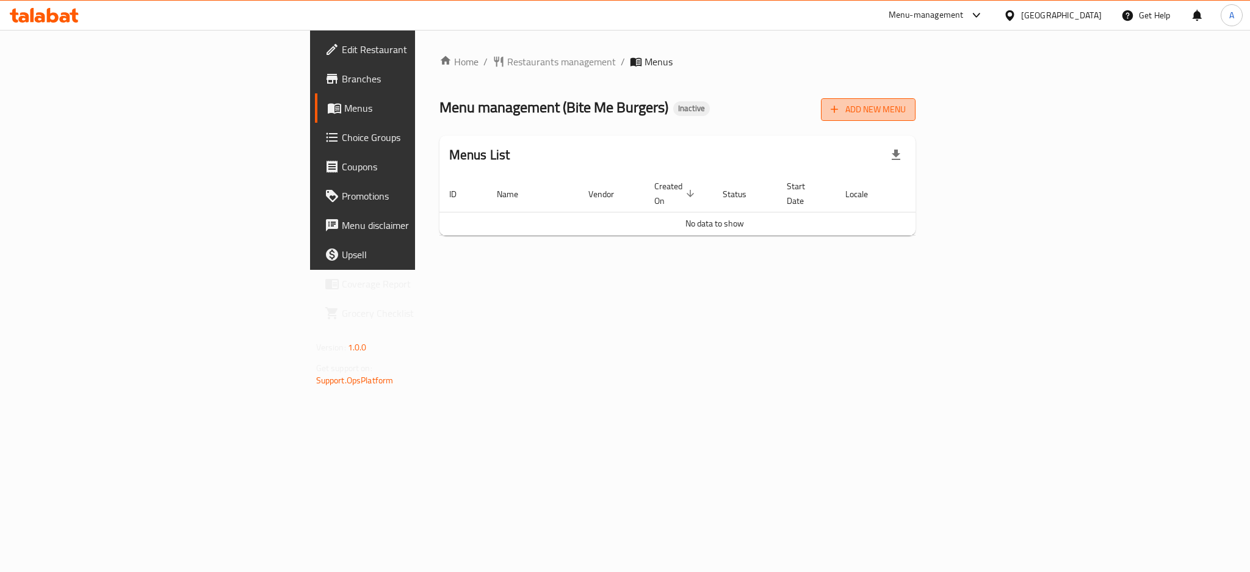
click at [906, 107] on span "Add New Menu" at bounding box center [868, 109] width 75 height 15
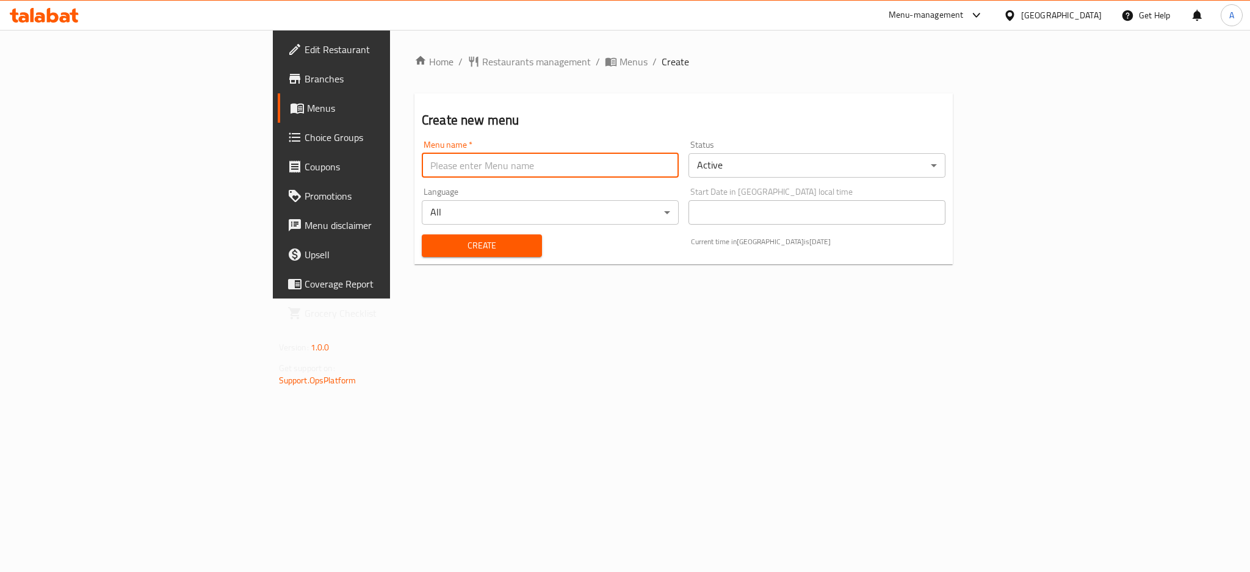
drag, startPoint x: 485, startPoint y: 165, endPoint x: 471, endPoint y: 171, distance: 15.6
click at [485, 165] on input "text" at bounding box center [550, 165] width 257 height 24
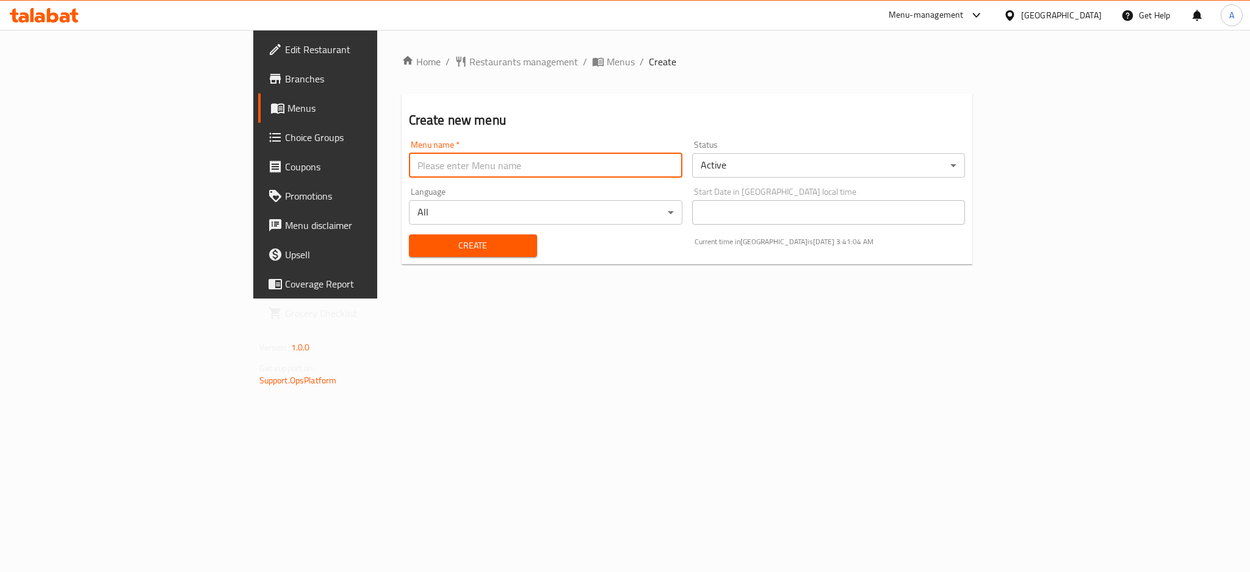
type input "Menu"
click at [409, 253] on button "Create" at bounding box center [473, 245] width 128 height 23
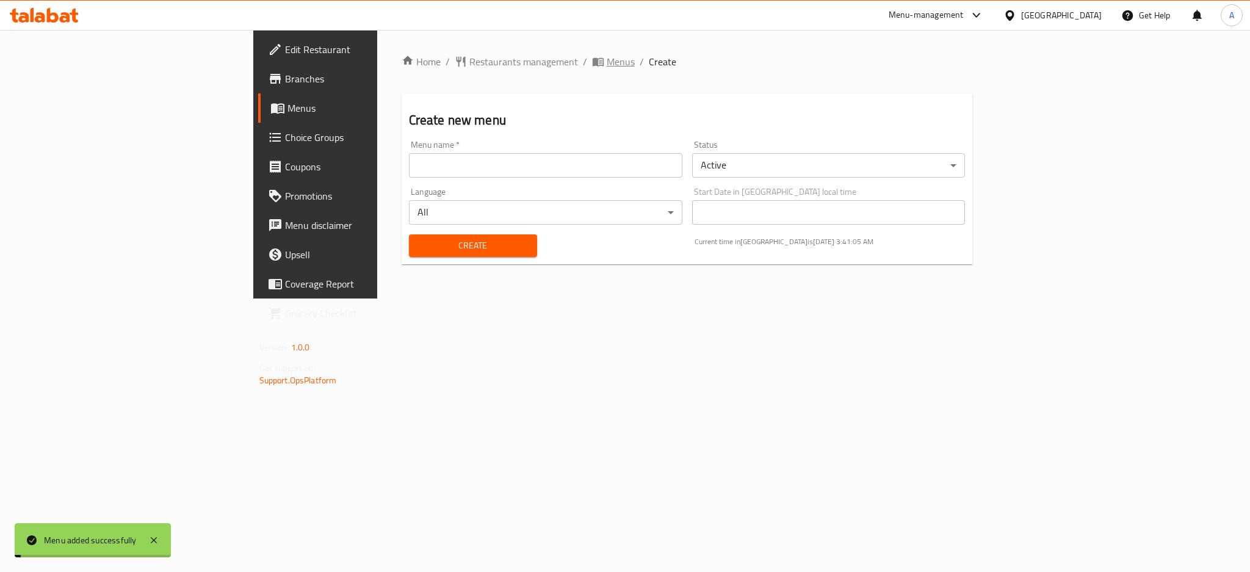
click at [607, 63] on span "Menus" at bounding box center [621, 61] width 28 height 15
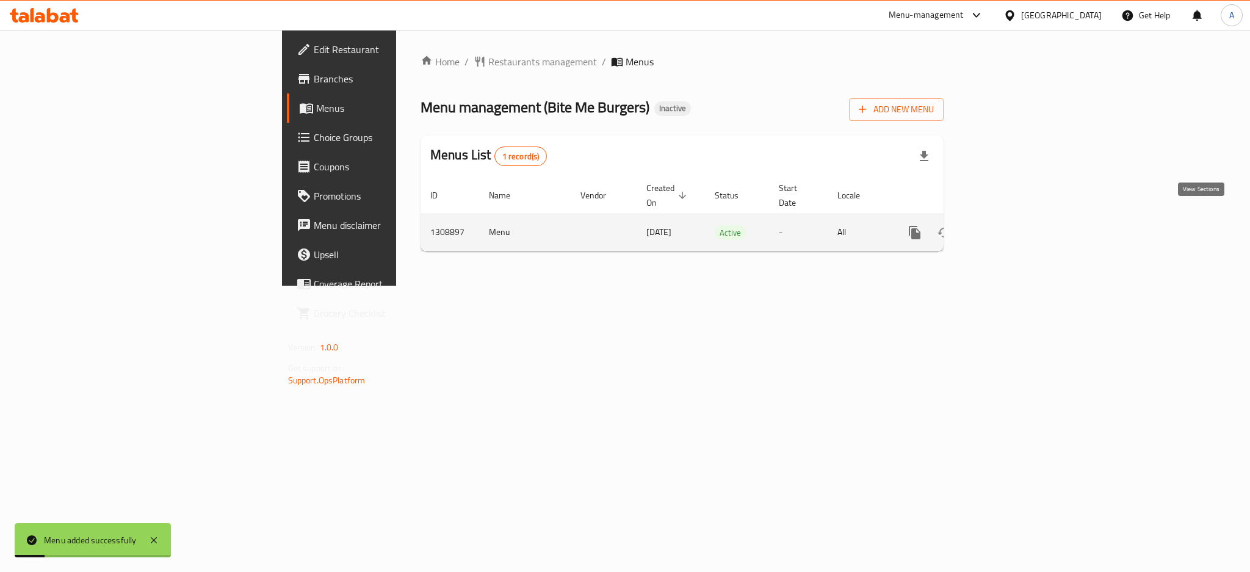
click at [1008, 227] on icon "enhanced table" at bounding box center [1002, 232] width 11 height 11
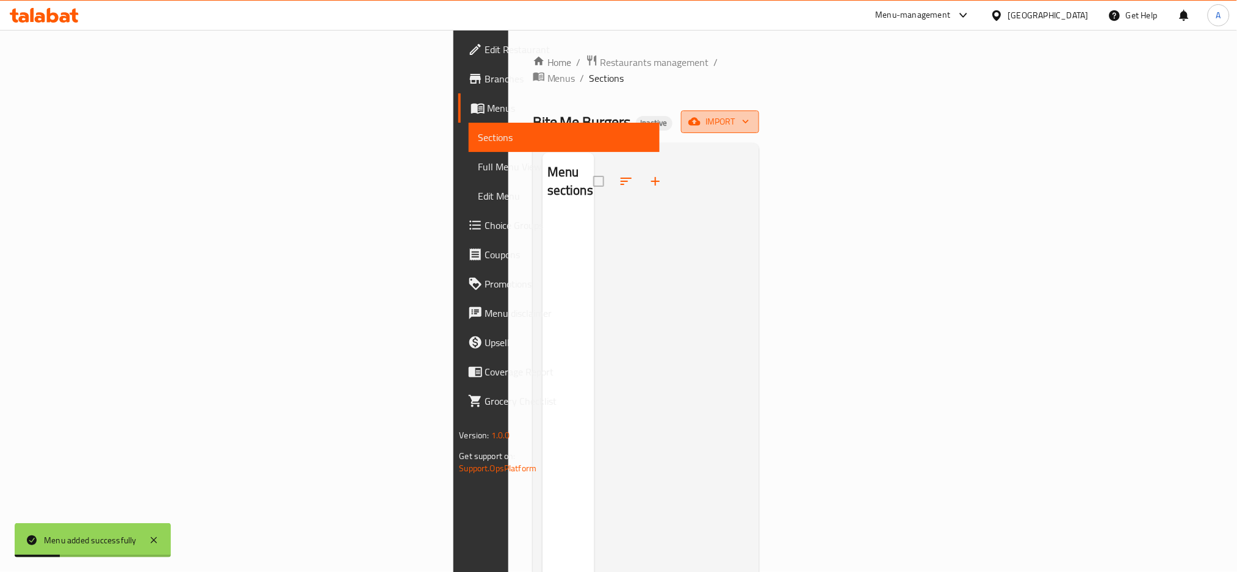
click at [749, 114] on span "import" at bounding box center [720, 121] width 59 height 15
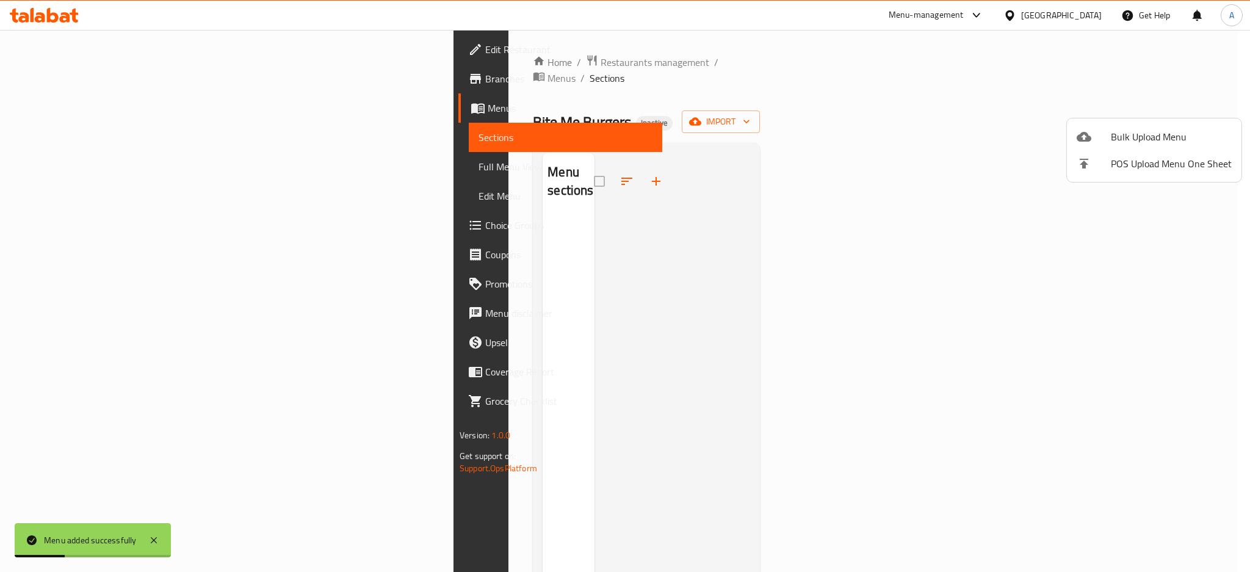
click at [1128, 134] on span "Bulk Upload Menu" at bounding box center [1171, 136] width 121 height 15
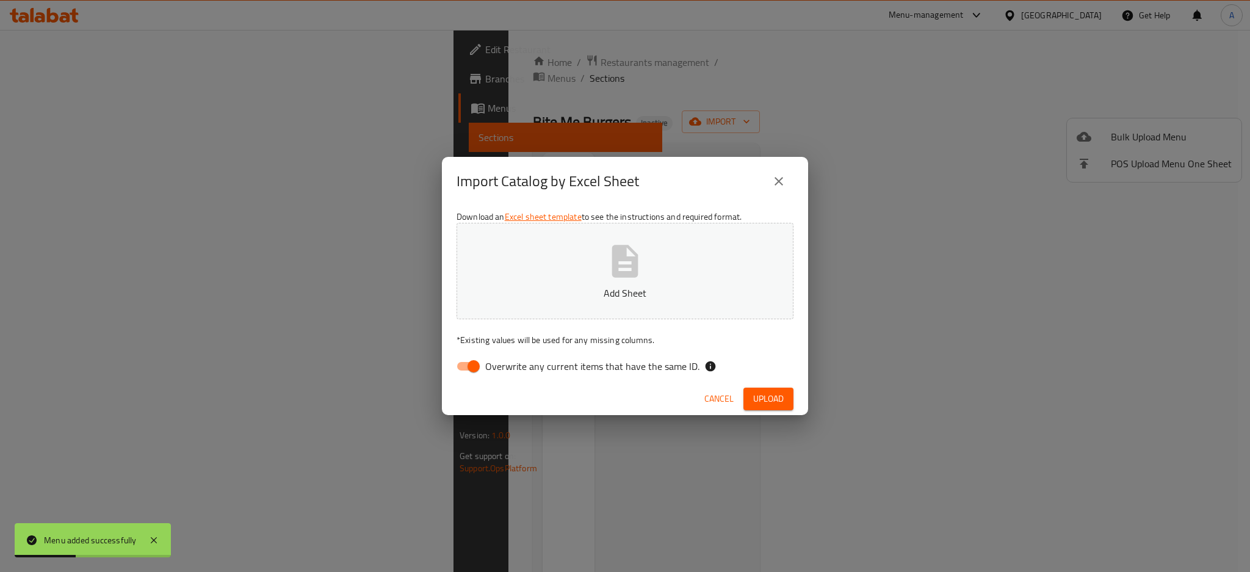
click at [620, 375] on label "Overwrite any current items that have the same ID." at bounding box center [575, 366] width 250 height 23
click at [619, 364] on span "Overwrite any current items that have the same ID." at bounding box center [592, 366] width 214 height 15
click at [508, 364] on input "Overwrite any current items that have the same ID." at bounding box center [474, 366] width 70 height 23
checkbox input "false"
click at [770, 391] on span "Upload" at bounding box center [768, 398] width 31 height 15
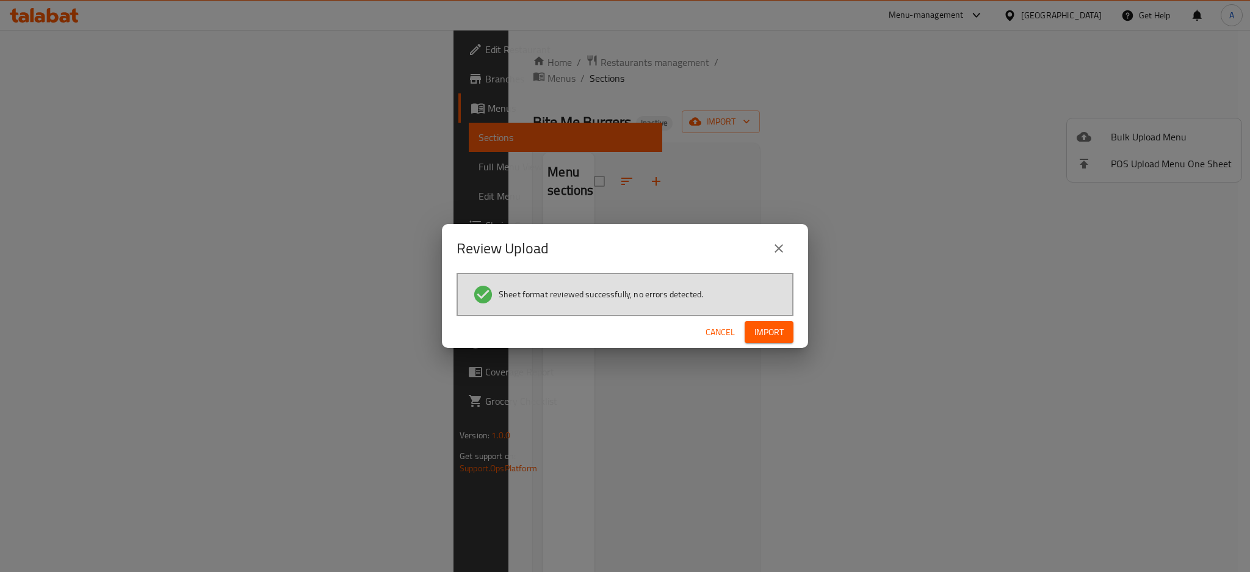
click at [765, 321] on button "Import" at bounding box center [769, 332] width 49 height 23
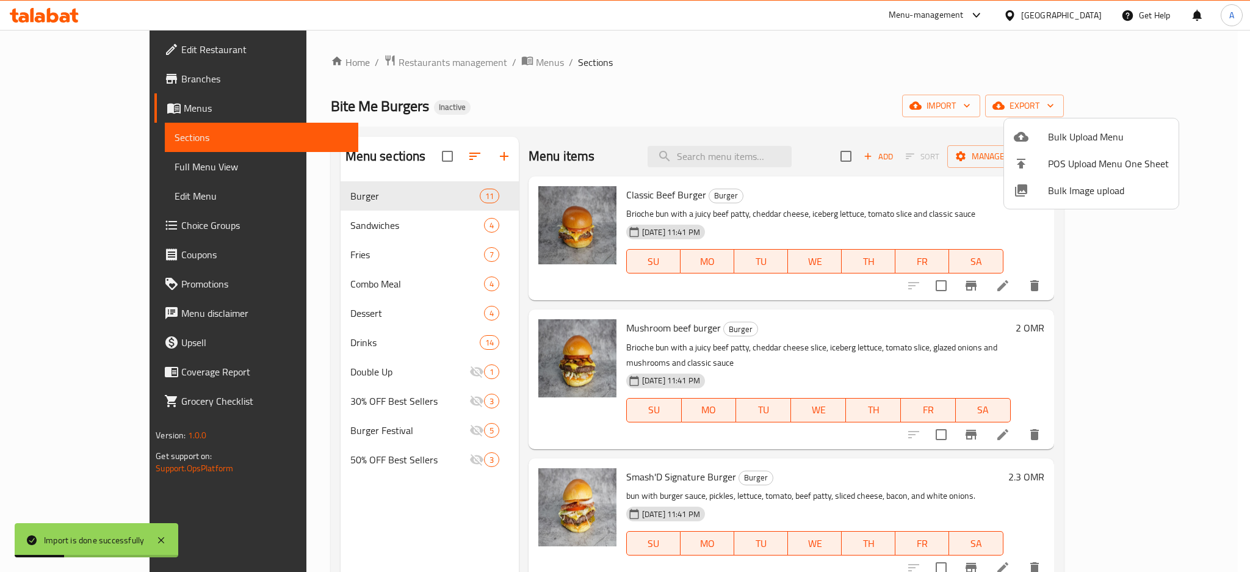
click at [67, 166] on div at bounding box center [625, 286] width 1250 height 572
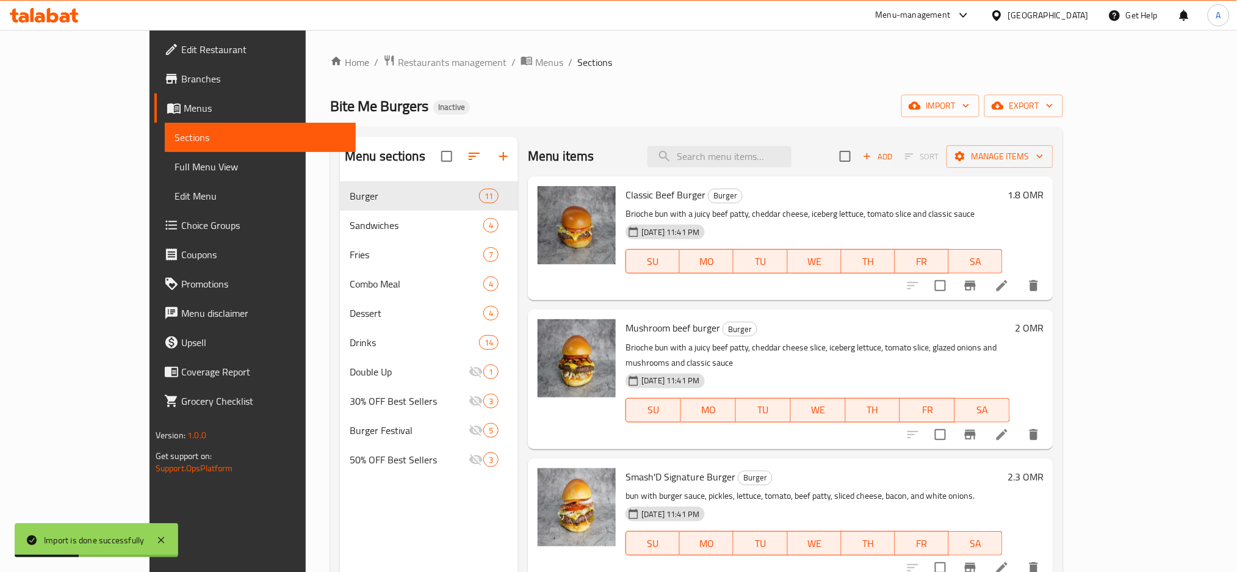
click at [175, 165] on span "Full Menu View" at bounding box center [261, 166] width 172 height 15
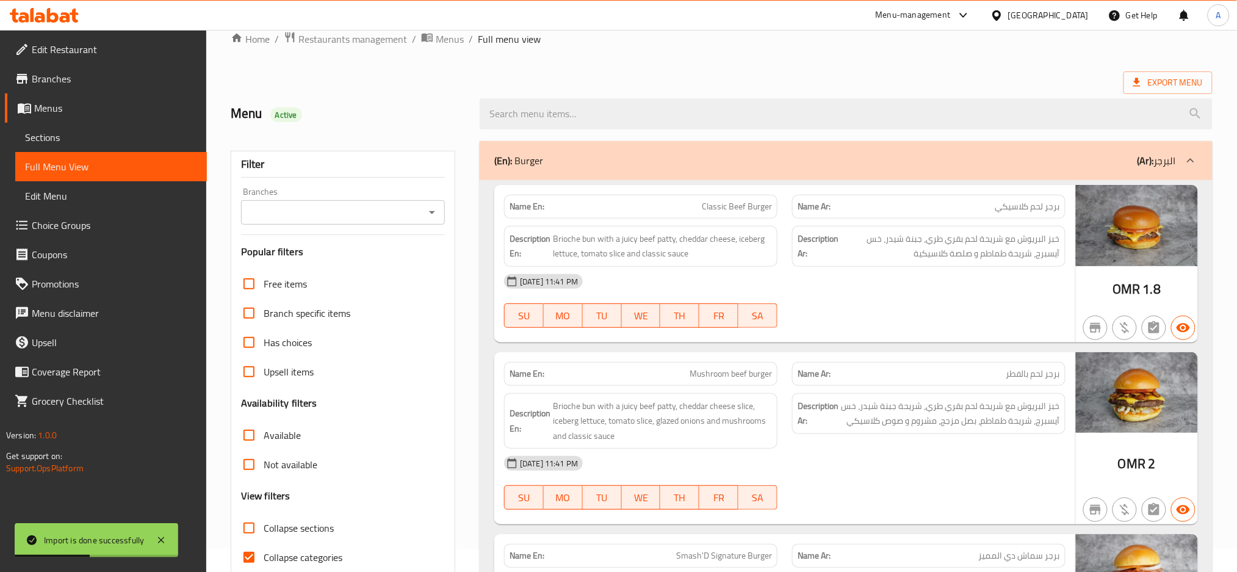
scroll to position [325, 0]
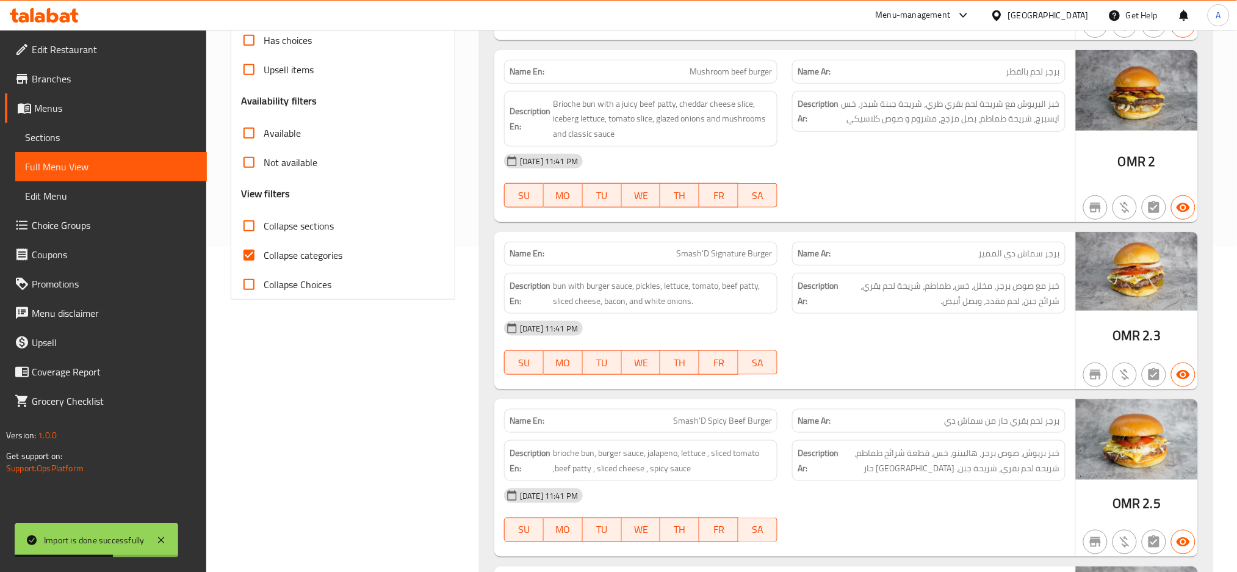
click at [280, 248] on span "Collapse categories" at bounding box center [303, 255] width 79 height 15
click at [264, 247] on input "Collapse categories" at bounding box center [248, 254] width 29 height 29
checkbox input "false"
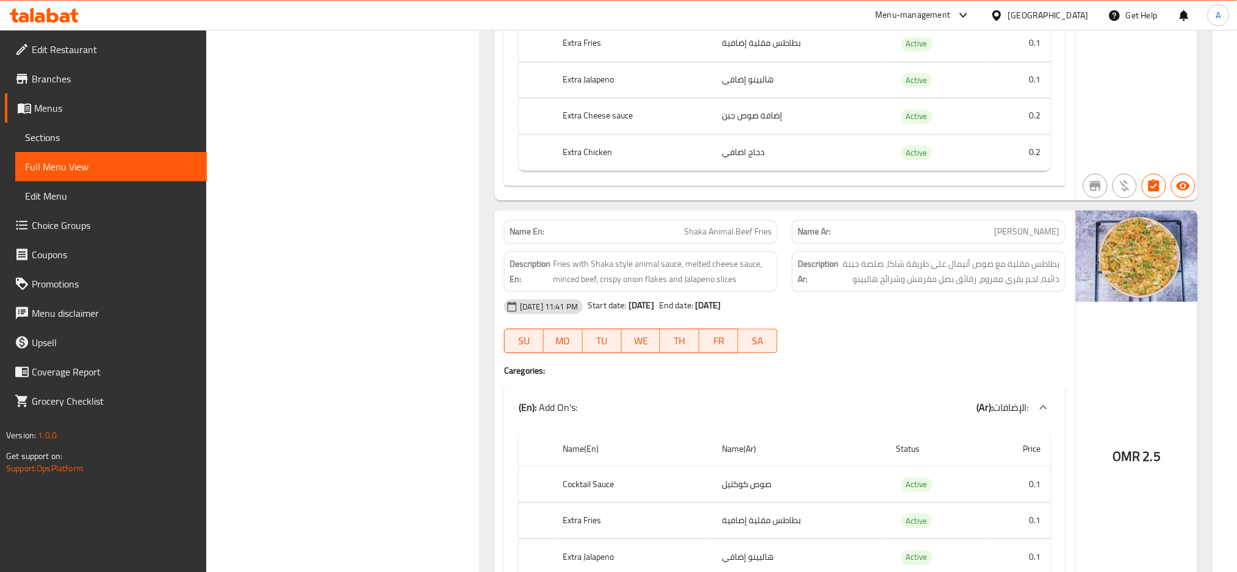
scroll to position [22471, 0]
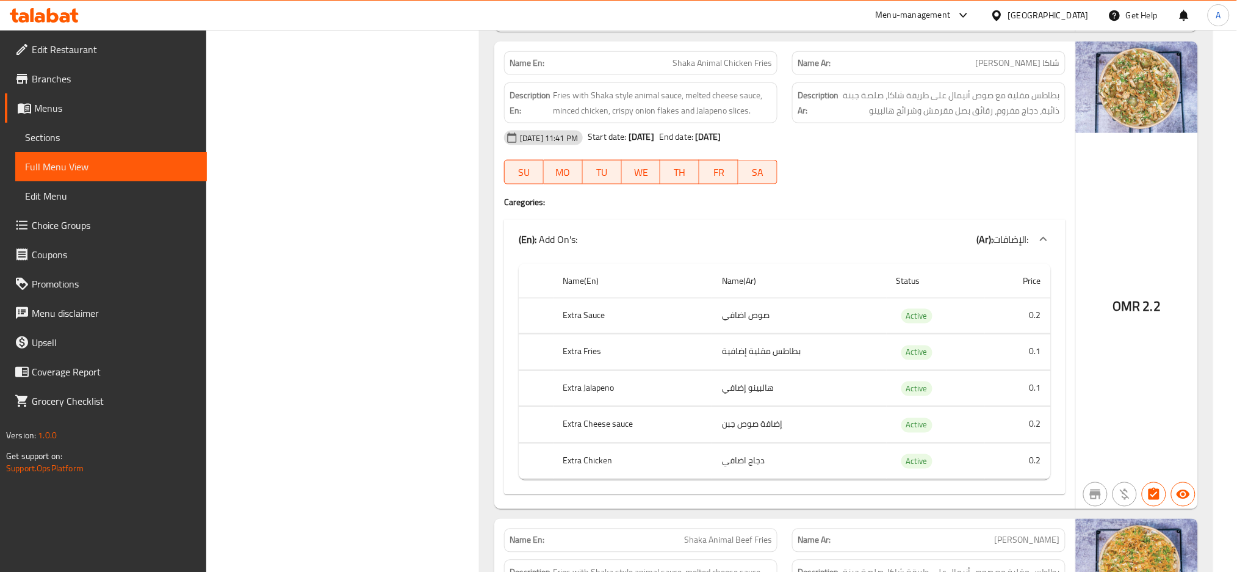
click at [57, 77] on span "Branches" at bounding box center [114, 78] width 165 height 15
